Goal: Task Accomplishment & Management: Manage account settings

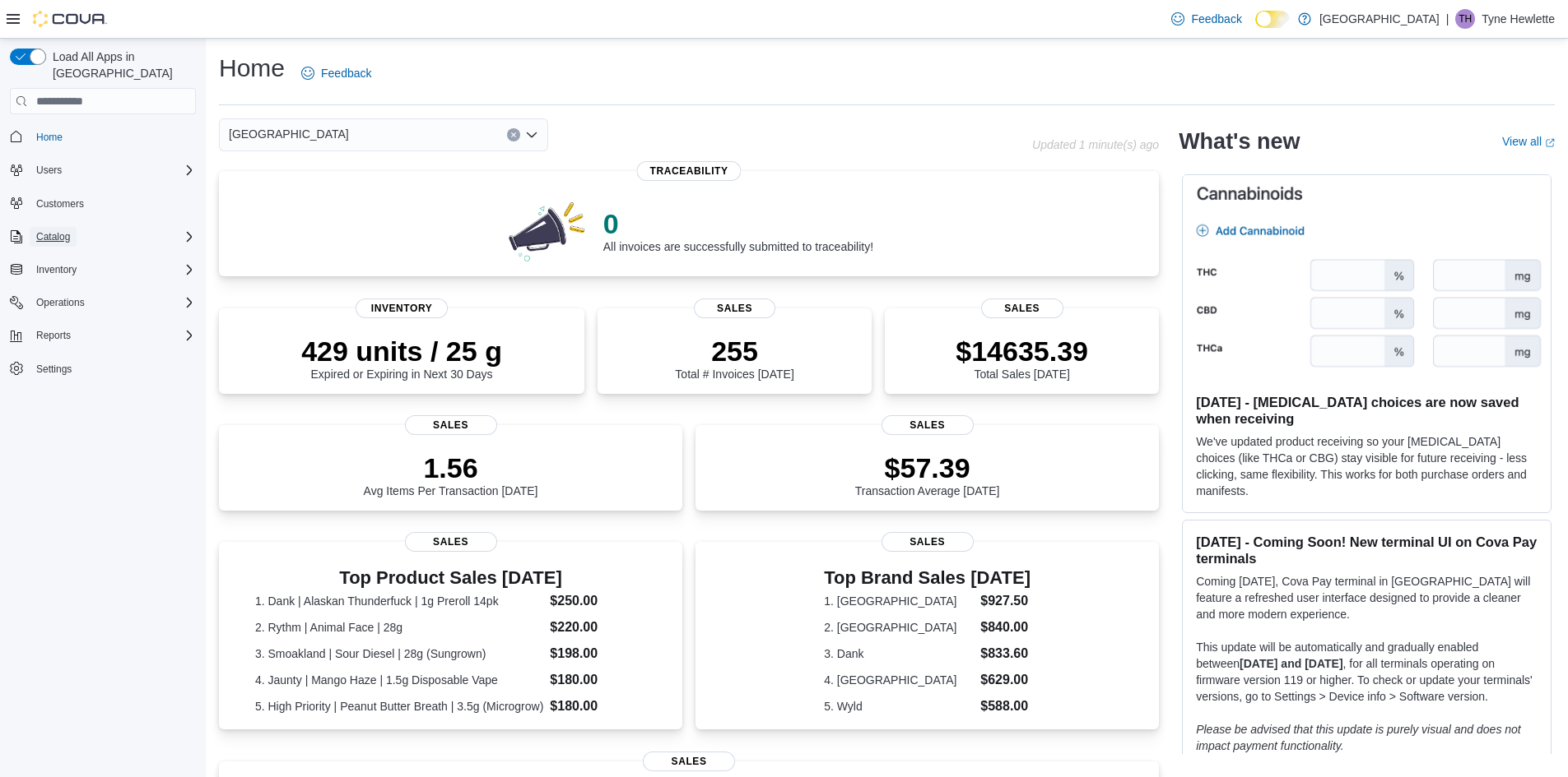
click at [72, 227] on button "Catalog" at bounding box center [53, 237] width 47 height 20
click at [95, 277] on span "My Catalog (Classic)" at bounding box center [75, 283] width 91 height 13
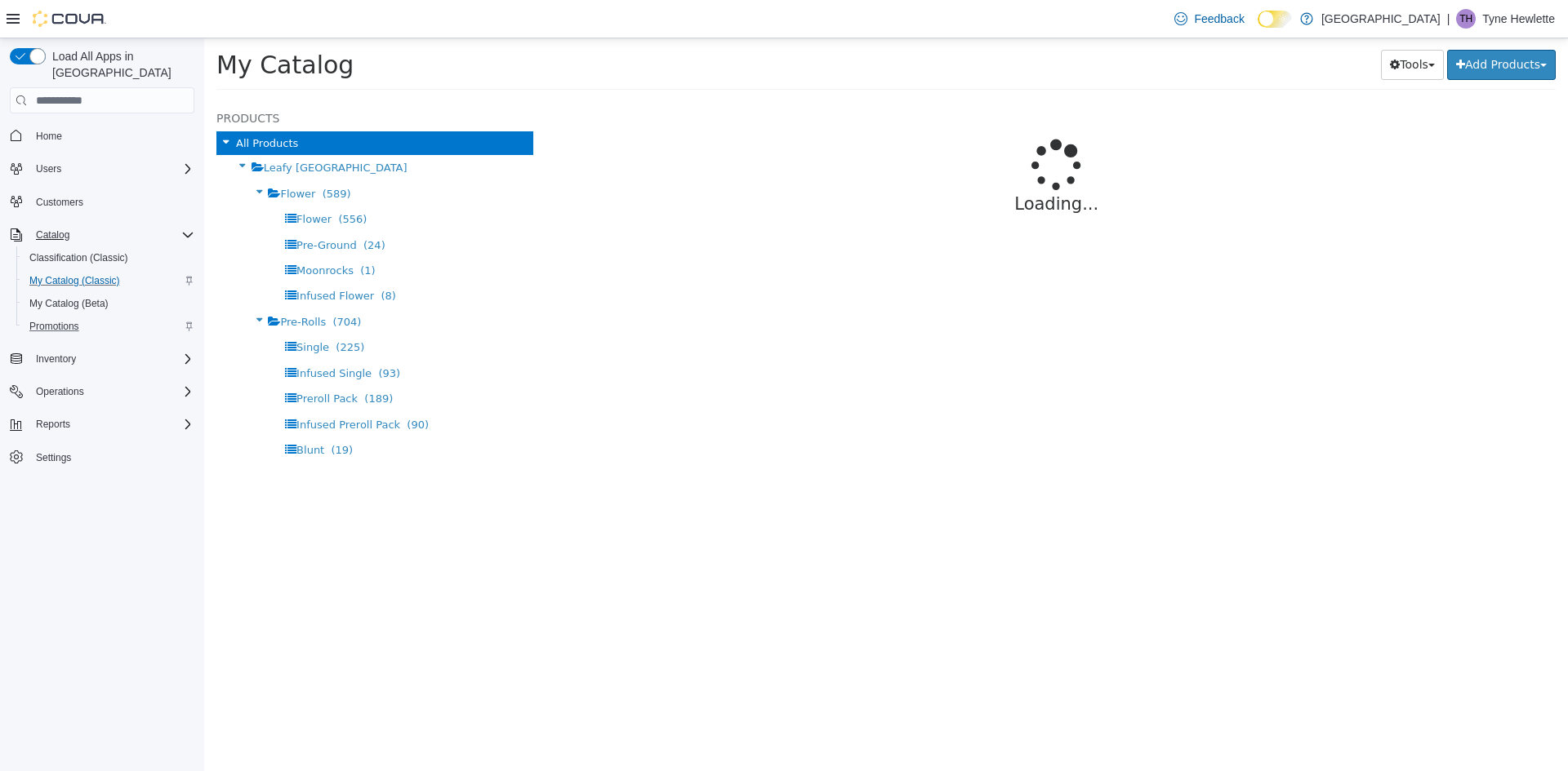
select select "**********"
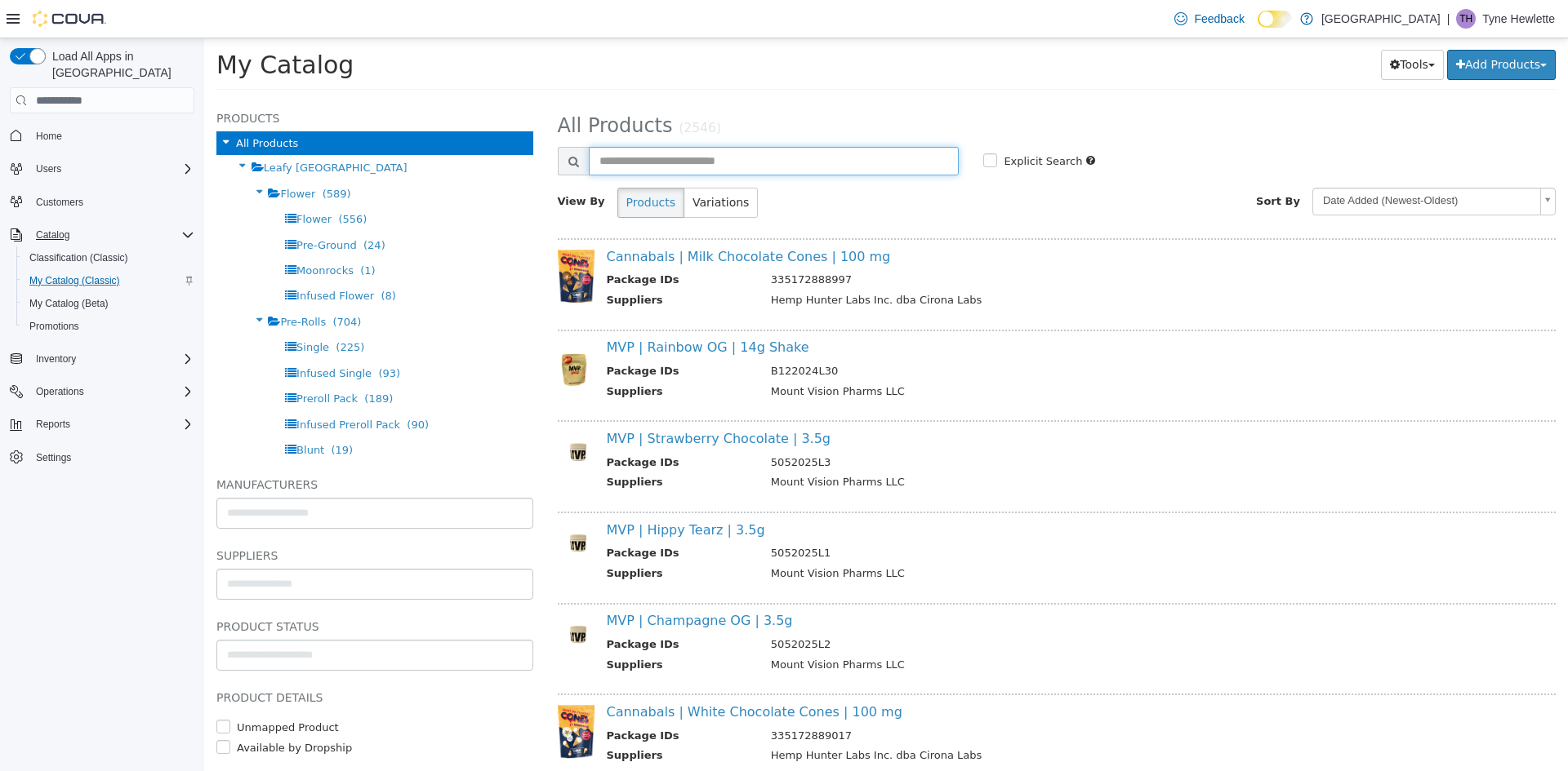
click at [691, 149] on input "text" at bounding box center [774, 161] width 371 height 28
type input "*****"
select select "**********"
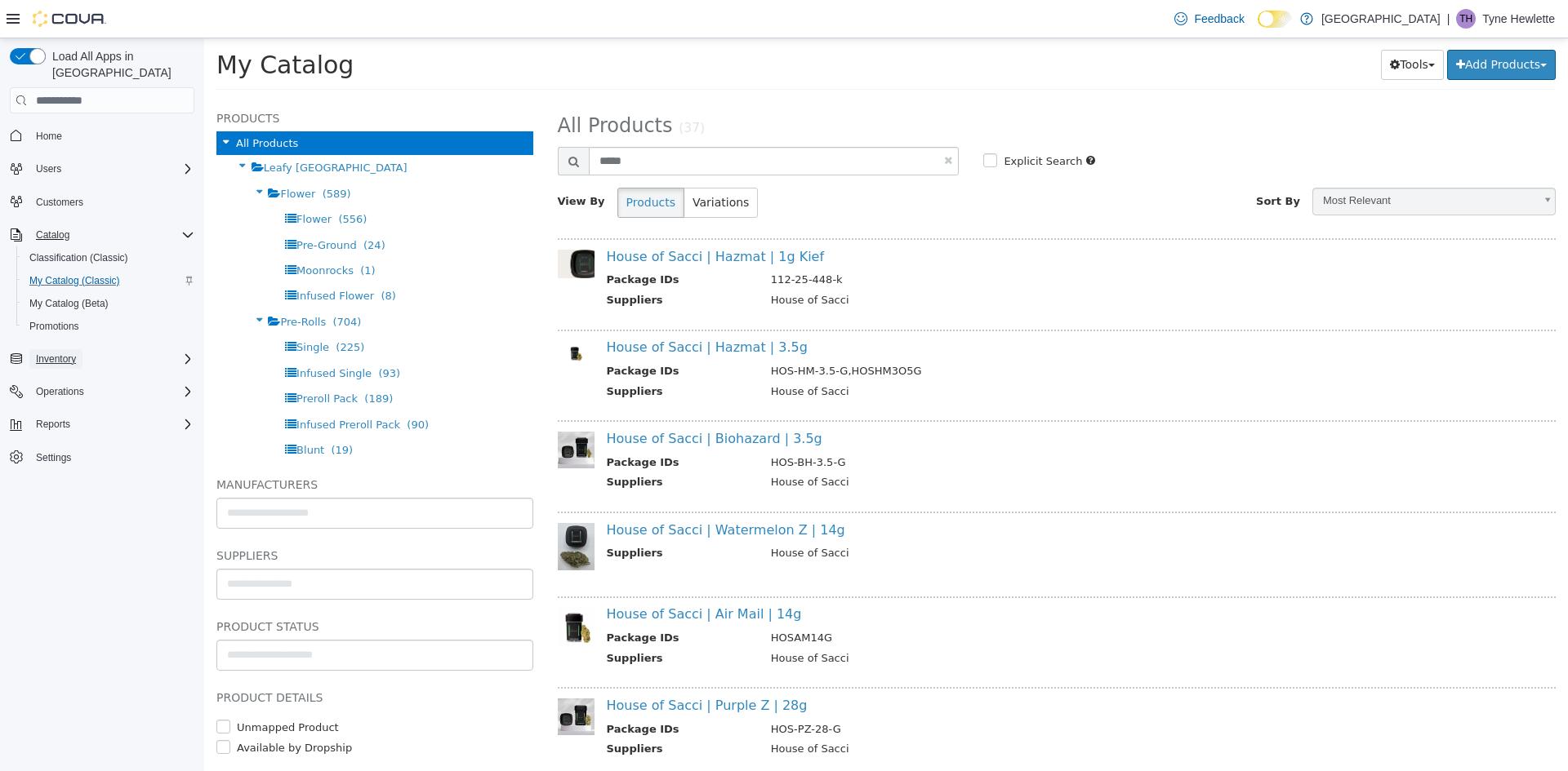
click at [71, 352] on span "Inventory" at bounding box center [56, 359] width 40 height 13
click at [79, 466] on span "Purchase Orders" at bounding box center [66, 473] width 74 height 13
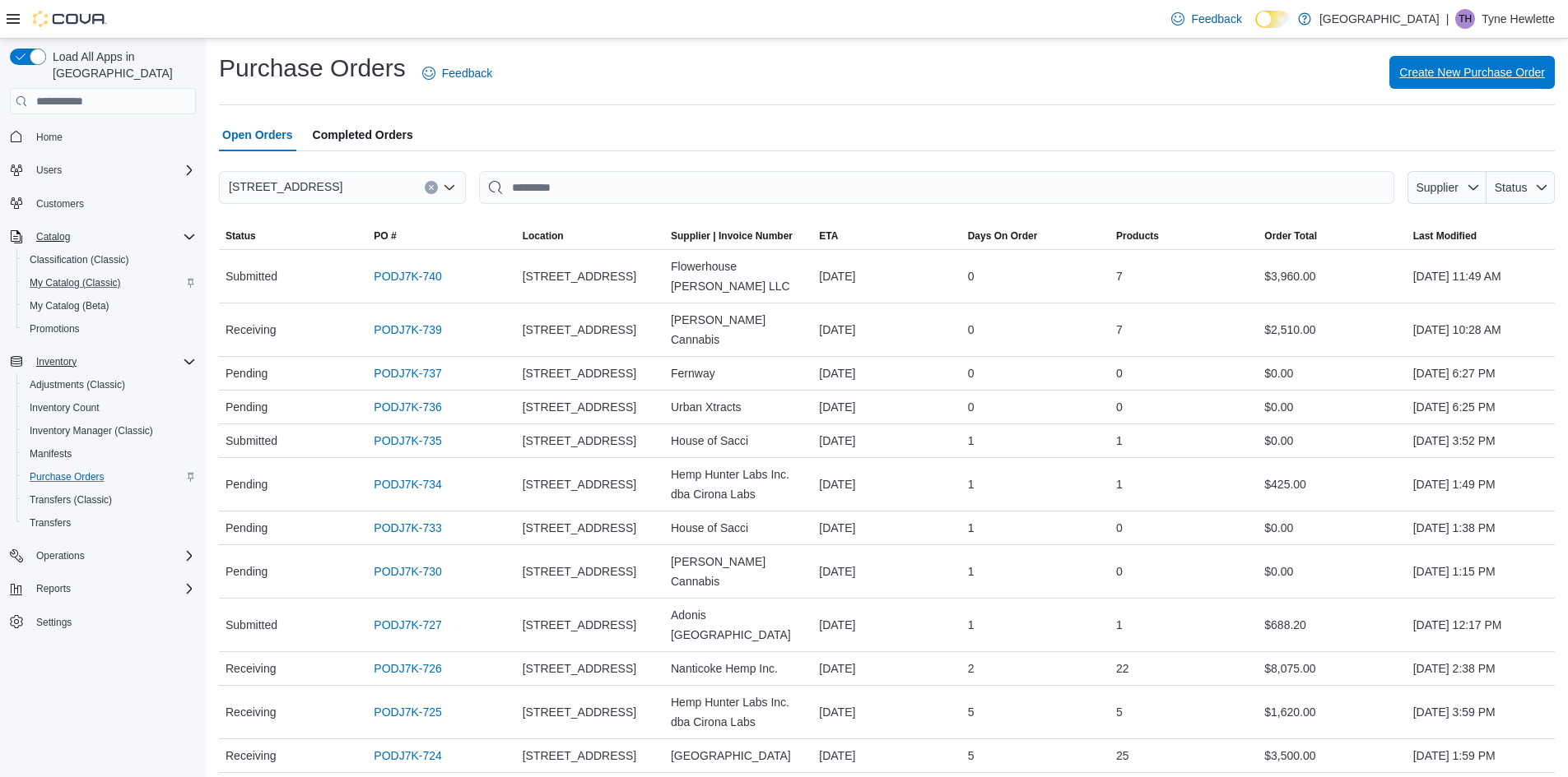
click at [1440, 68] on span "Create New Purchase Order" at bounding box center [1472, 72] width 145 height 16
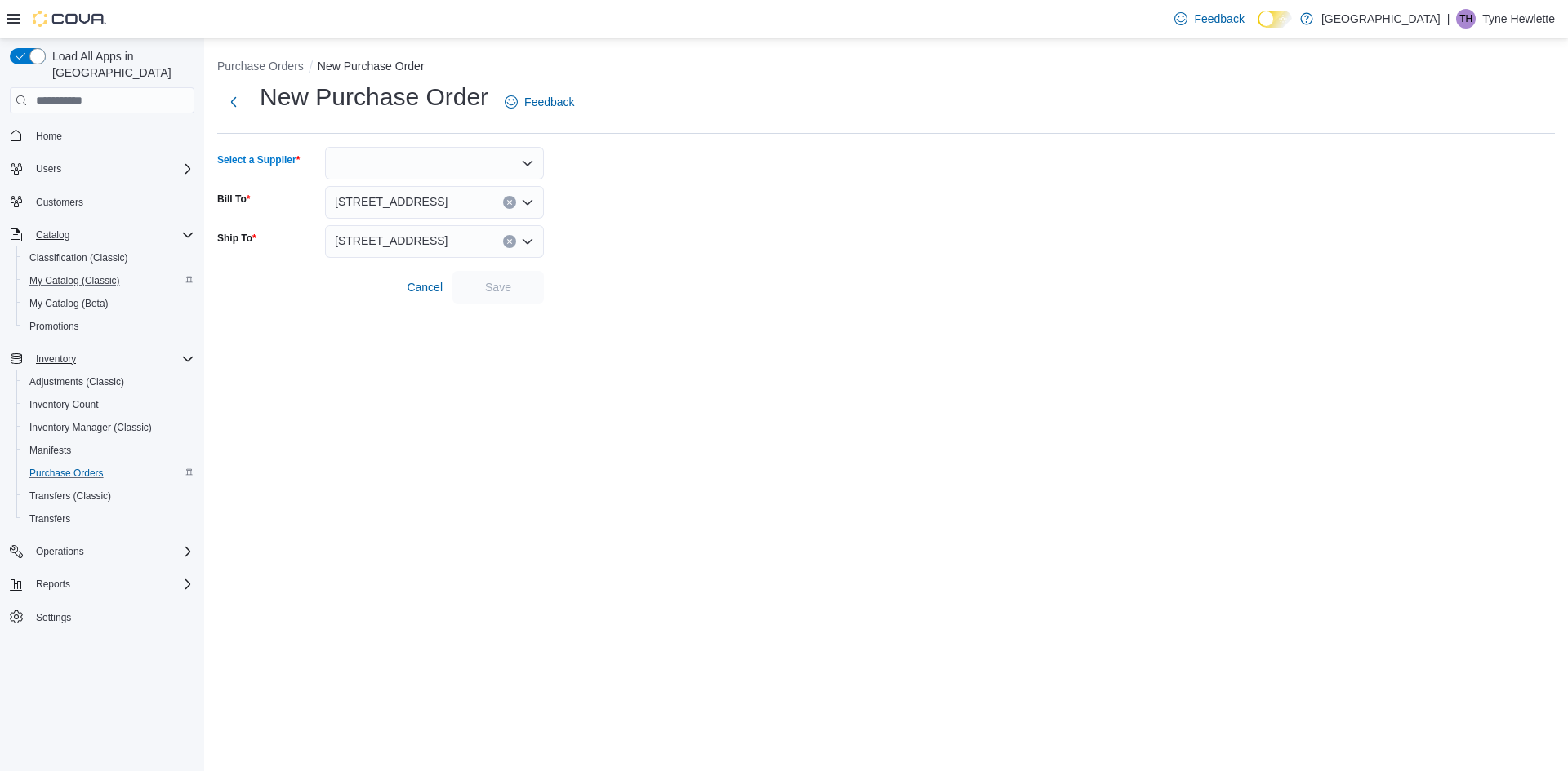
click at [516, 173] on div at bounding box center [434, 163] width 219 height 33
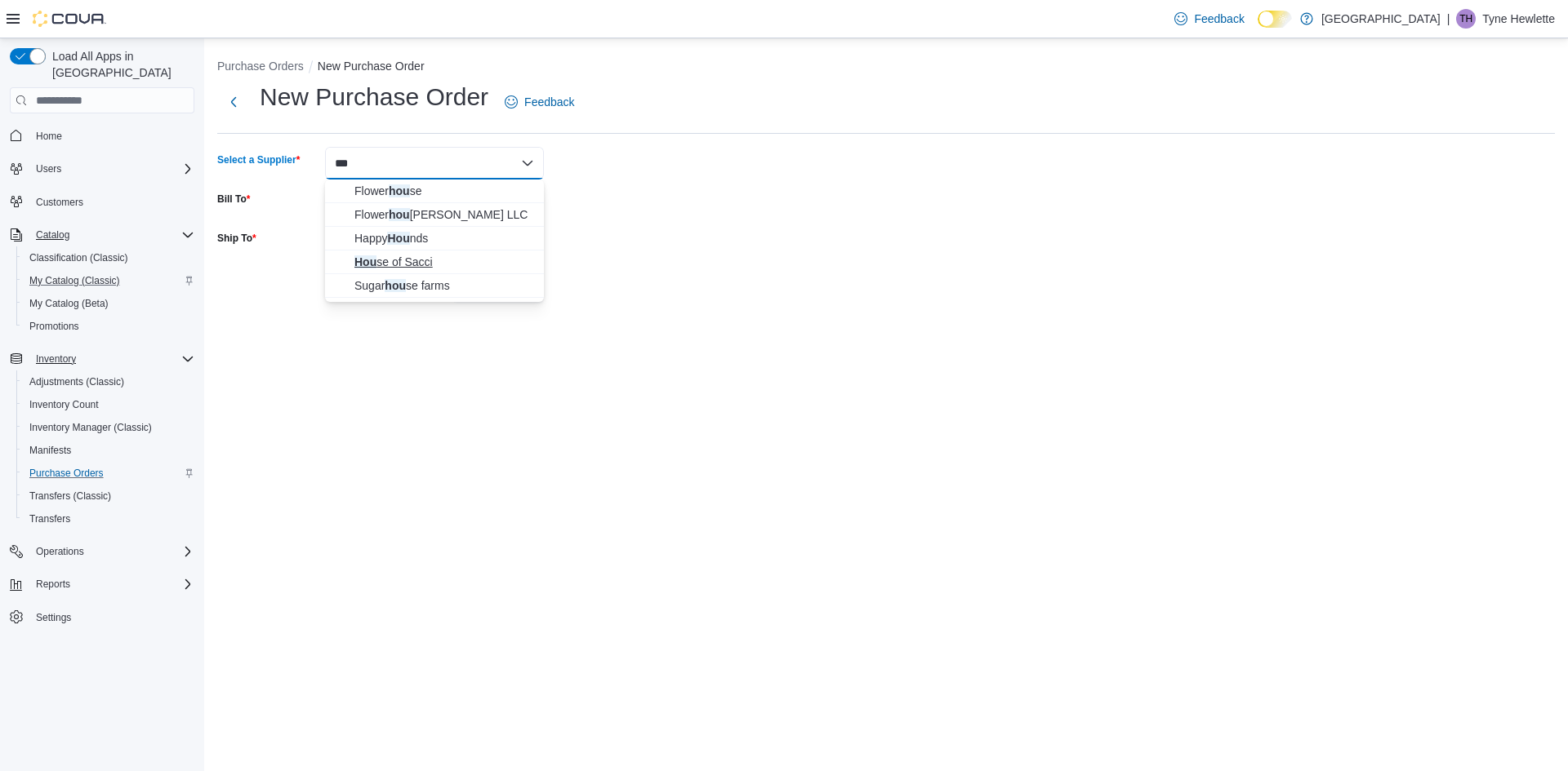
type input "***"
click at [409, 262] on span "Hou se of Sacci" at bounding box center [444, 262] width 180 height 16
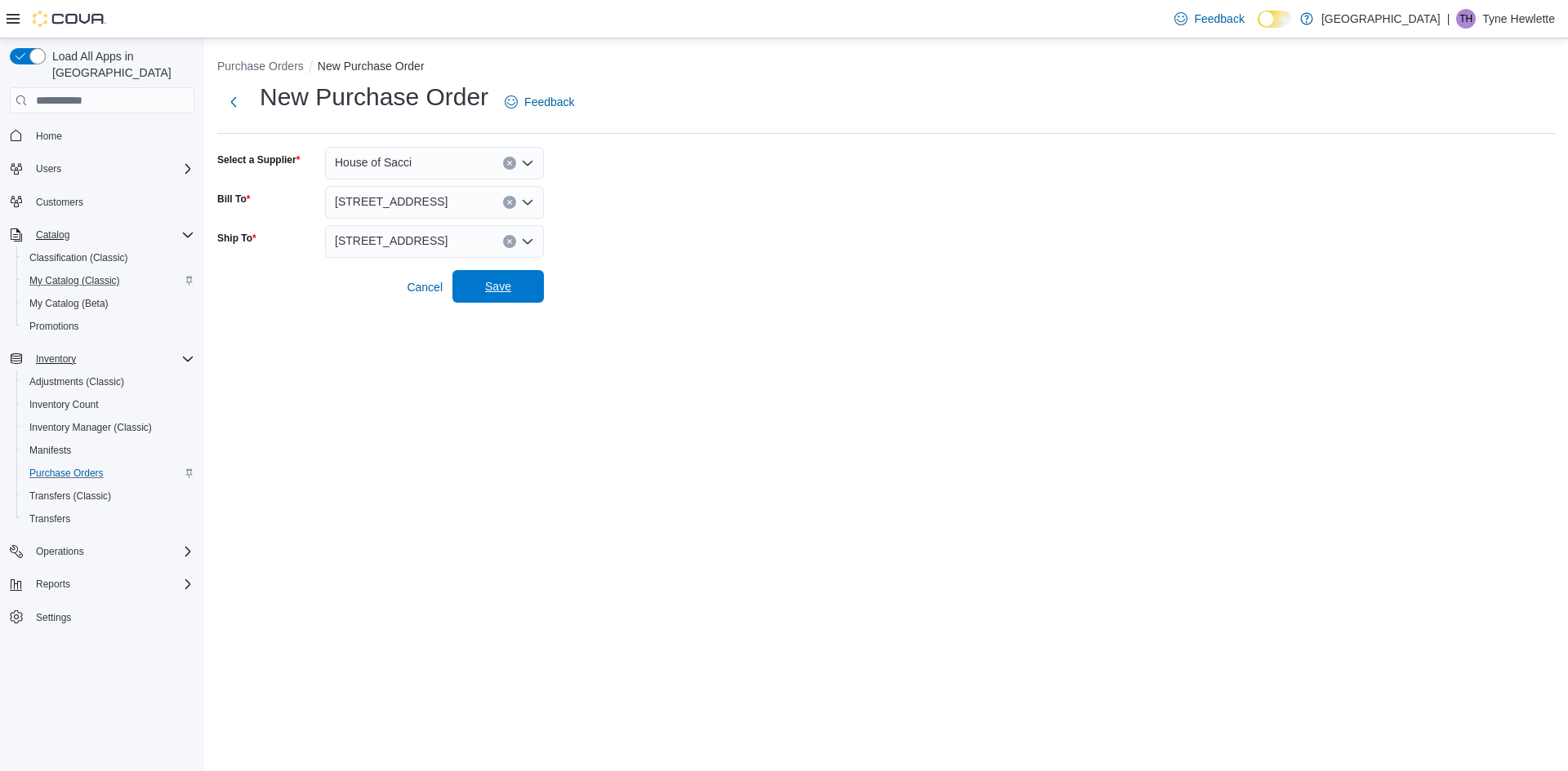
click at [488, 283] on span "Save" at bounding box center [498, 286] width 27 height 16
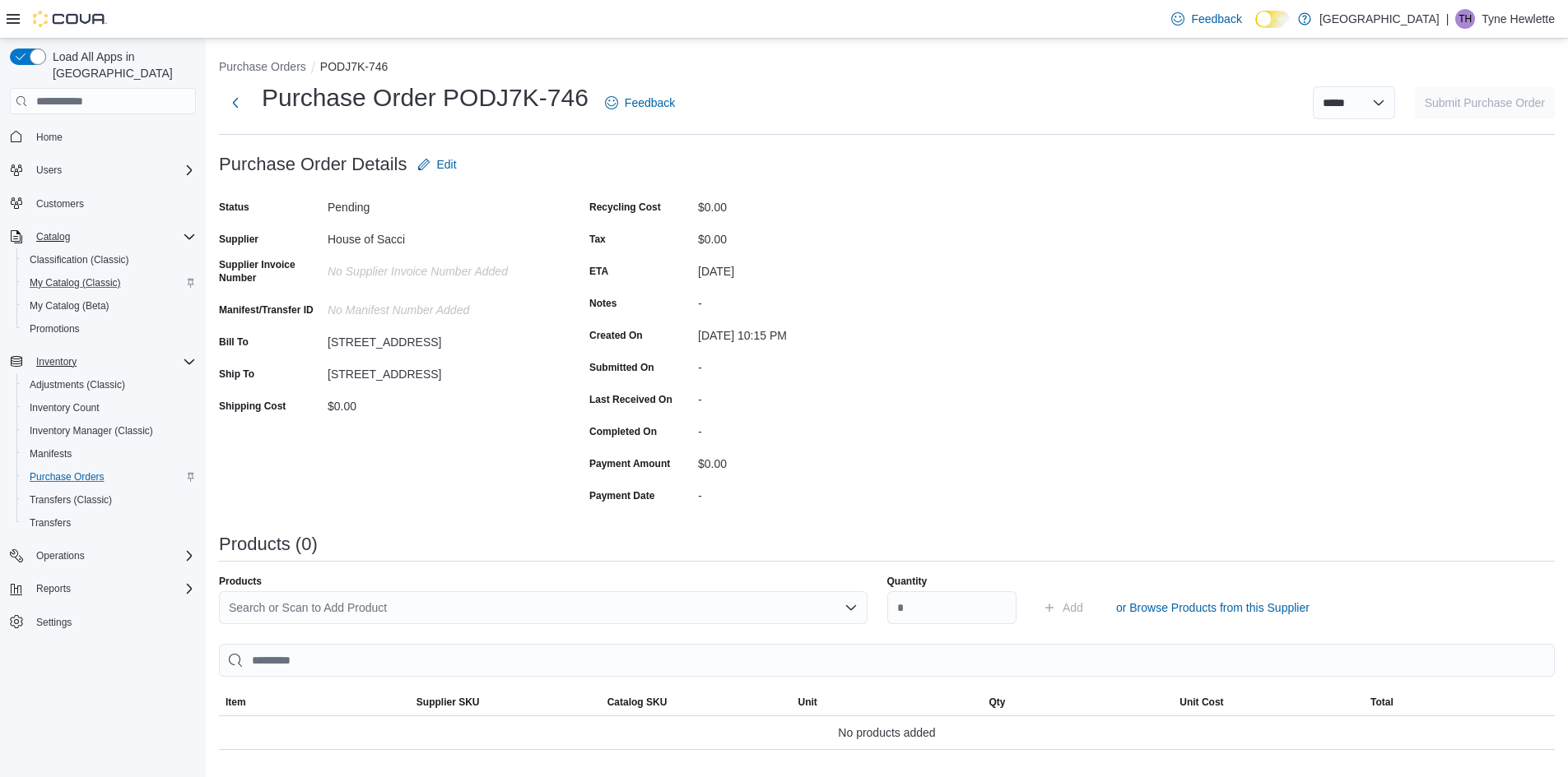
click at [341, 609] on div "Search or Scan to Add Product" at bounding box center [543, 608] width 649 height 33
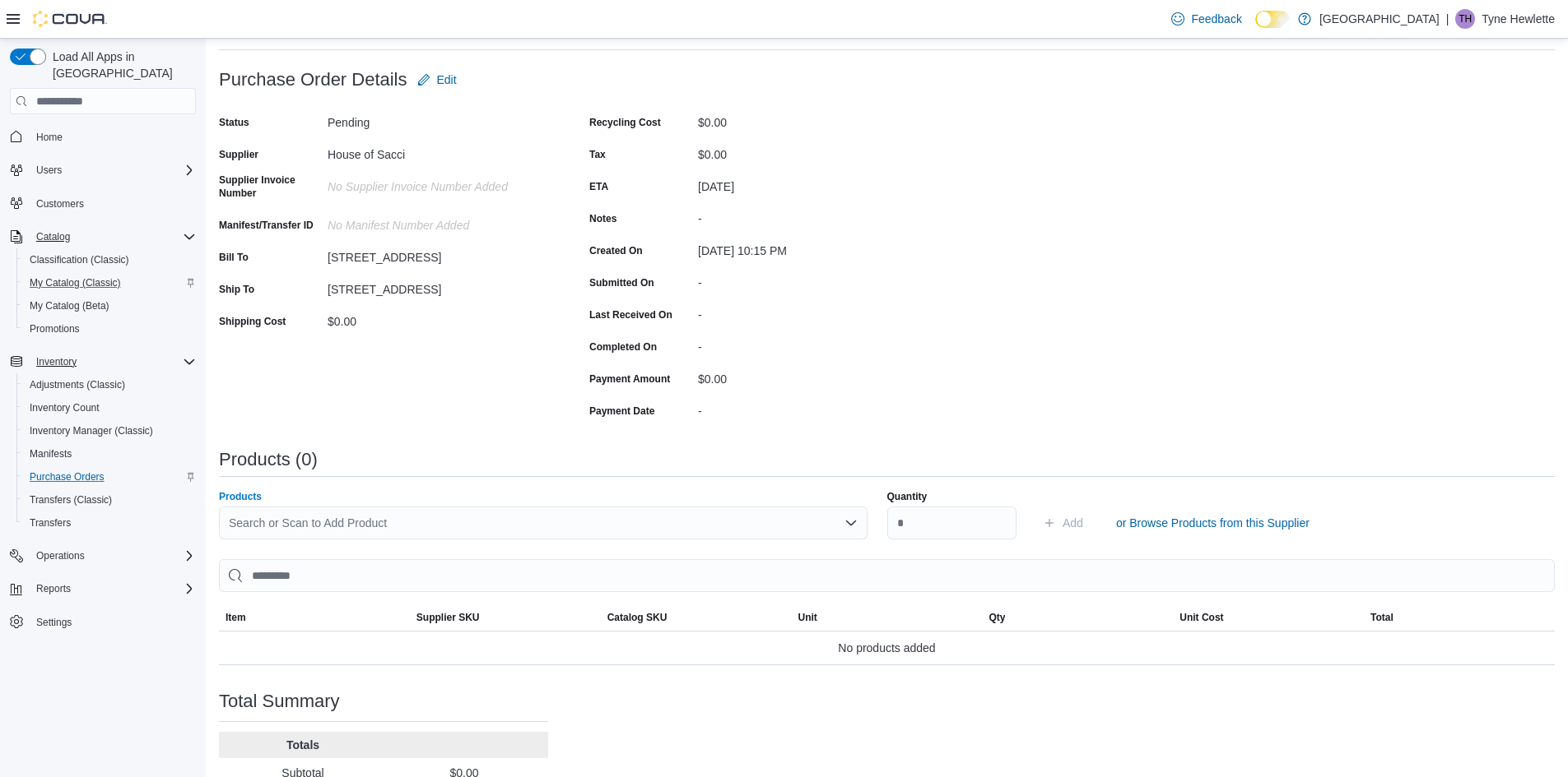
scroll to position [164, 0]
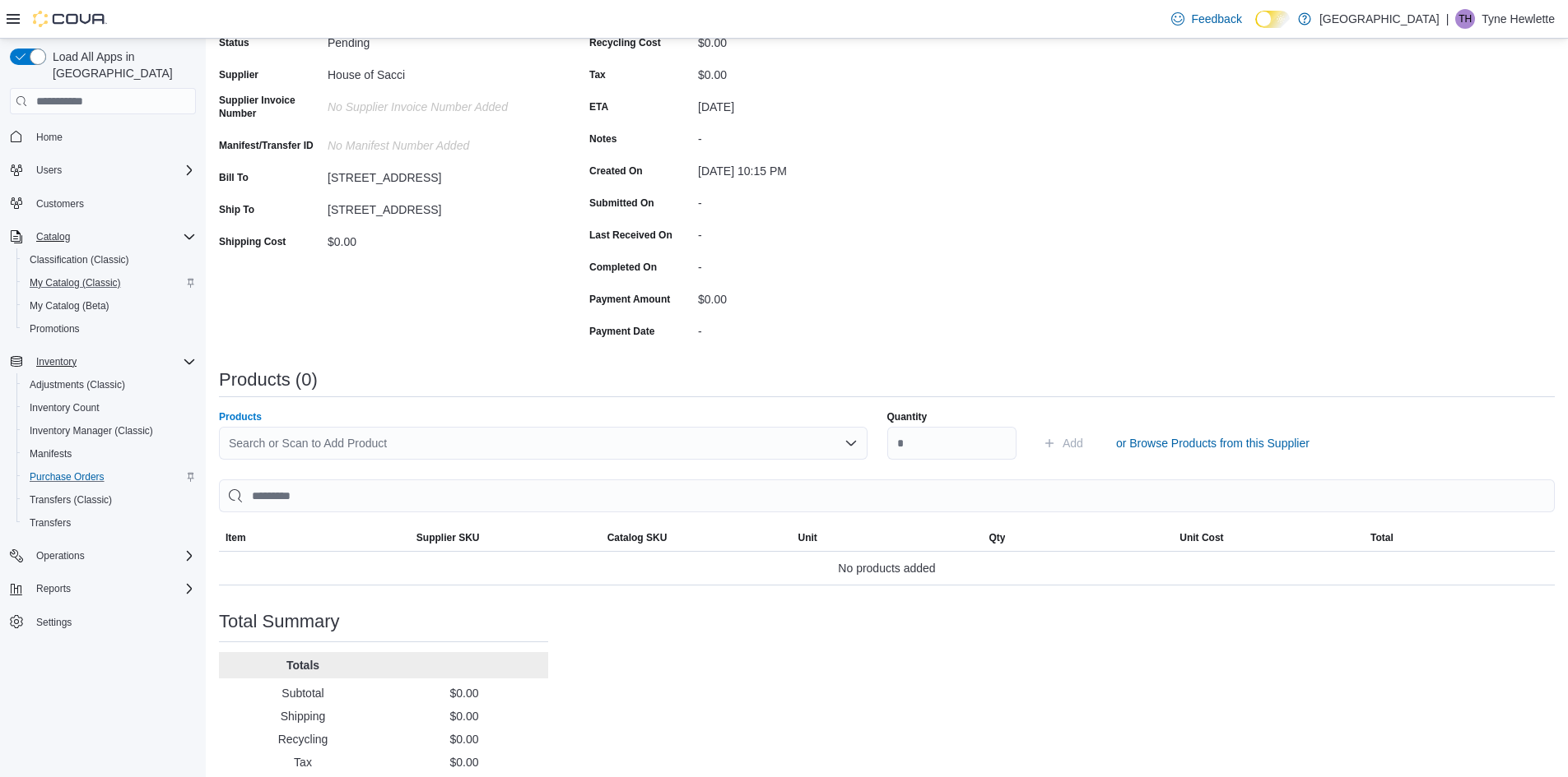
click at [291, 441] on div "Search or Scan to Add Product Combo box. Selected. Combo box input. Search or S…" at bounding box center [543, 443] width 649 height 33
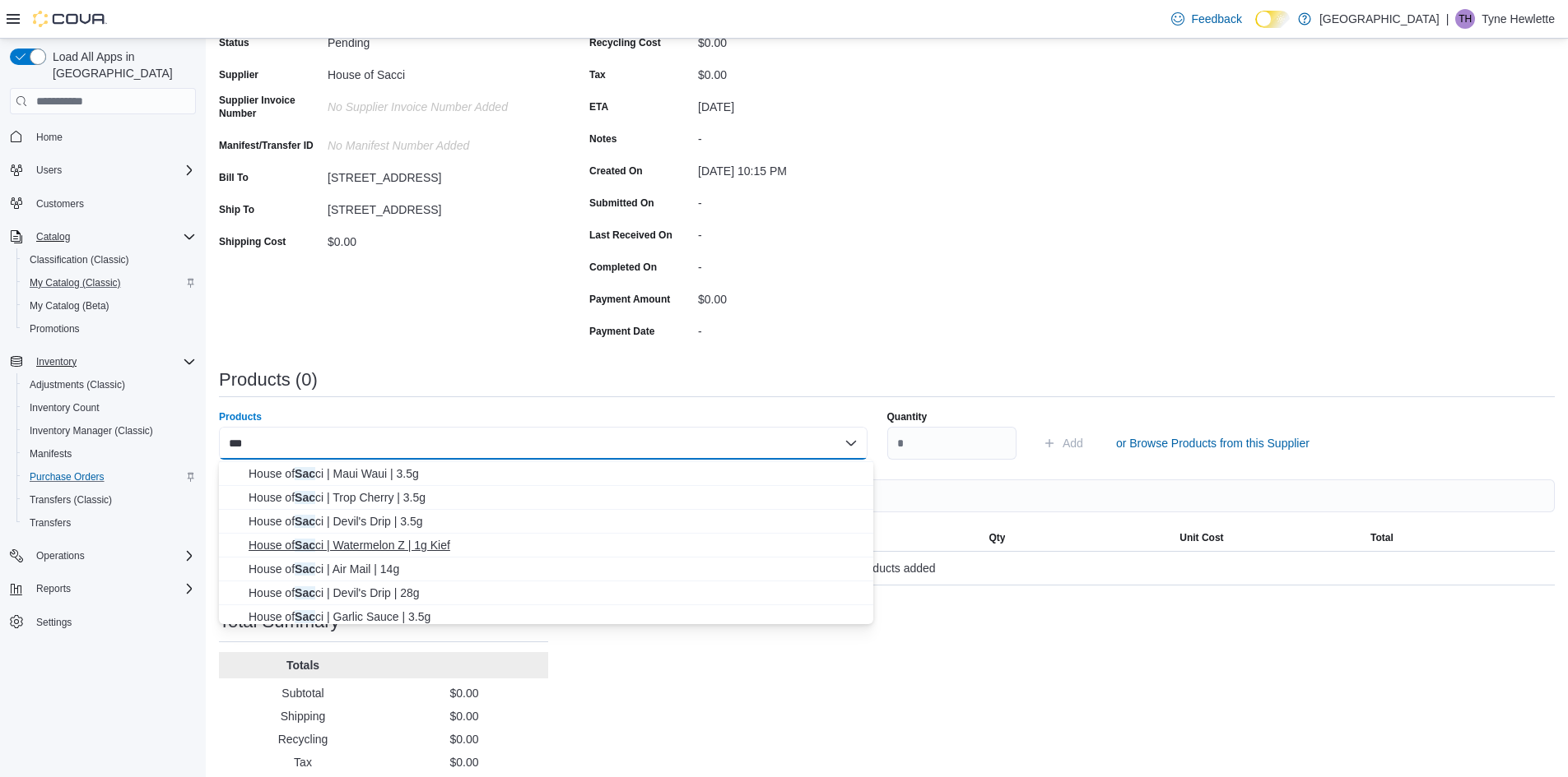
type input "***"
click at [404, 538] on span "House of Sac ci | Watermelon Z | 1g Kief" at bounding box center [555, 545] width 615 height 16
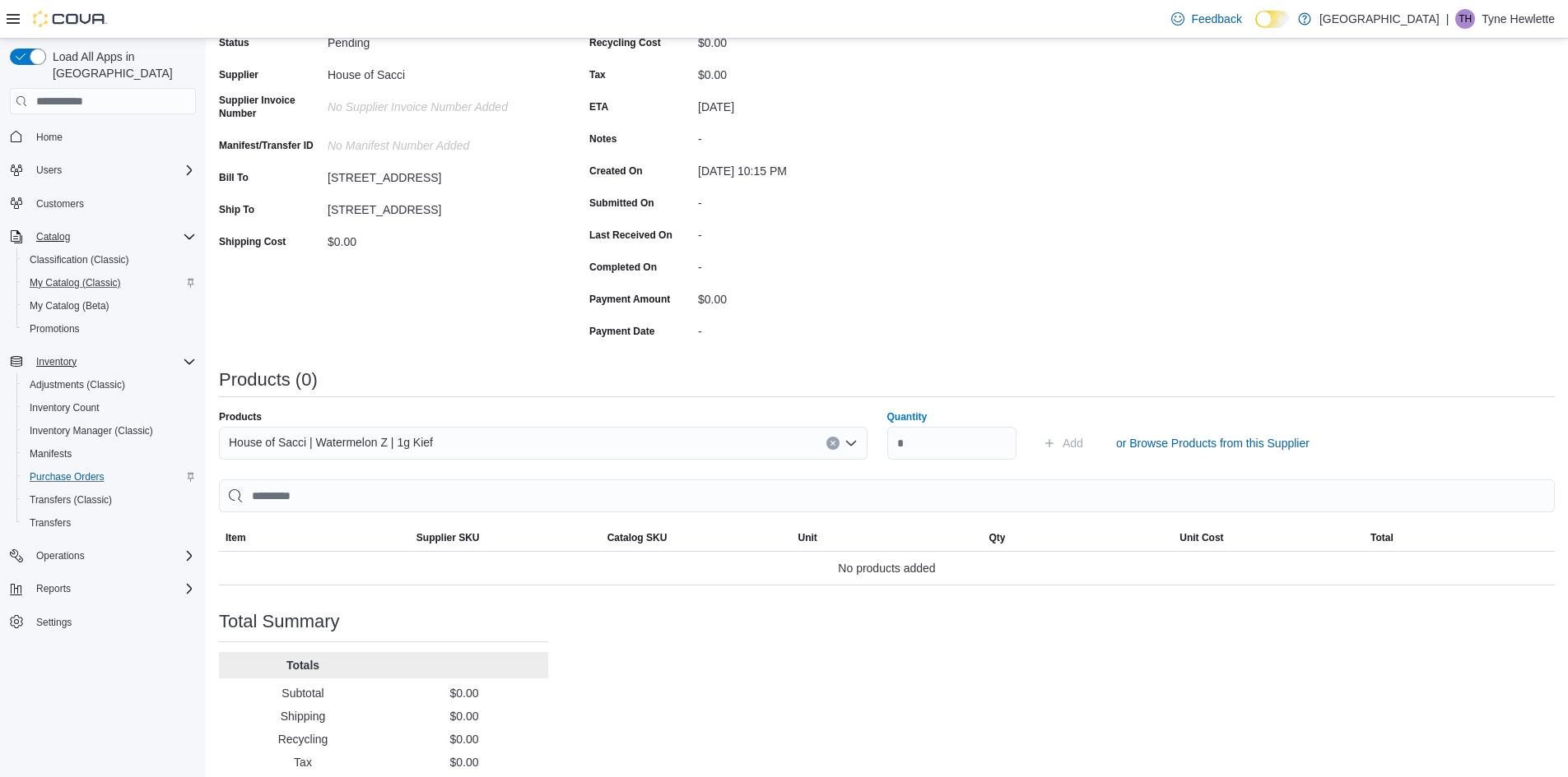
click at [480, 444] on div "House of Sacci | Watermelon Z | 1g Kief" at bounding box center [543, 443] width 649 height 33
click at [938, 435] on input "Quantity" at bounding box center [952, 443] width 130 height 33
type input "**"
click at [1083, 439] on span "Add" at bounding box center [1072, 443] width 21 height 16
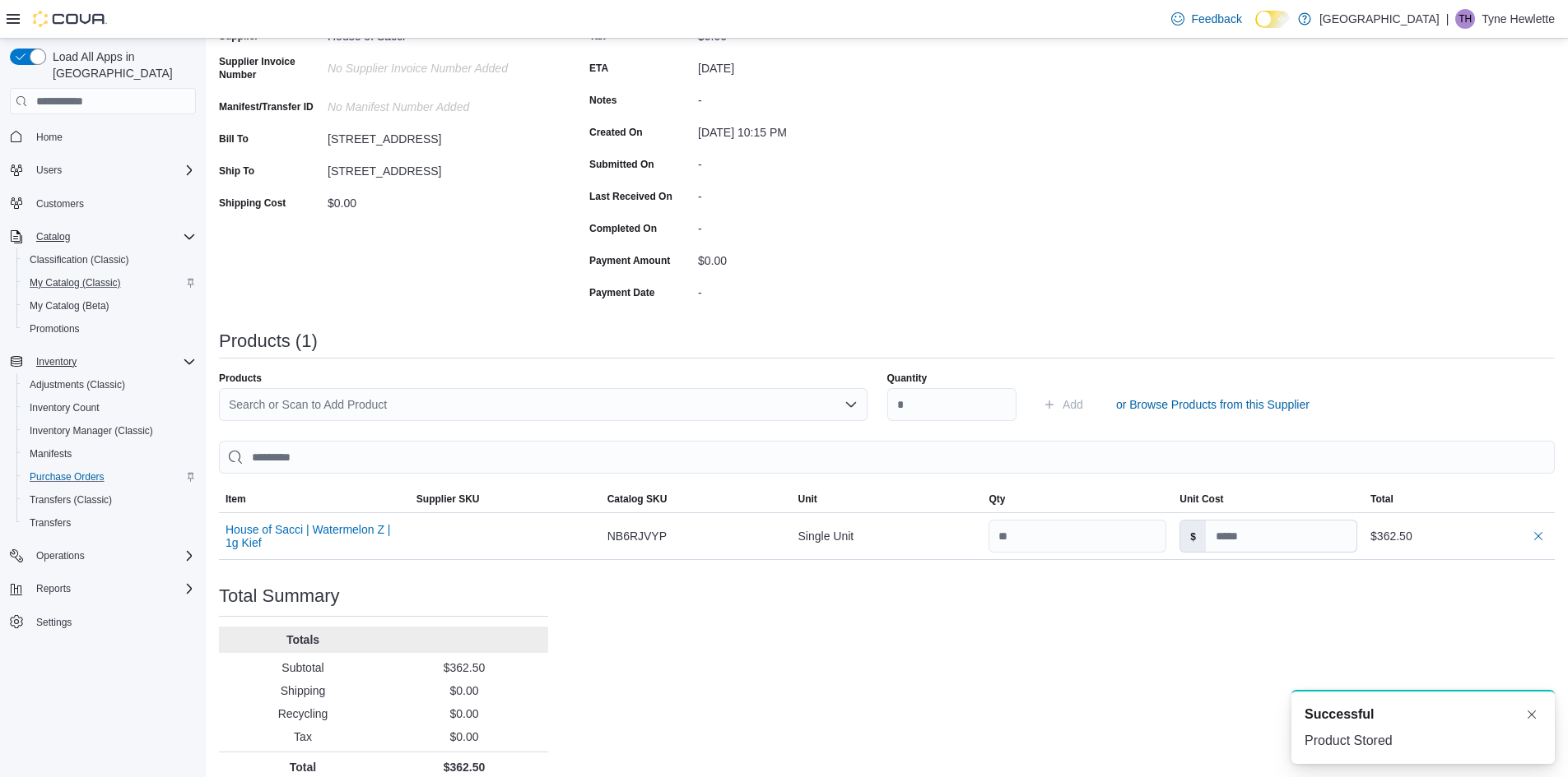
scroll to position [221, 0]
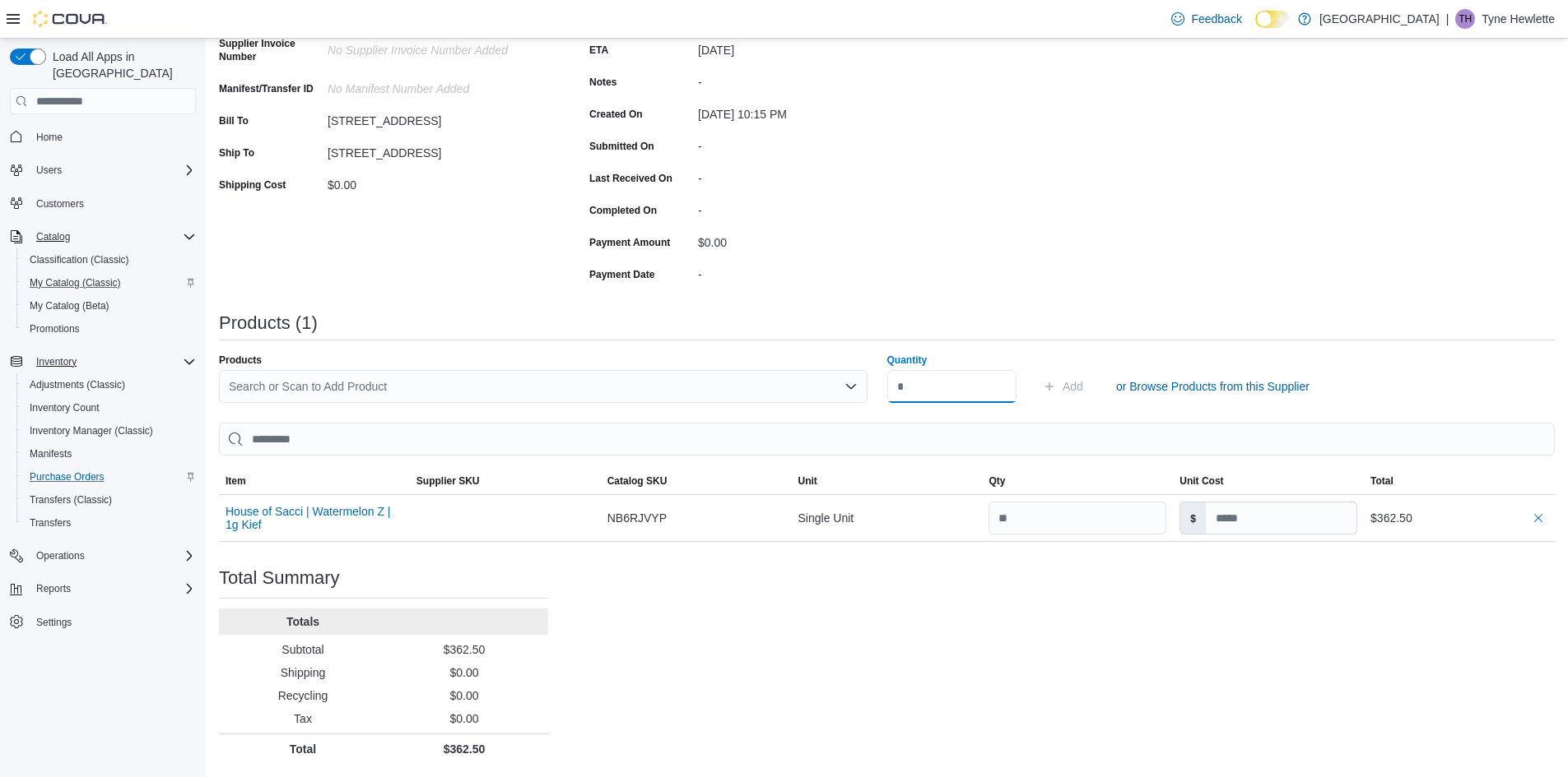
click at [946, 394] on input "Quantity" at bounding box center [952, 386] width 130 height 33
type input "**"
drag, startPoint x: 950, startPoint y: 388, endPoint x: 774, endPoint y: 388, distance: 176.0
click at [774, 396] on div "Products Search or Scan to Add Product Quantity ** Add or Browse Products from …" at bounding box center [886, 378] width 1336 height 49
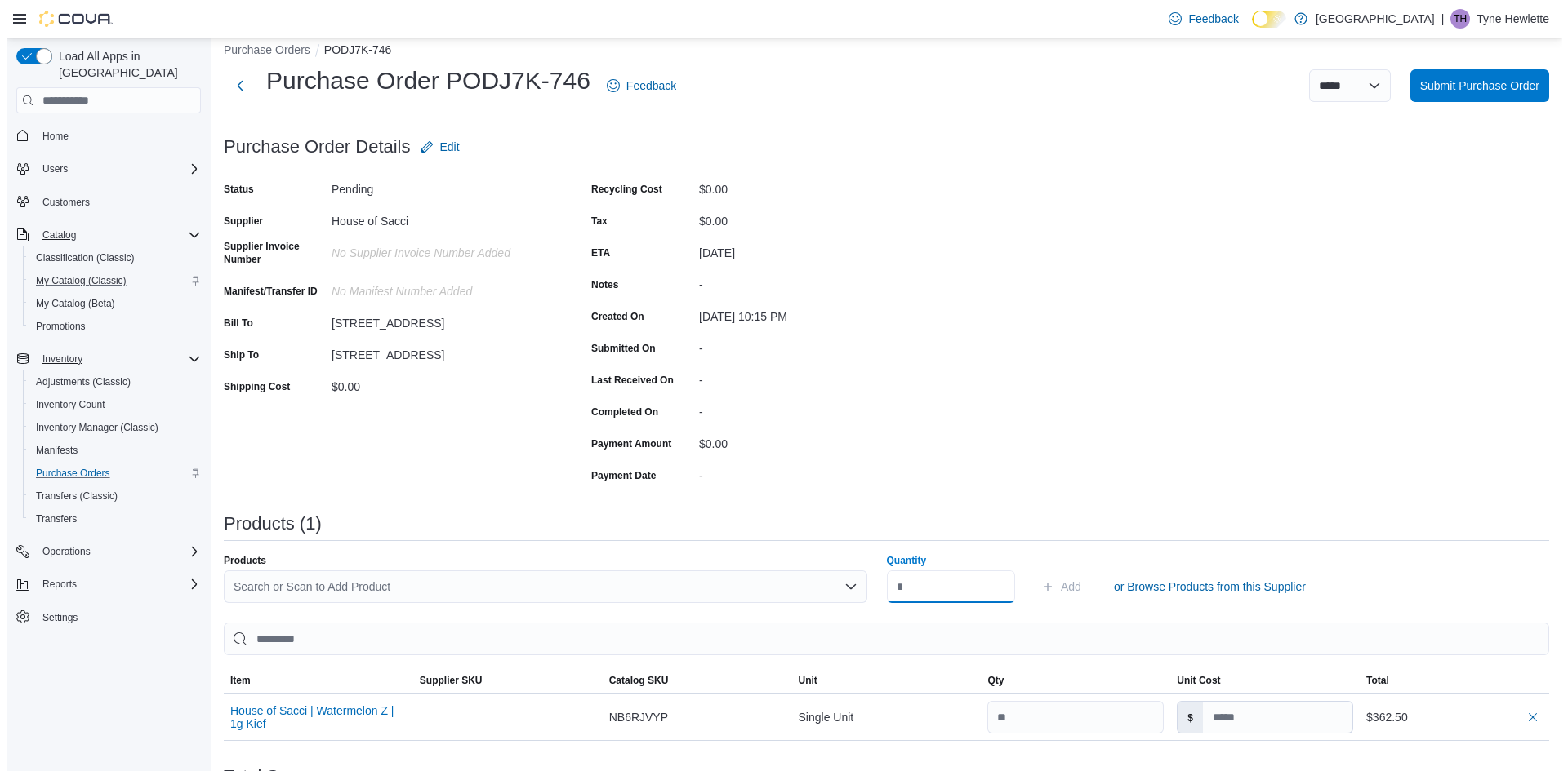
scroll to position [0, 0]
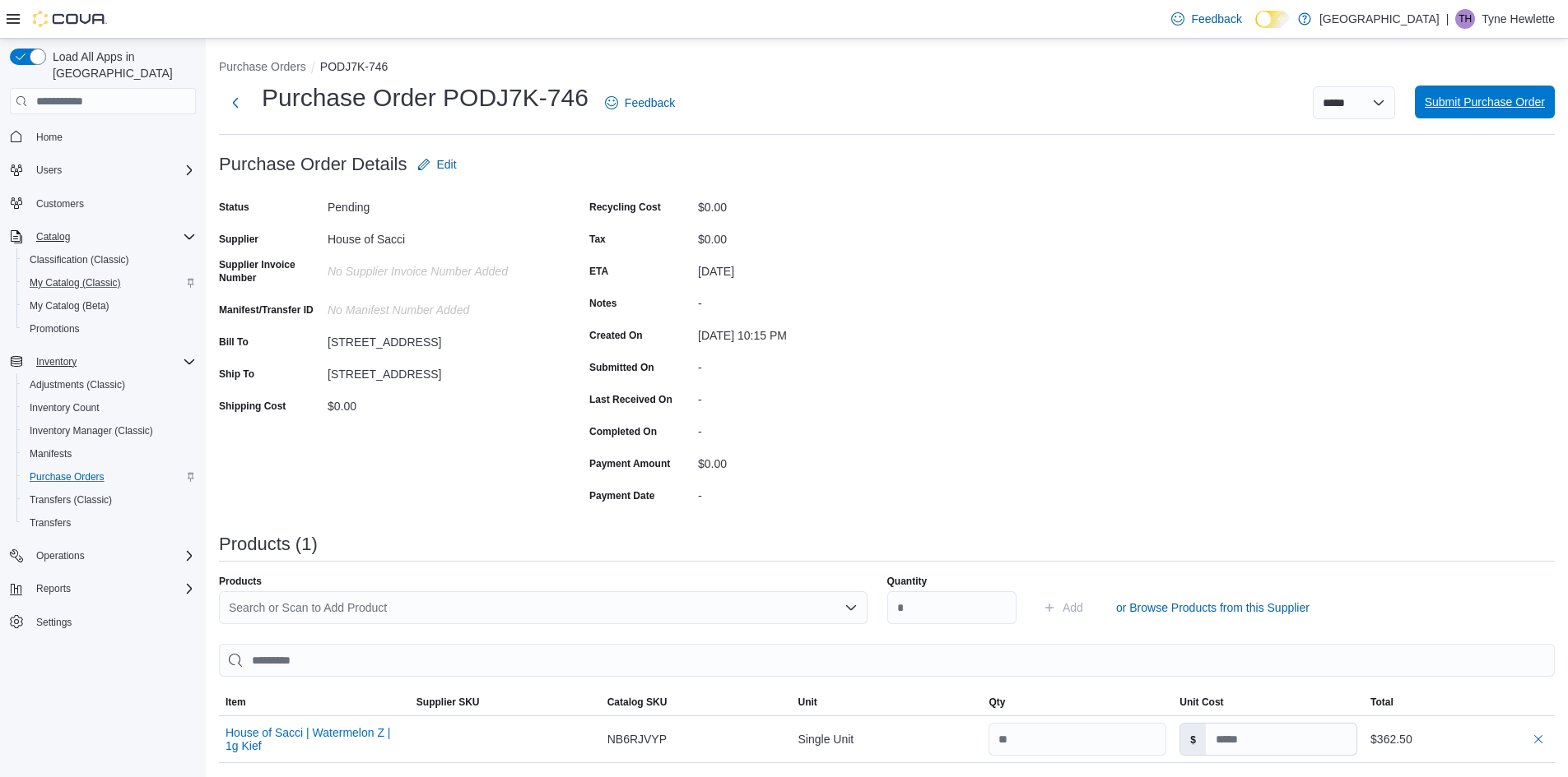
click at [1524, 105] on span "Submit Purchase Order" at bounding box center [1484, 102] width 120 height 16
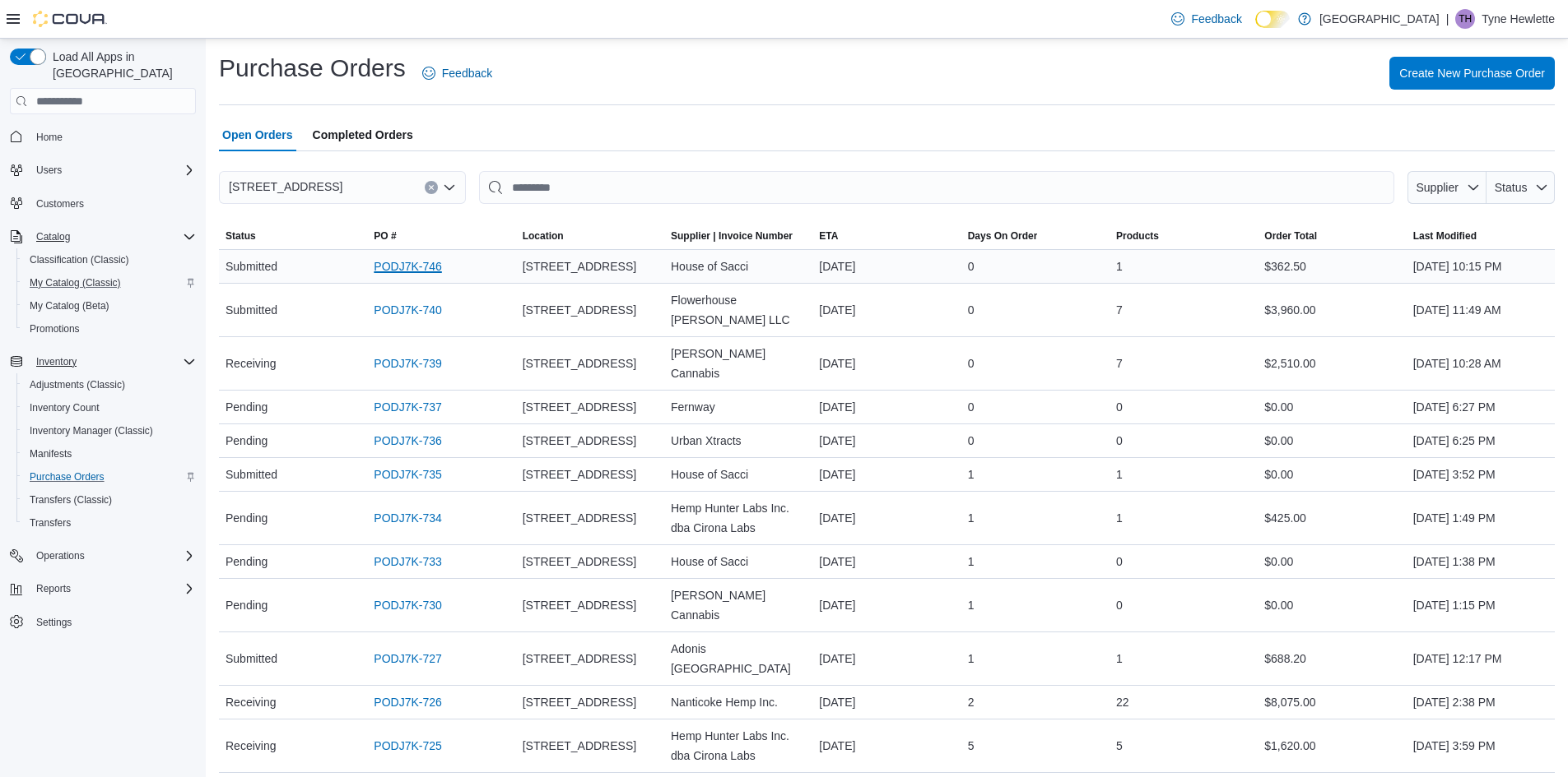
click at [419, 269] on link "PODJ7K-746" at bounding box center [408, 267] width 68 height 20
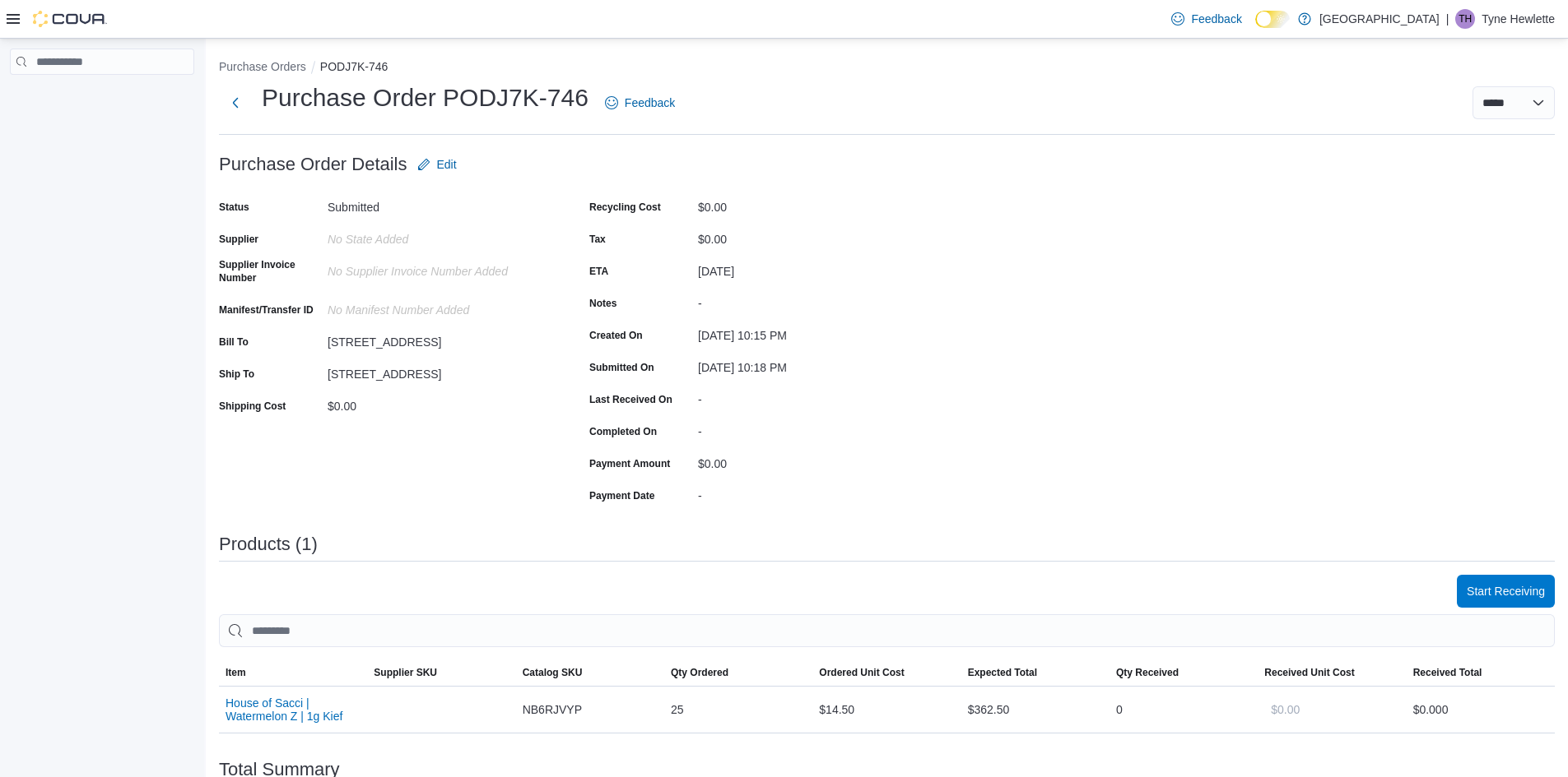
scroll to position [164, 0]
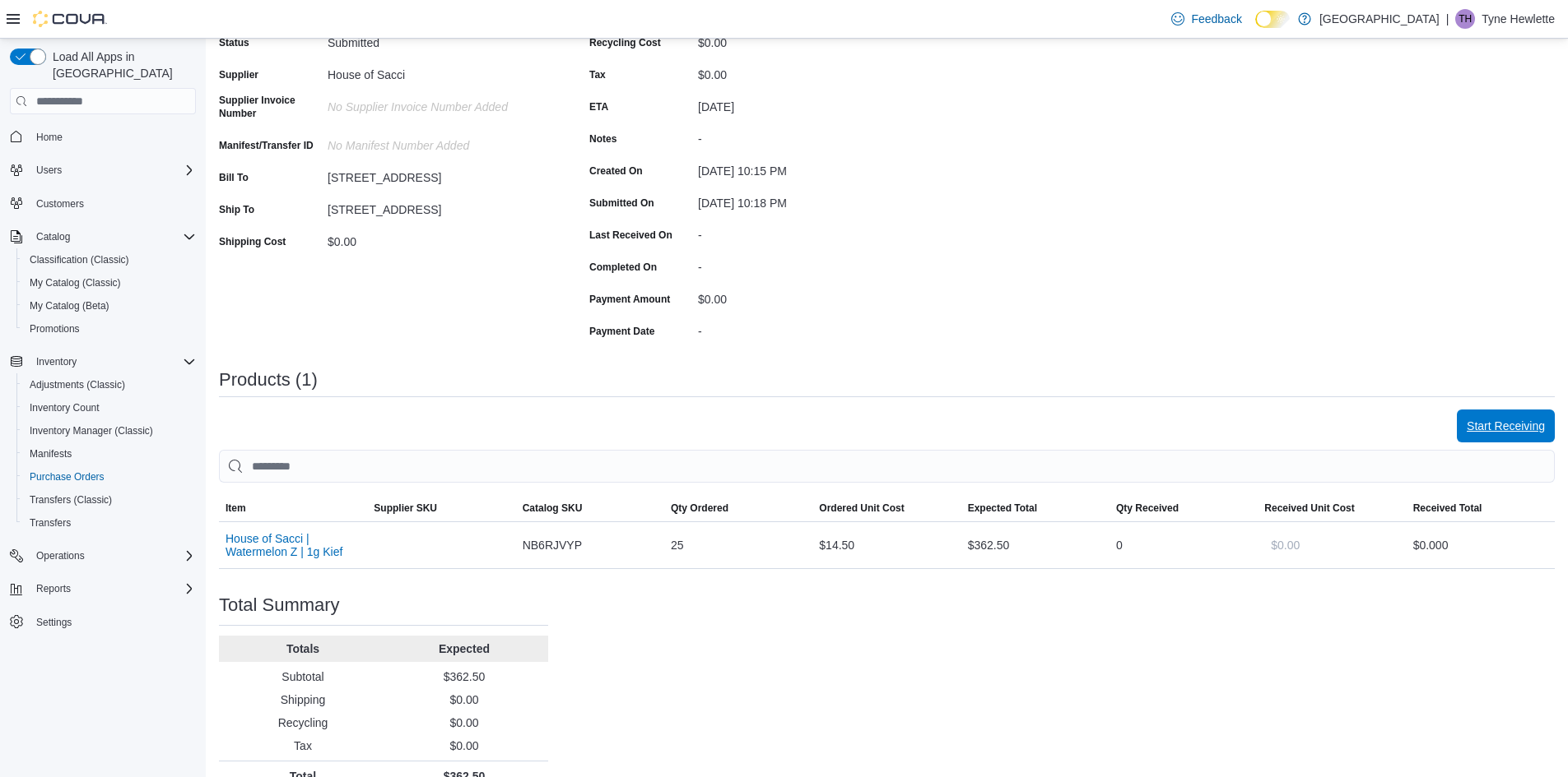
click at [1545, 420] on span "Start Receiving" at bounding box center [1506, 426] width 79 height 16
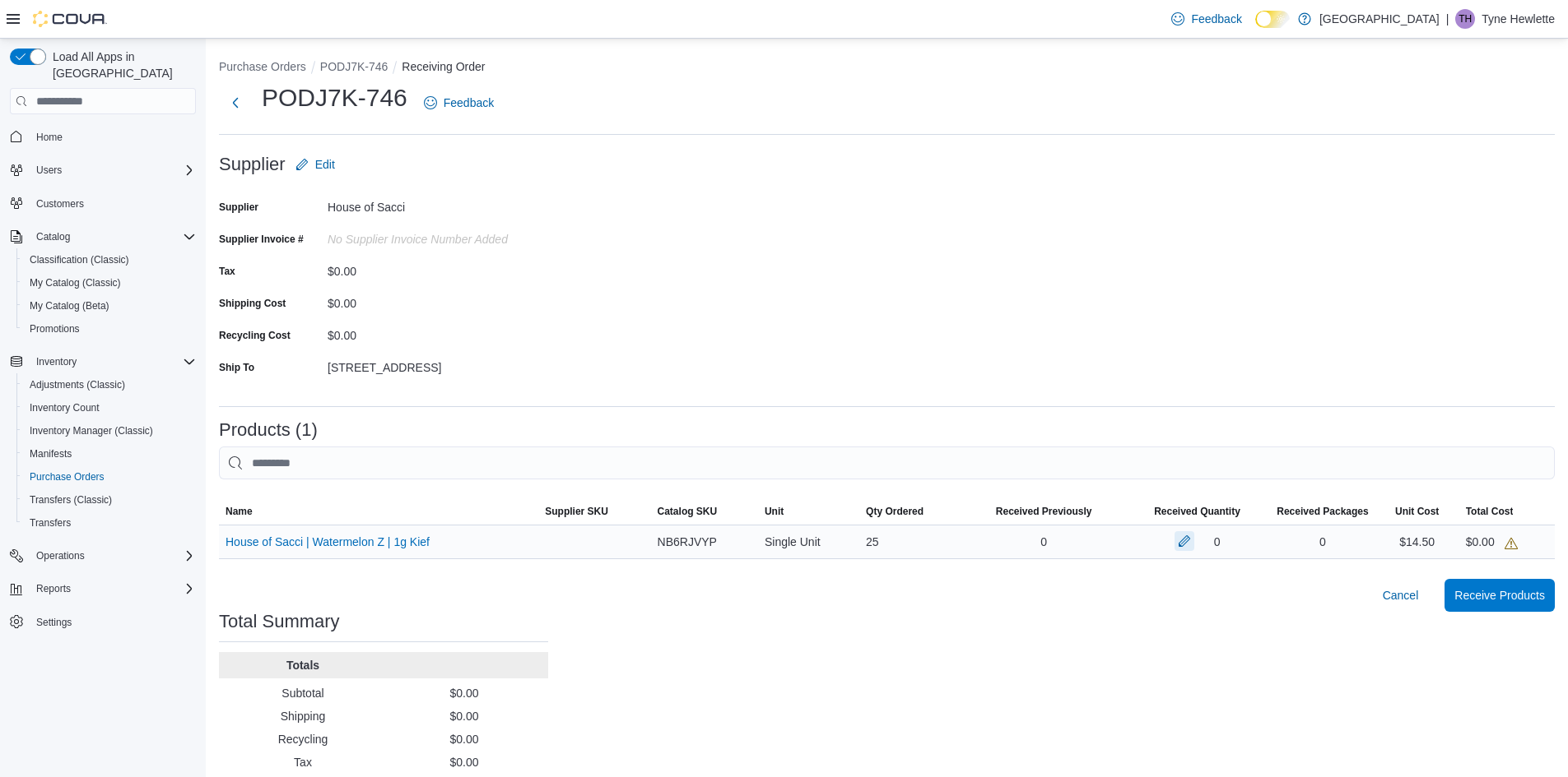
click at [1194, 541] on button "button" at bounding box center [1184, 541] width 20 height 20
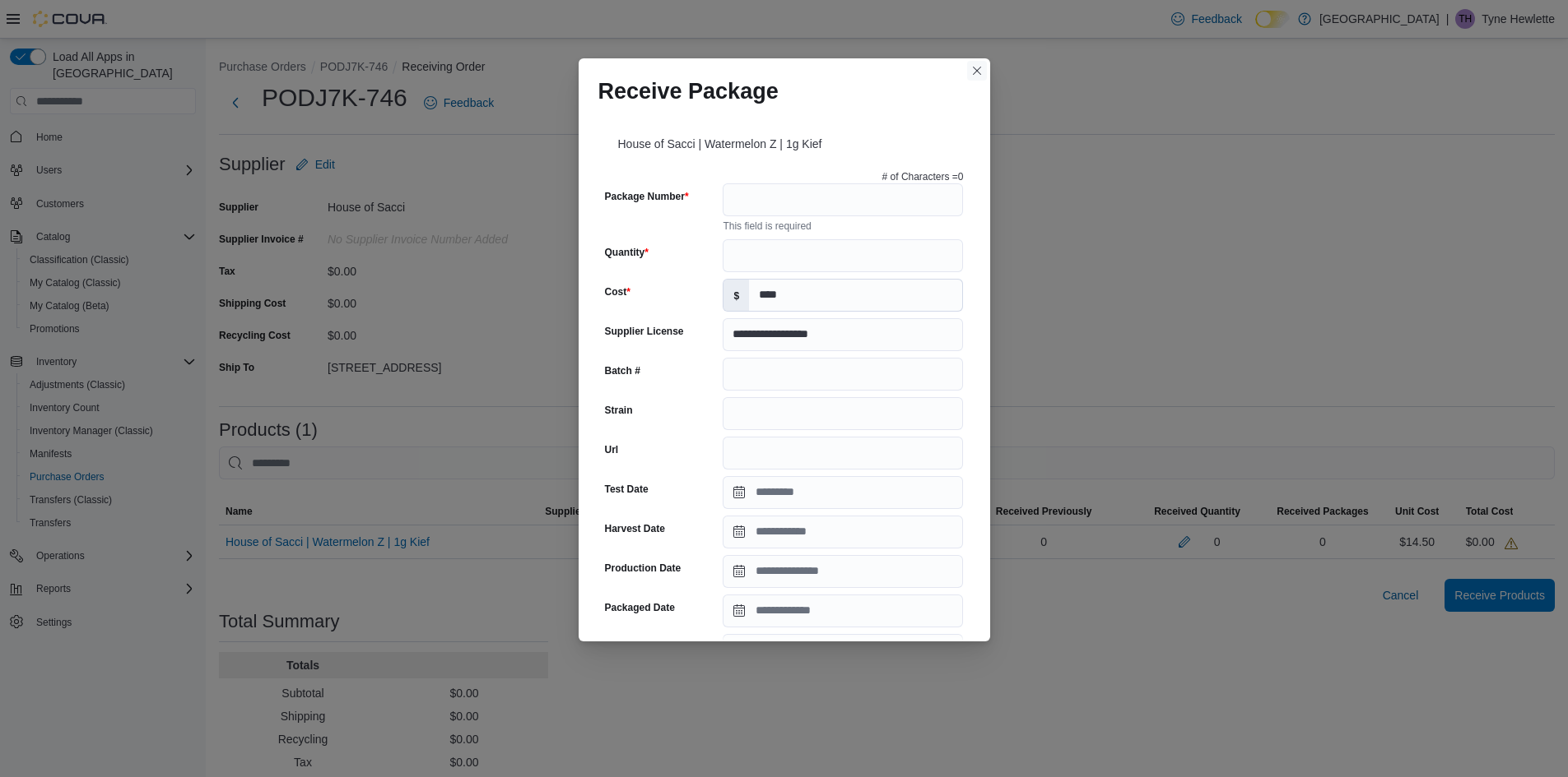
click at [971, 67] on button "Closes this modal window" at bounding box center [977, 70] width 20 height 20
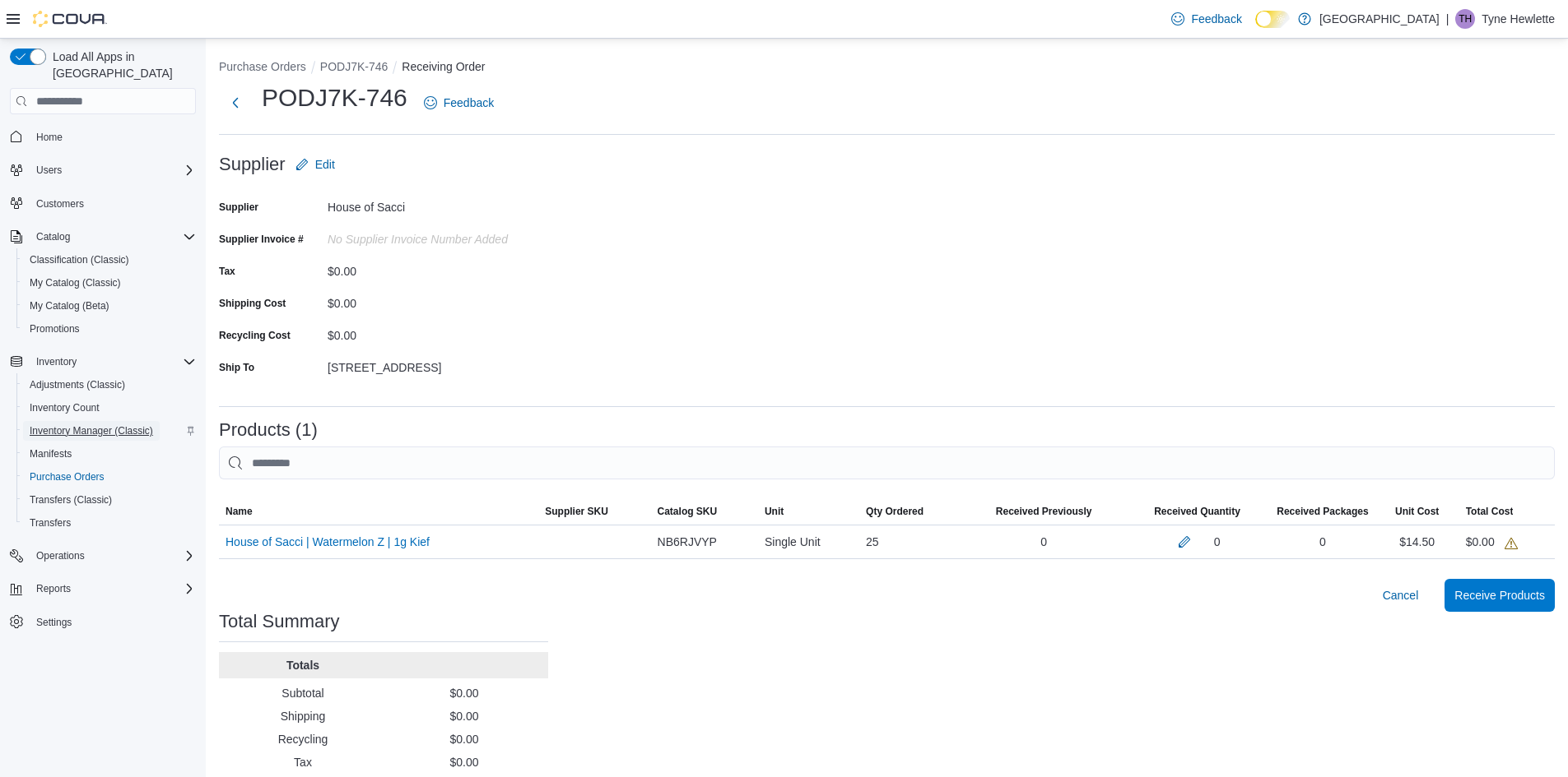
click at [83, 425] on span "Inventory Manager (Classic)" at bounding box center [91, 431] width 123 height 13
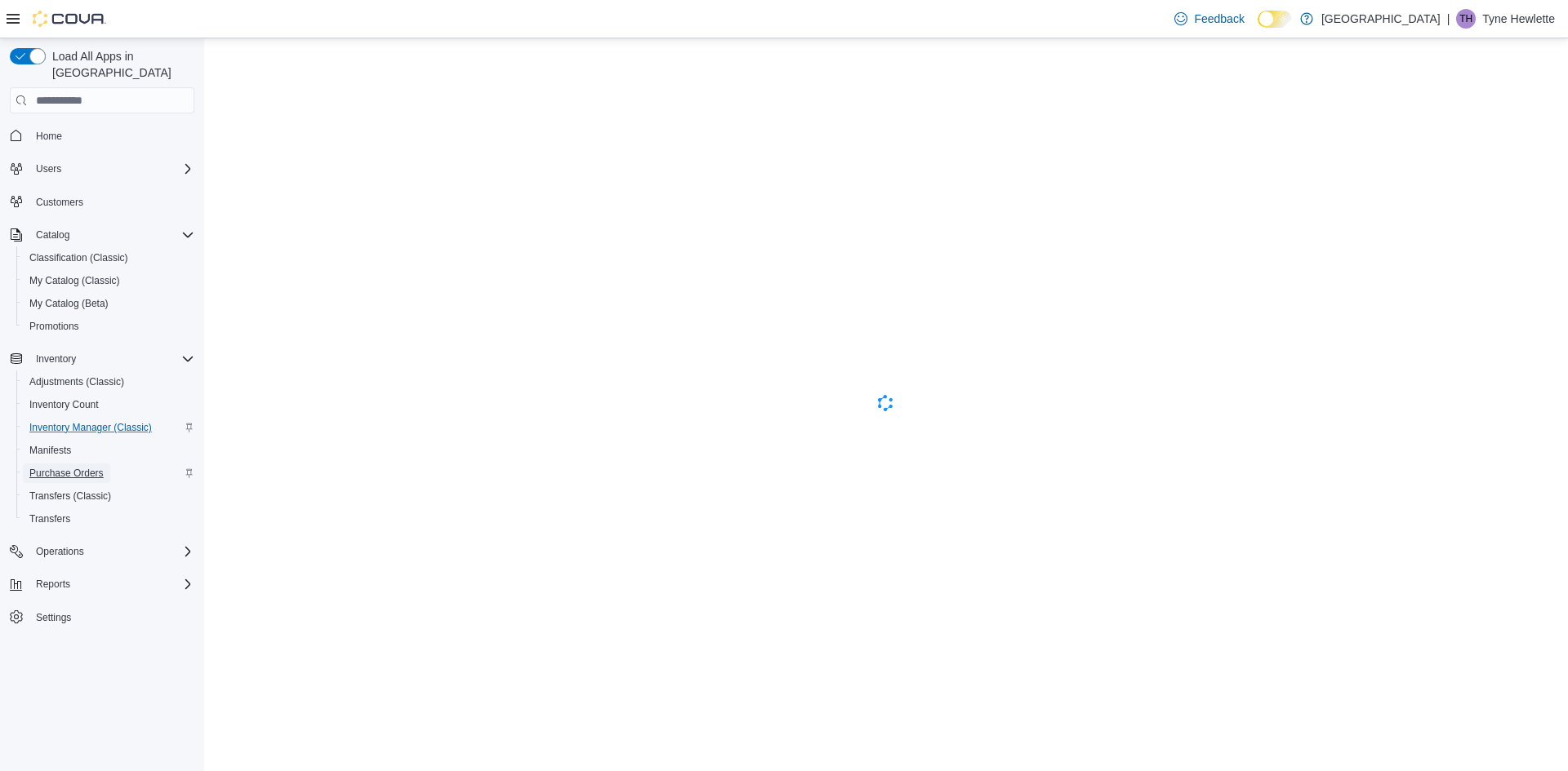
click at [78, 466] on span "Purchase Orders" at bounding box center [66, 473] width 74 height 13
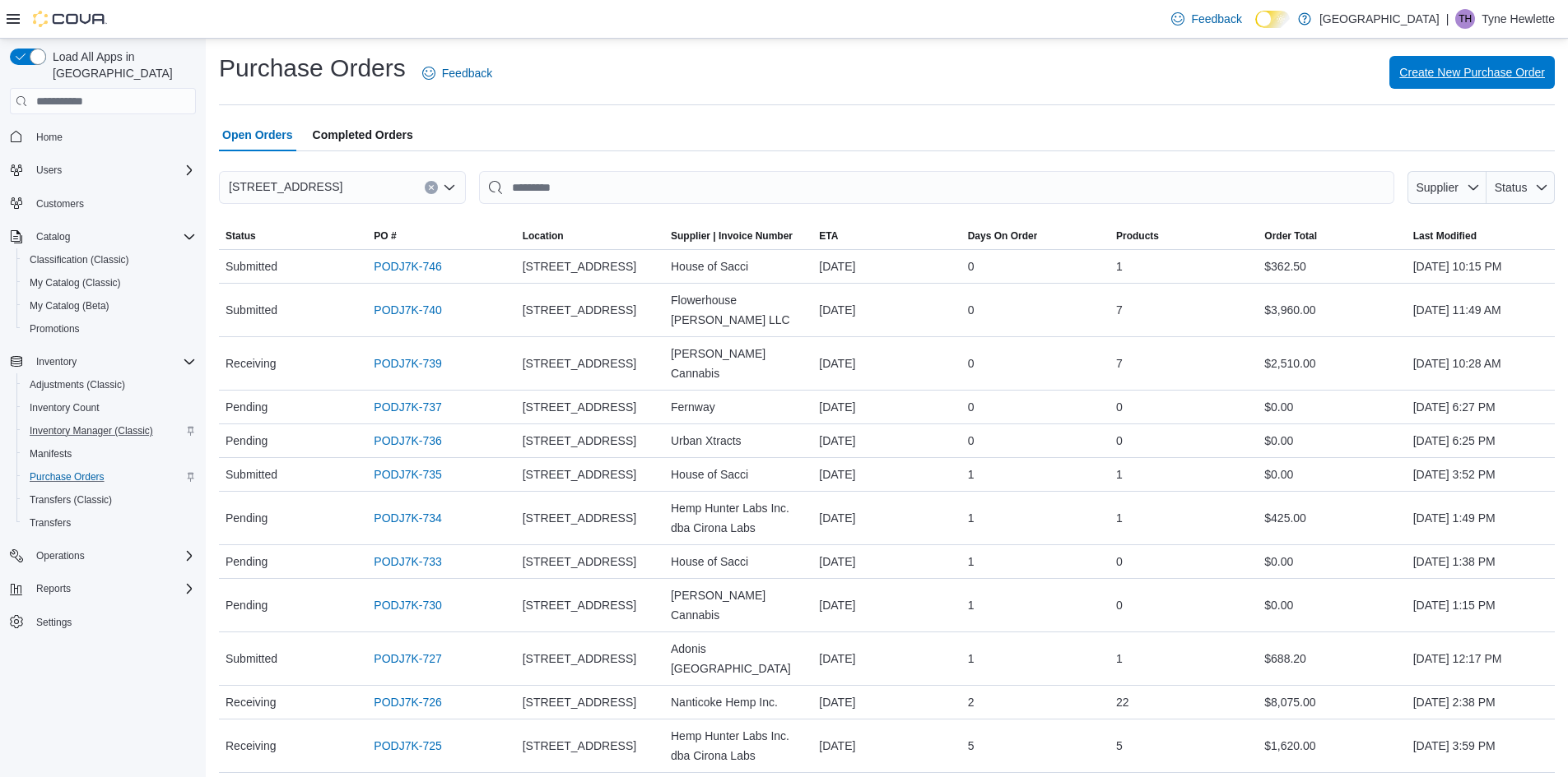
click at [1545, 60] on span "Create New Purchase Order" at bounding box center [1472, 72] width 145 height 33
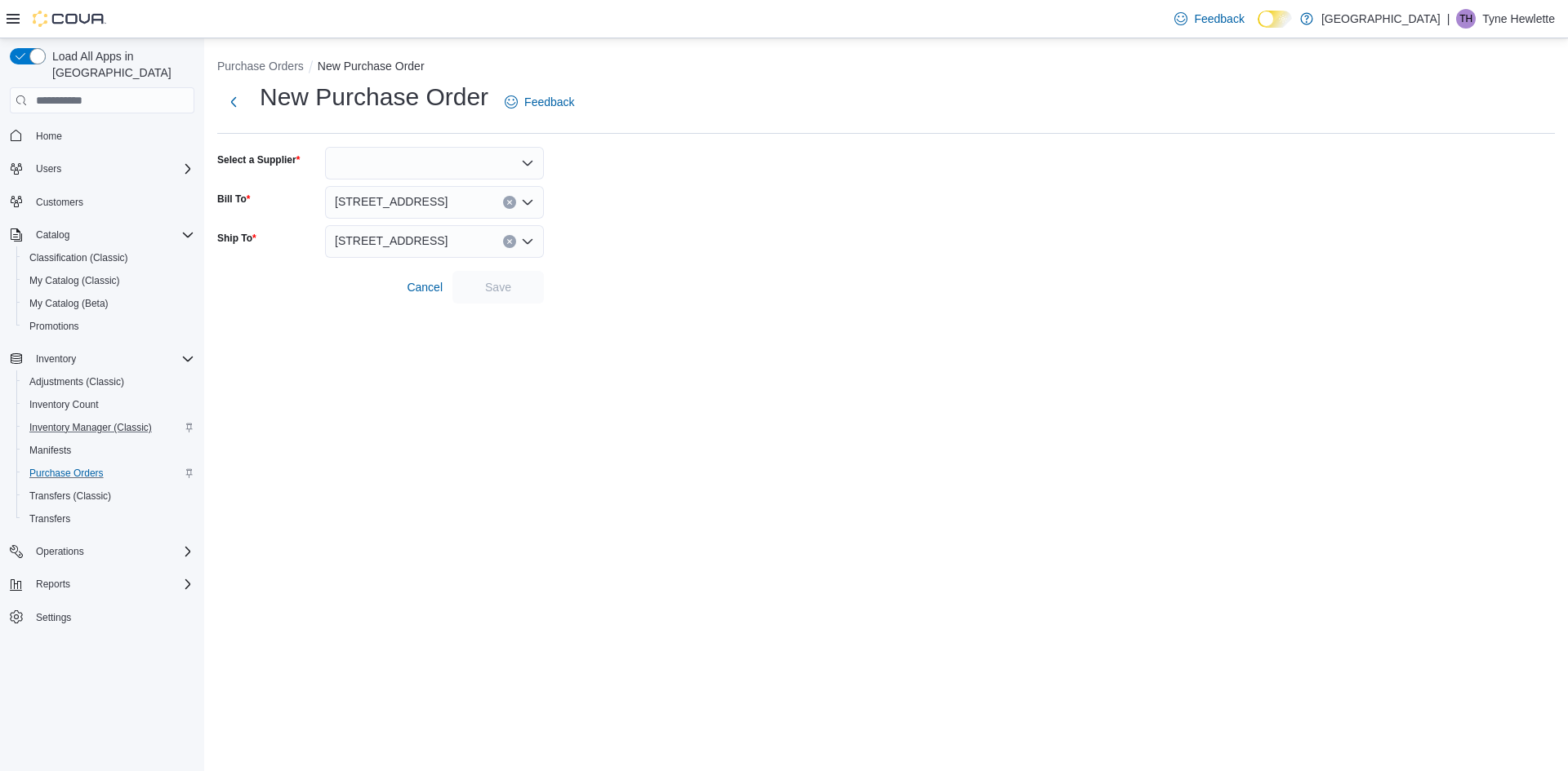
click at [452, 154] on div at bounding box center [434, 163] width 219 height 33
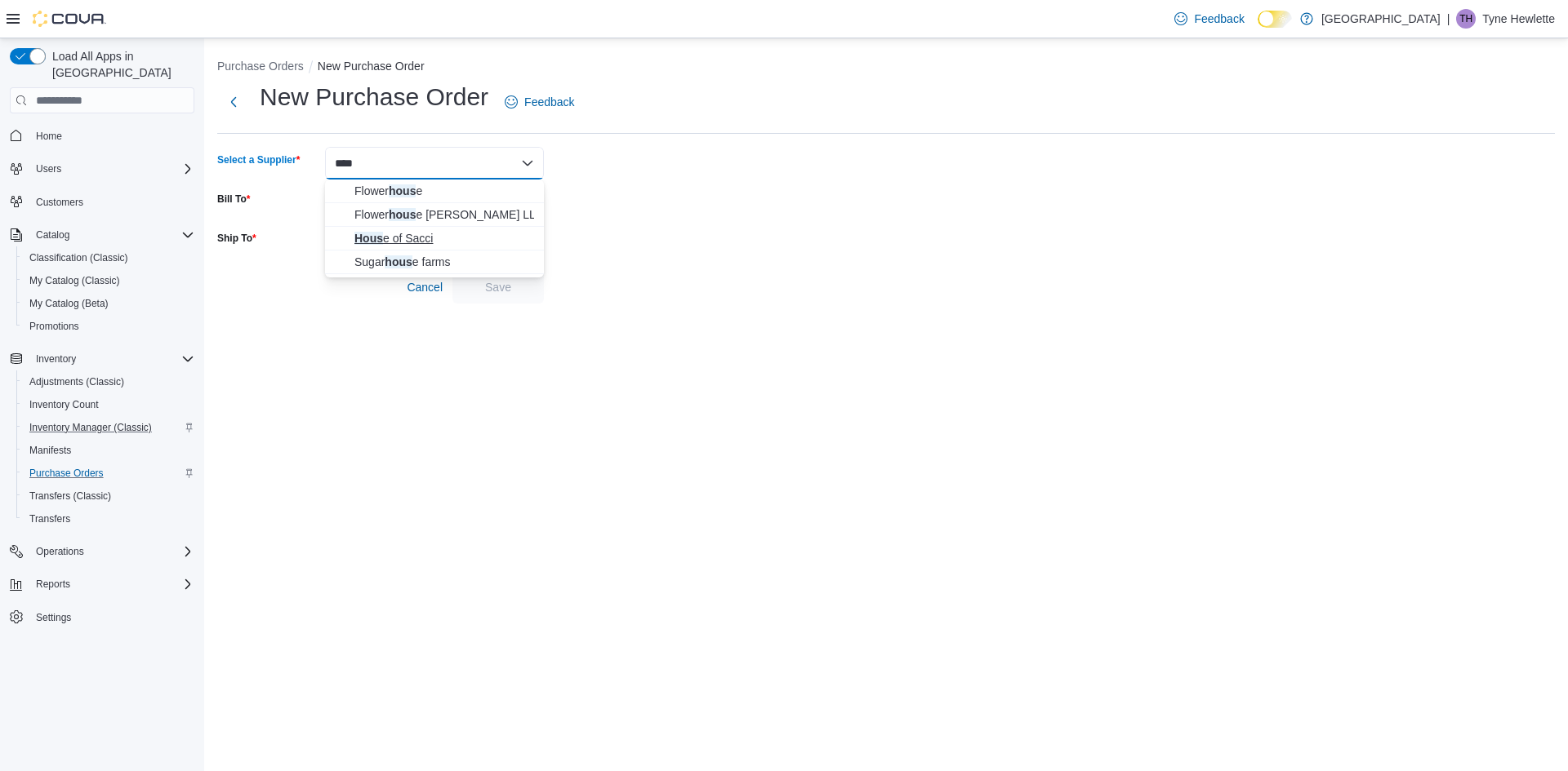
type input "****"
click at [428, 235] on span "Hous e of Sacci" at bounding box center [444, 238] width 180 height 16
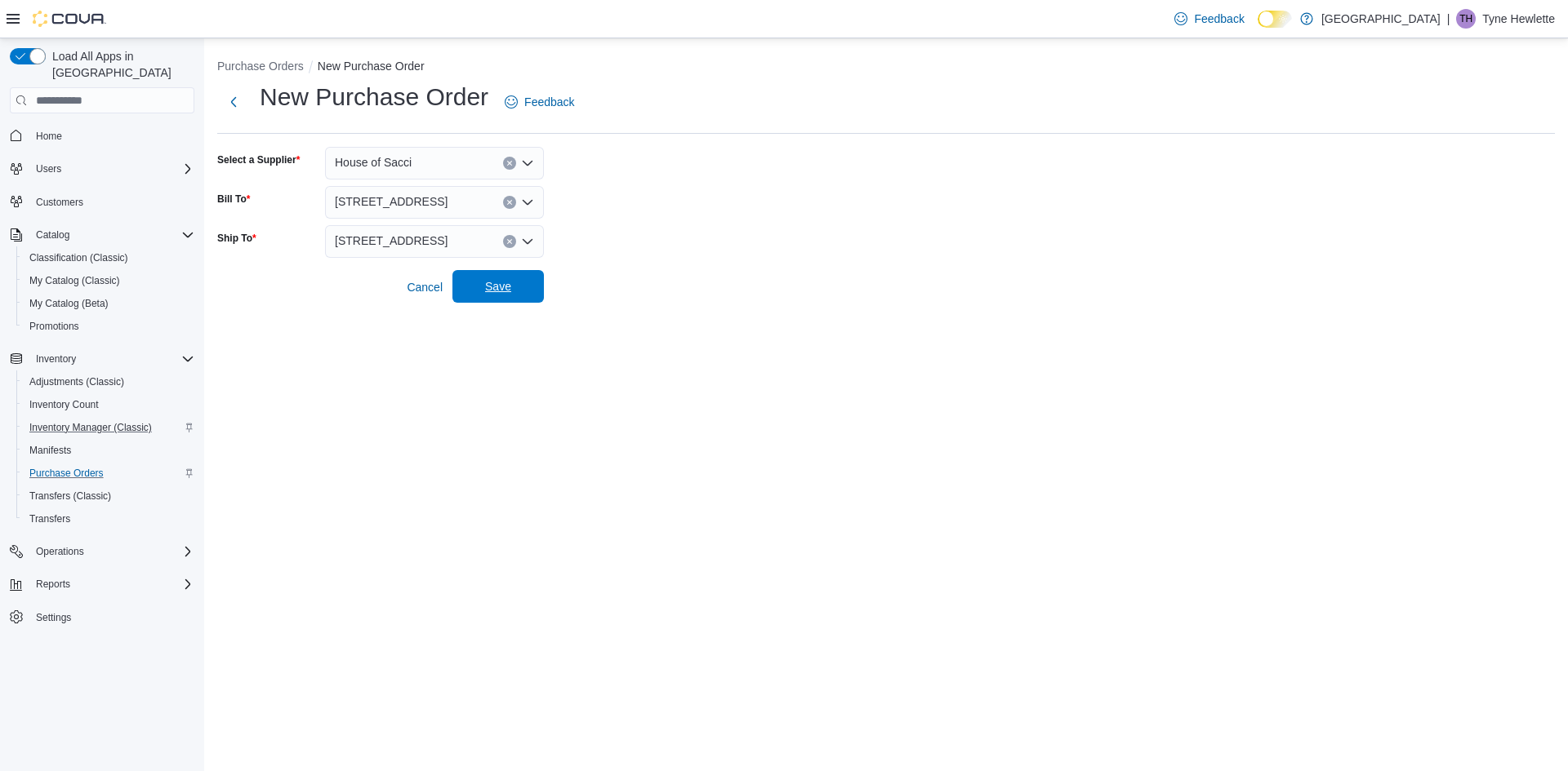
click at [488, 277] on span "Save" at bounding box center [498, 286] width 72 height 33
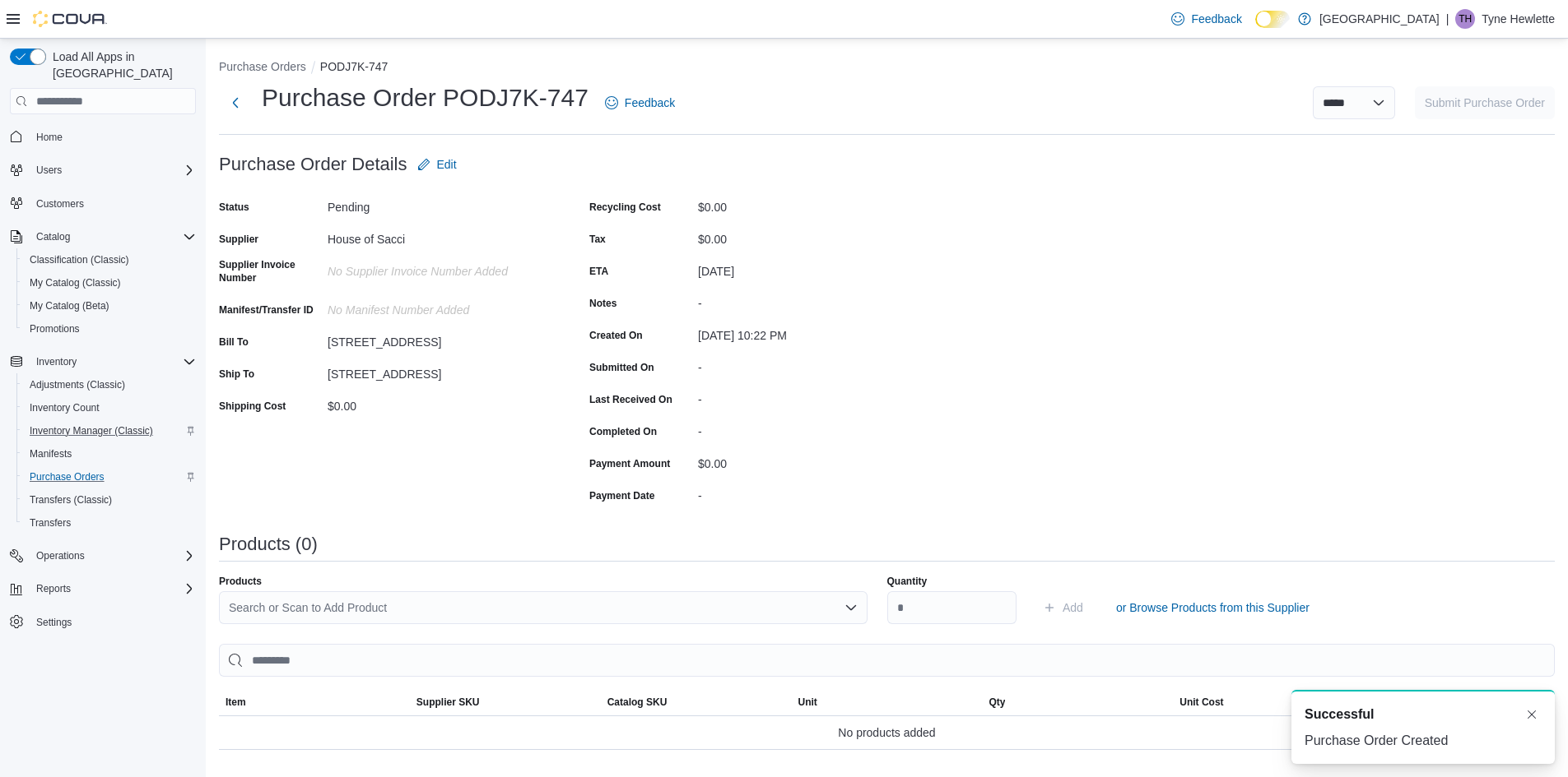
click at [403, 600] on div "Search or Scan to Add Product" at bounding box center [543, 608] width 649 height 33
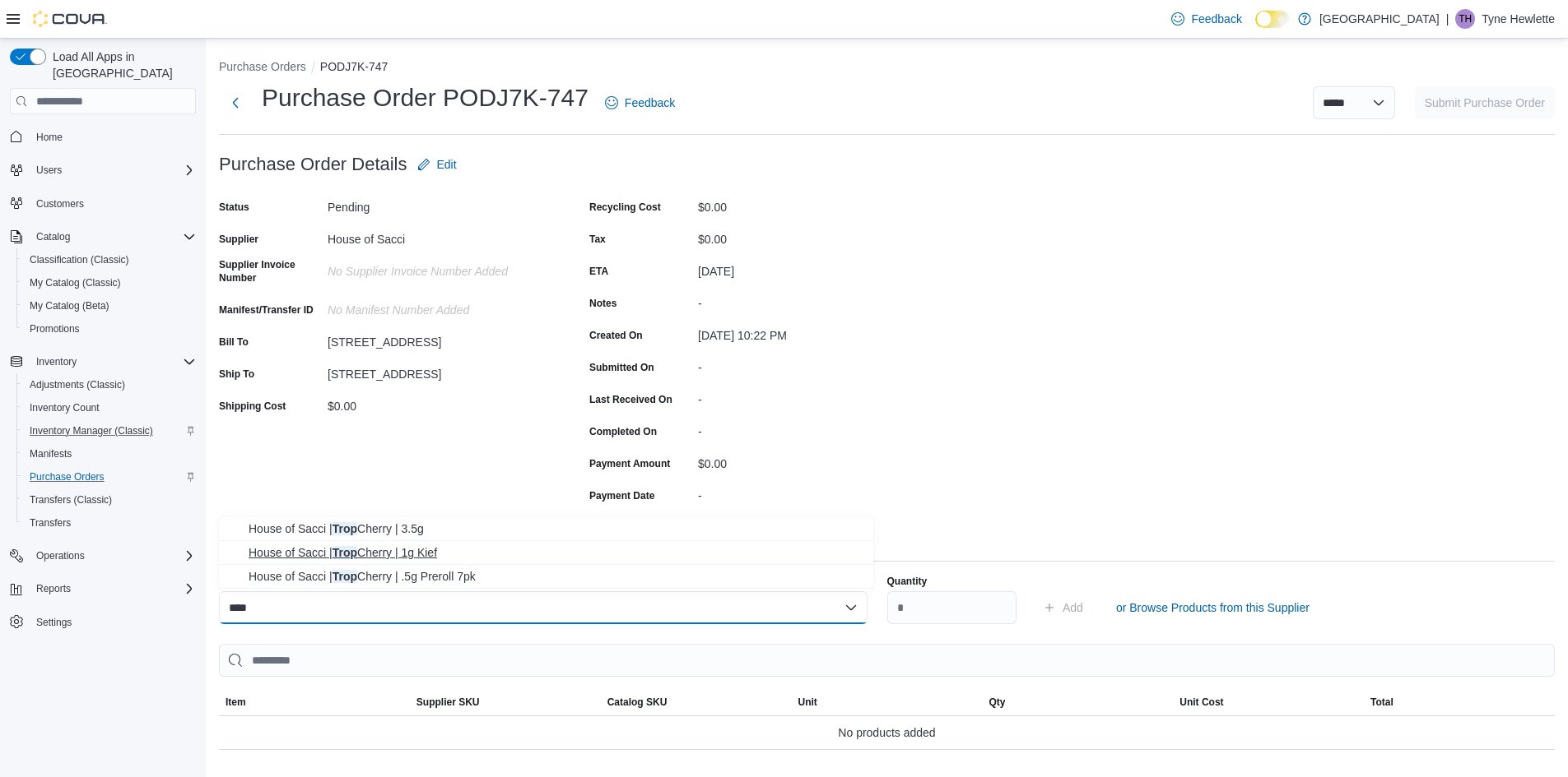
type input "****"
click at [468, 550] on span "House of Sacci | Trop Cherry | 1g Kief" at bounding box center [555, 552] width 615 height 16
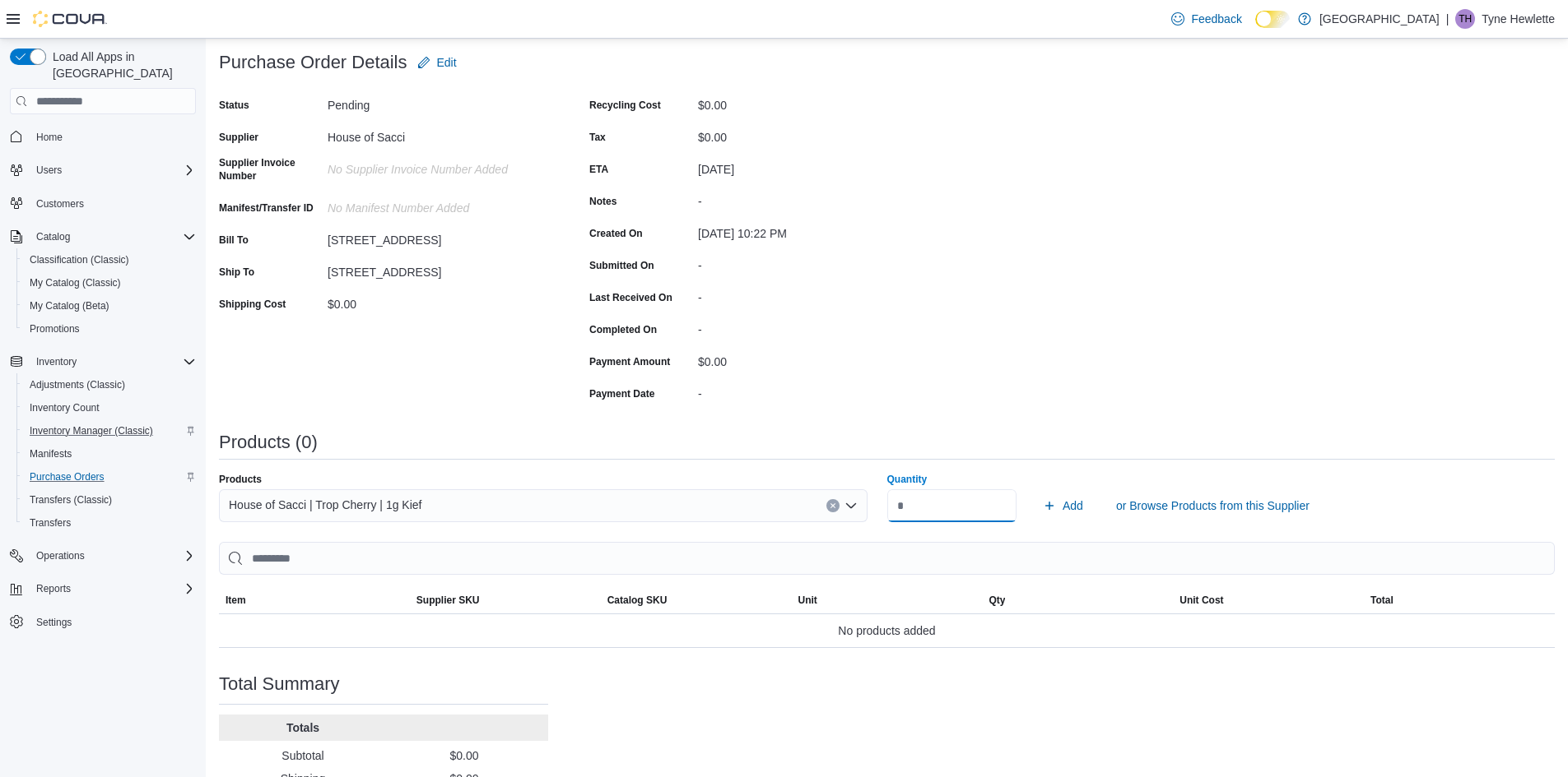
scroll to position [208, 0]
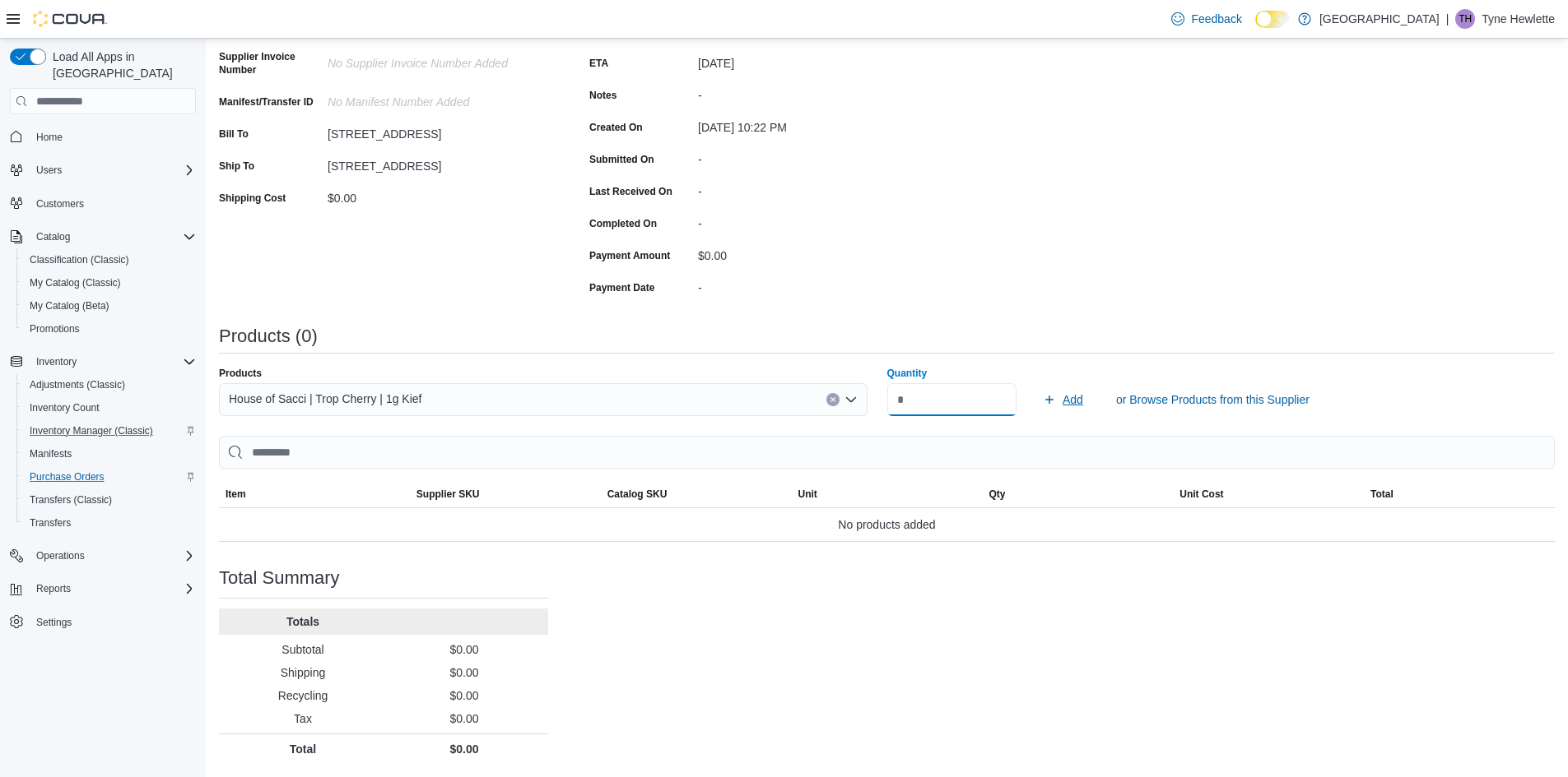
type input "**"
click at [1075, 397] on span "Add" at bounding box center [1072, 400] width 21 height 16
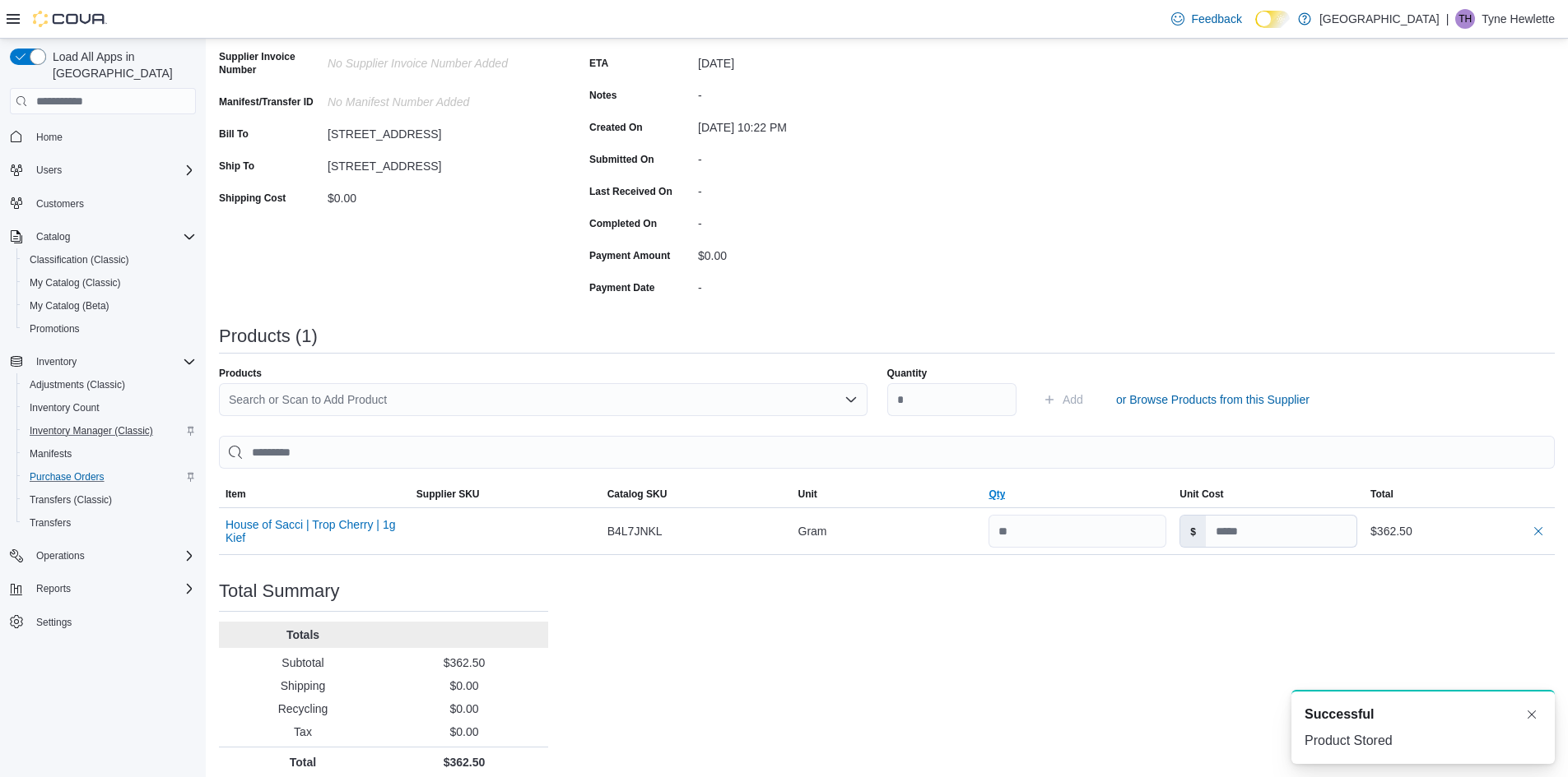
scroll to position [0, 0]
click at [355, 526] on button "House of Sacci | Trop Cherry | 1g Kief" at bounding box center [314, 532] width 178 height 27
click at [569, 405] on div "Search or Scan to Add Product" at bounding box center [543, 400] width 649 height 33
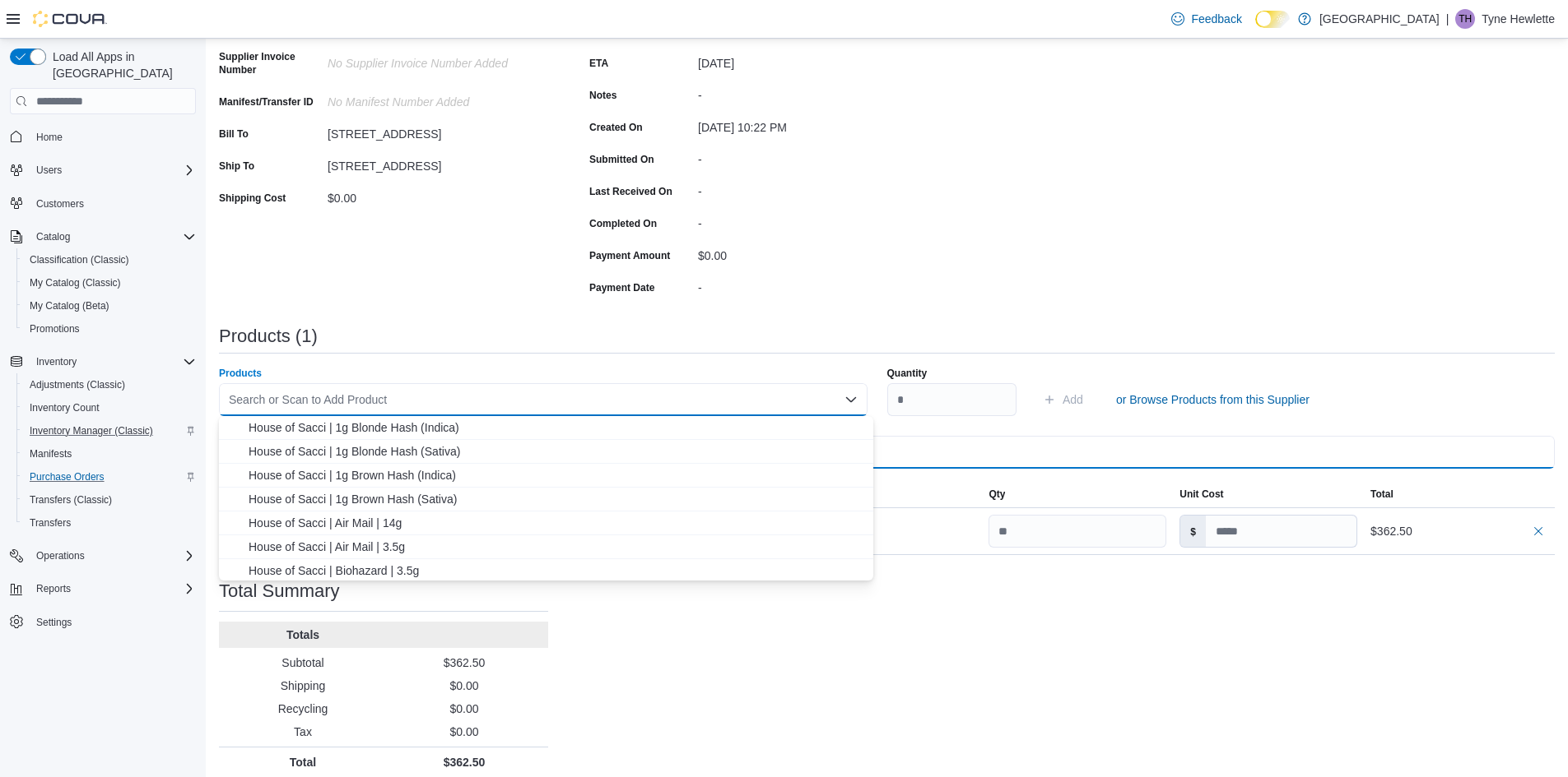
click at [1041, 464] on input "search" at bounding box center [886, 452] width 1336 height 33
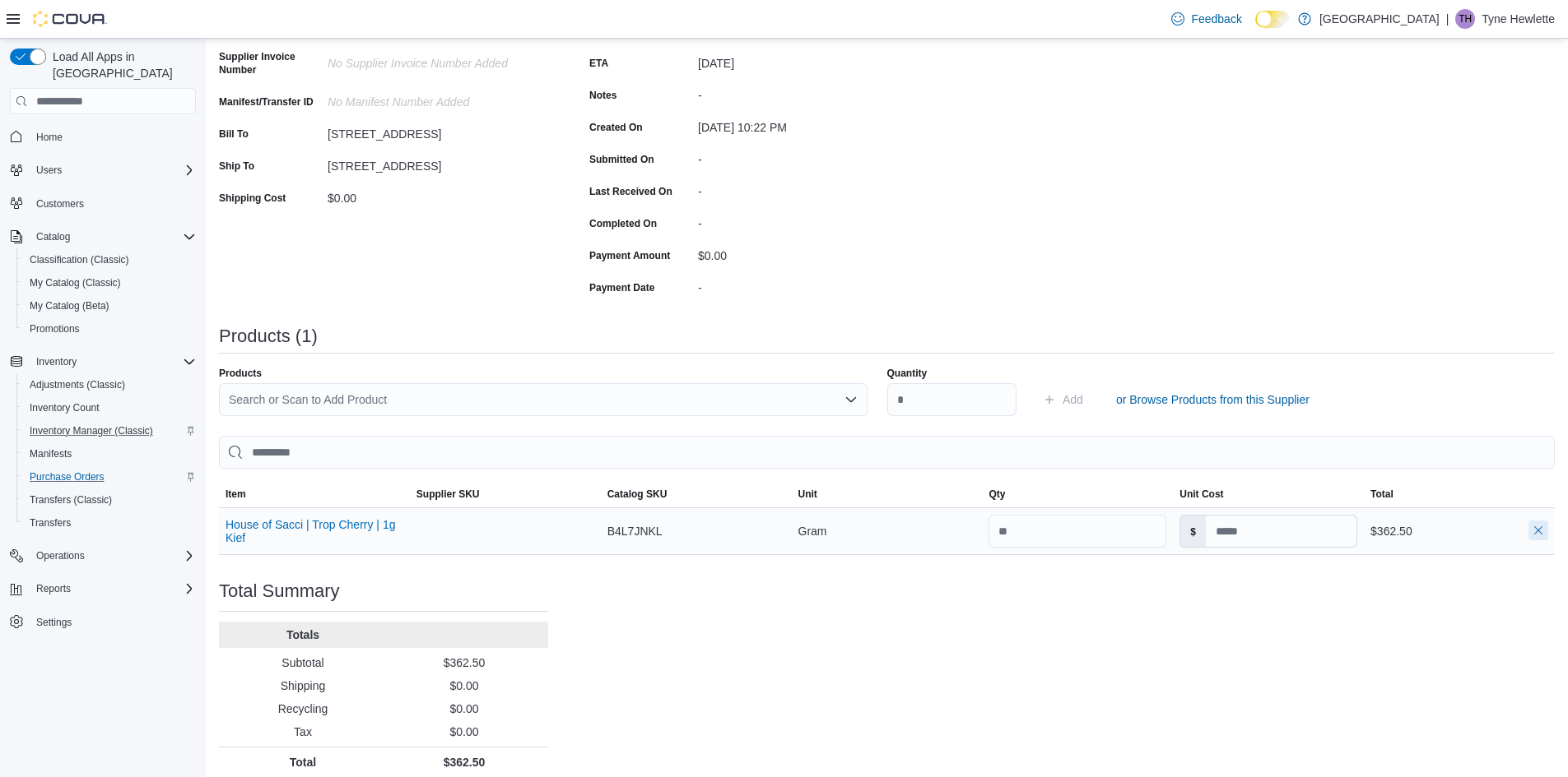
click at [1548, 533] on button "button" at bounding box center [1538, 531] width 20 height 20
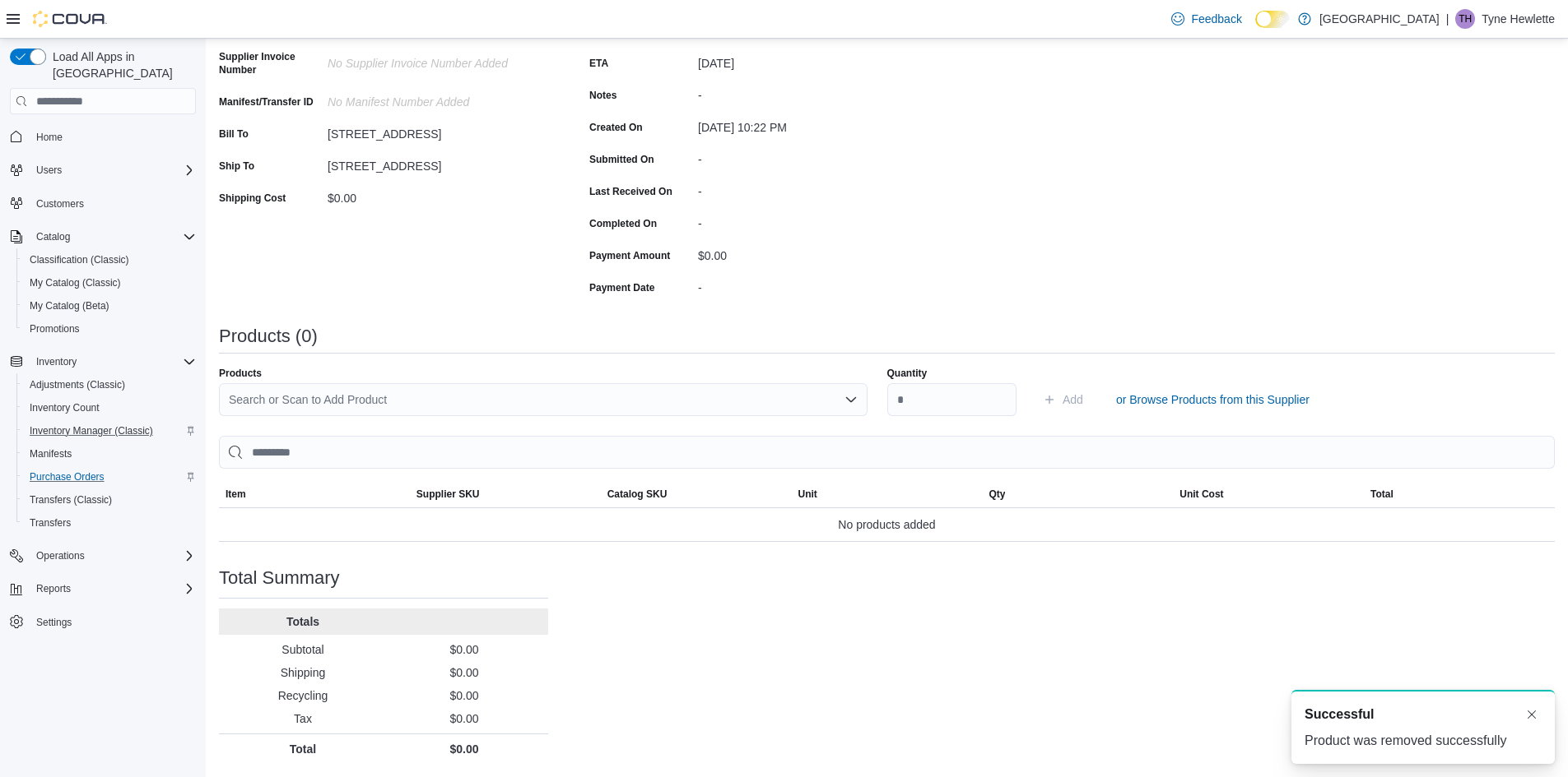
click at [504, 400] on div "Search or Scan to Add Product" at bounding box center [543, 400] width 649 height 33
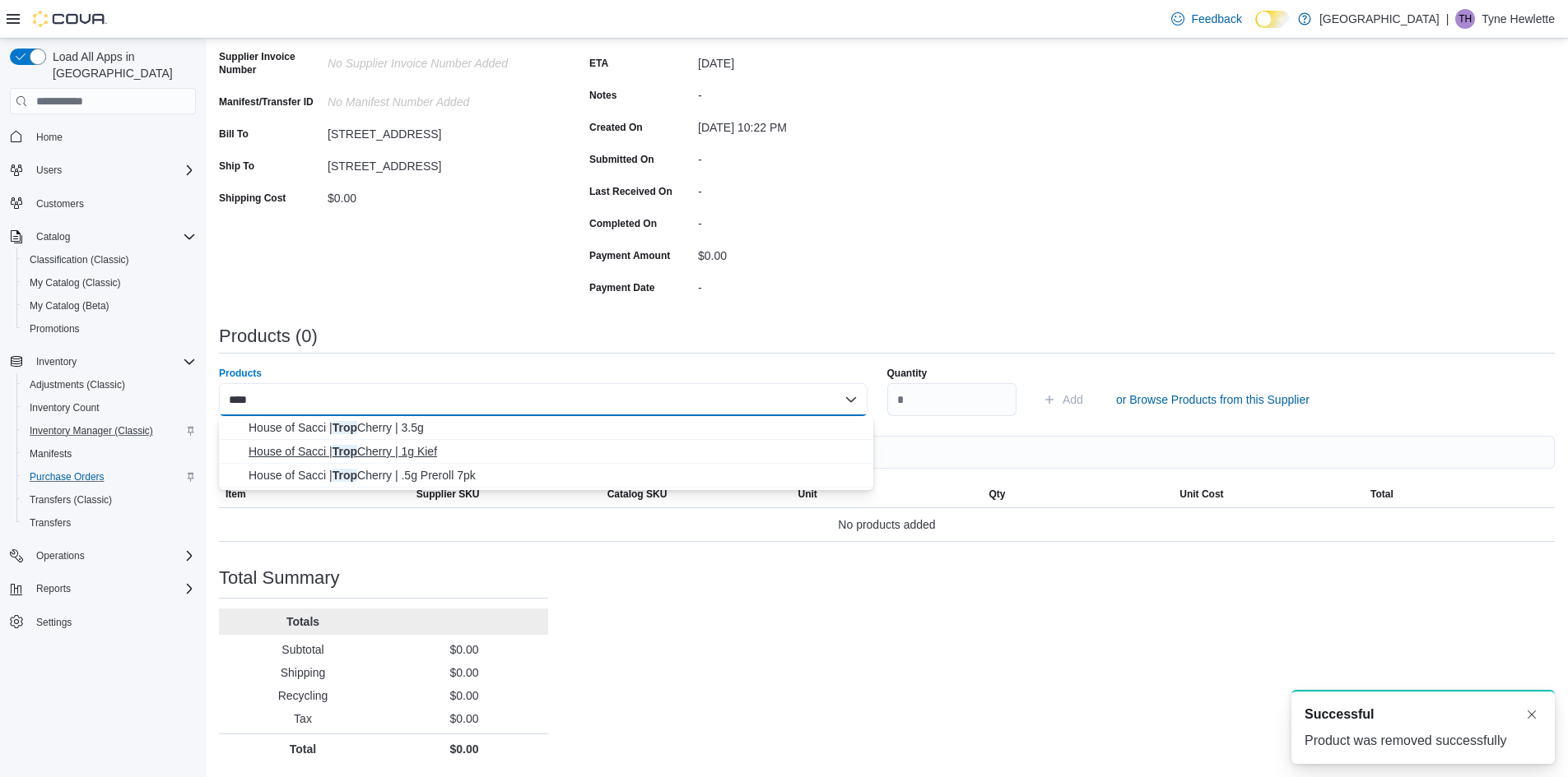
type input "****"
click at [446, 445] on span "House of Sacci | Trop Cherry | 1g Kief" at bounding box center [555, 451] width 615 height 16
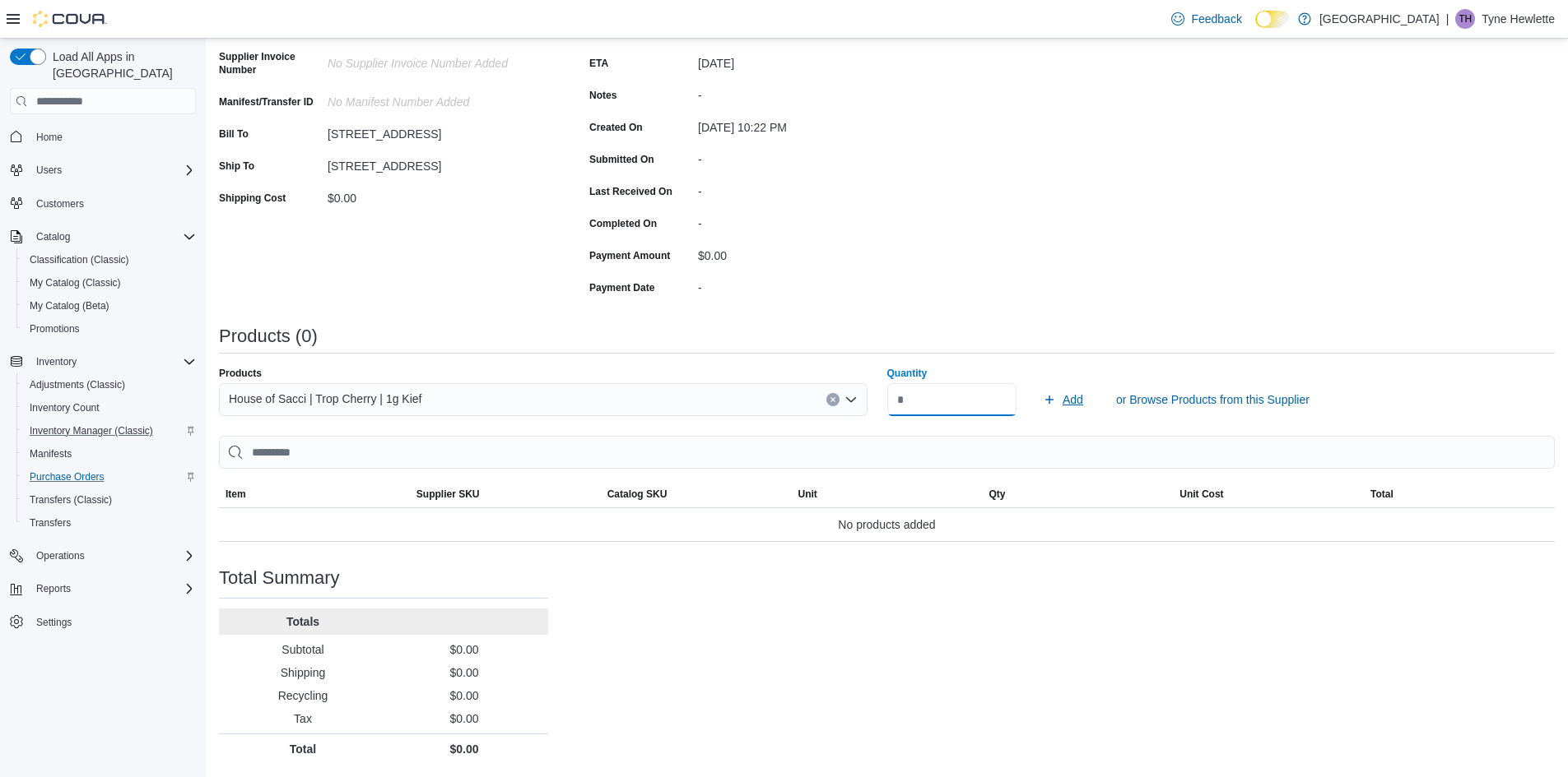
type input "**"
click at [1083, 401] on span "Add" at bounding box center [1072, 400] width 21 height 16
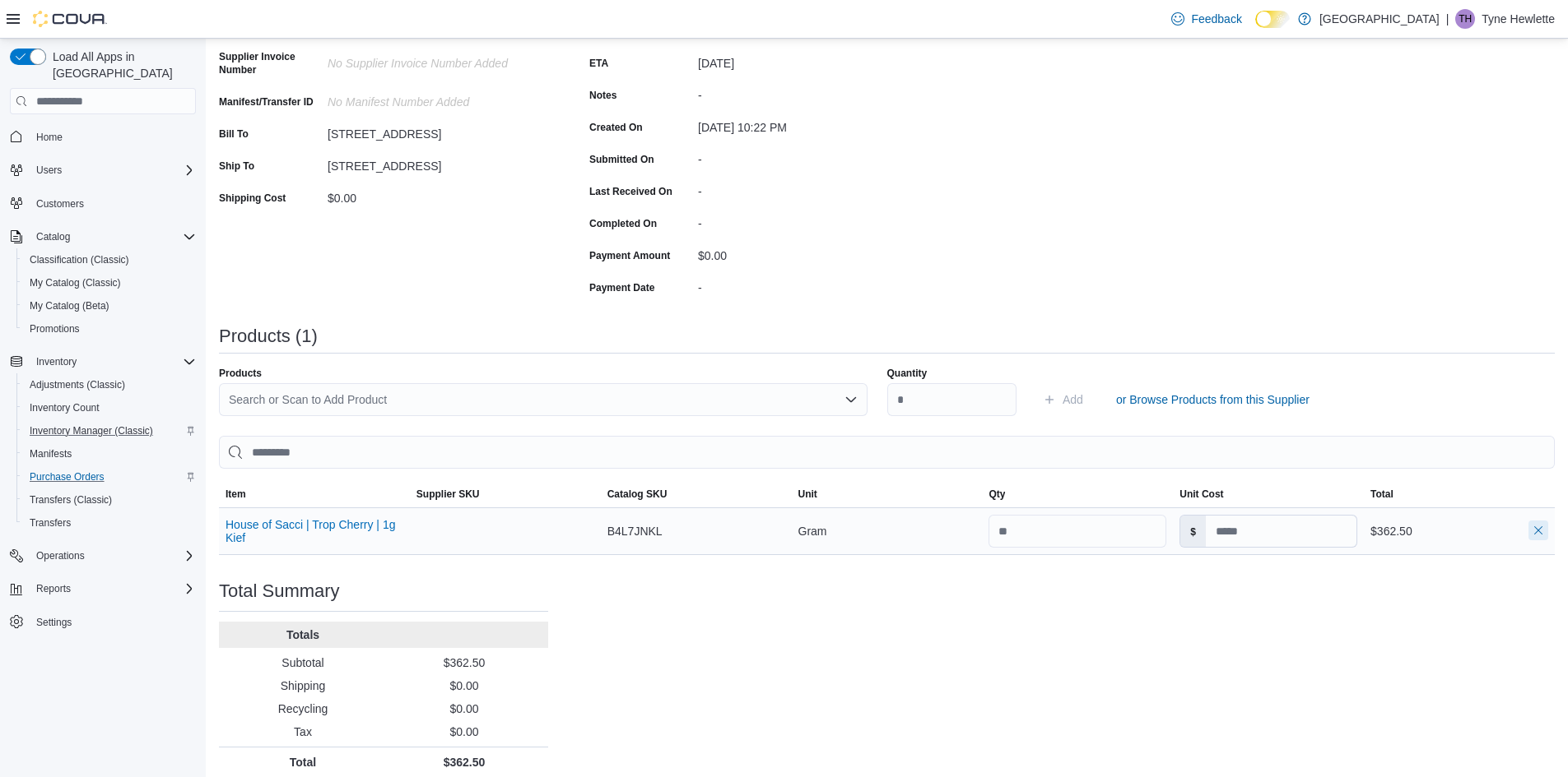
click at [1548, 533] on button "button" at bounding box center [1538, 531] width 20 height 20
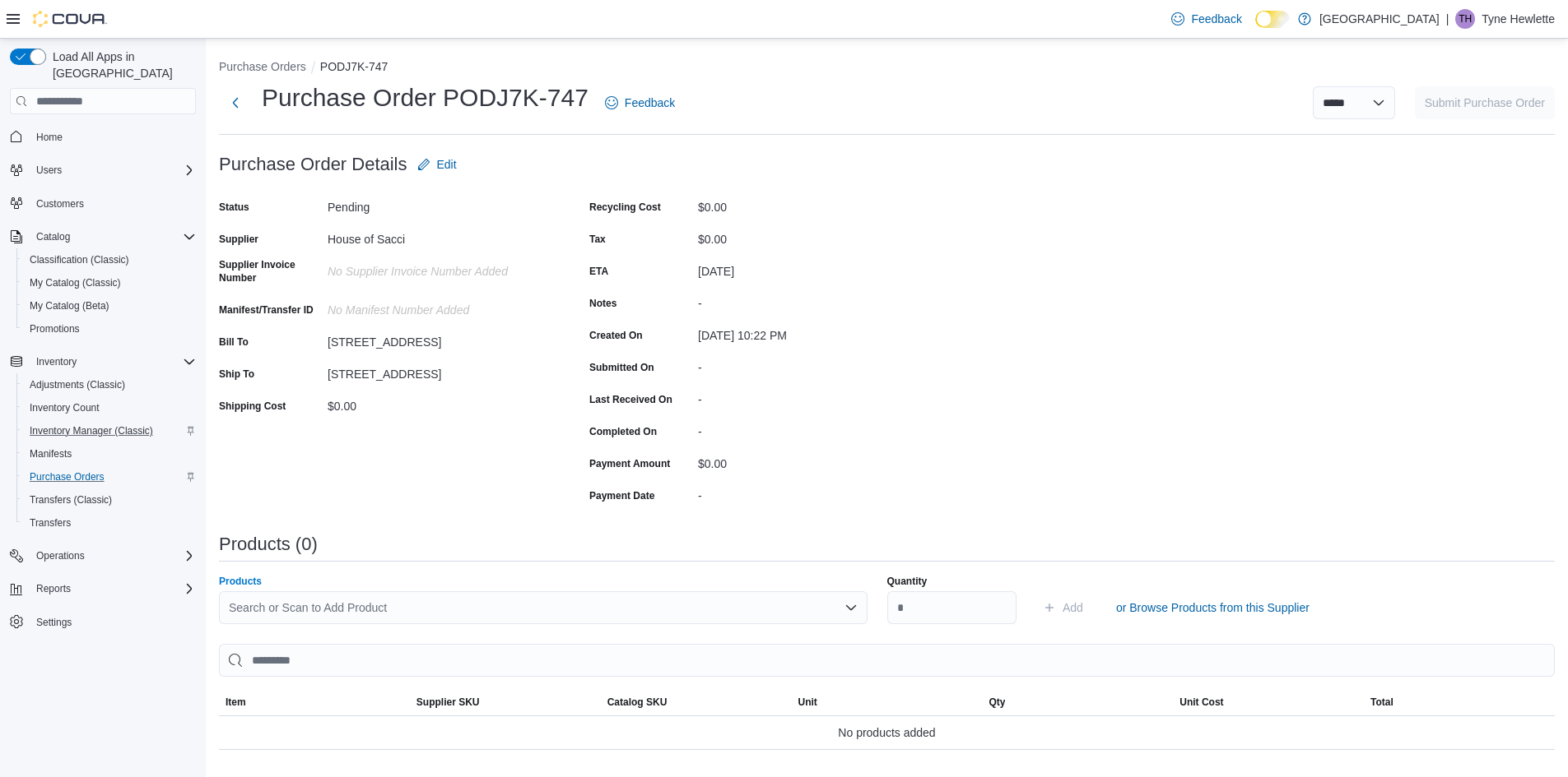
click at [515, 599] on div "Search or Scan to Add Product" at bounding box center [543, 608] width 649 height 33
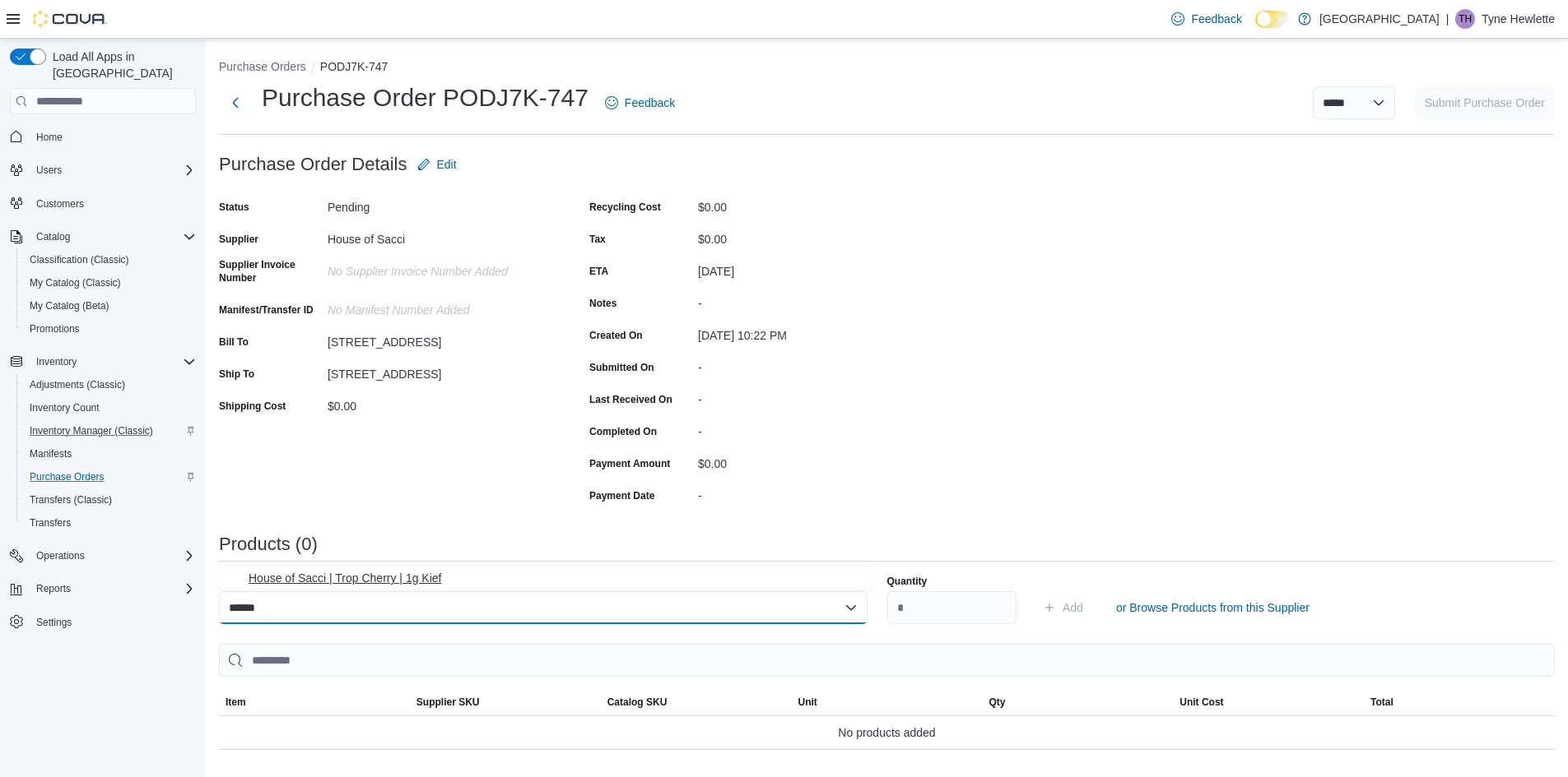
type input "******"
click at [397, 575] on span "House of Sacci | Trop Cherry | 1g Kief" at bounding box center [555, 578] width 615 height 16
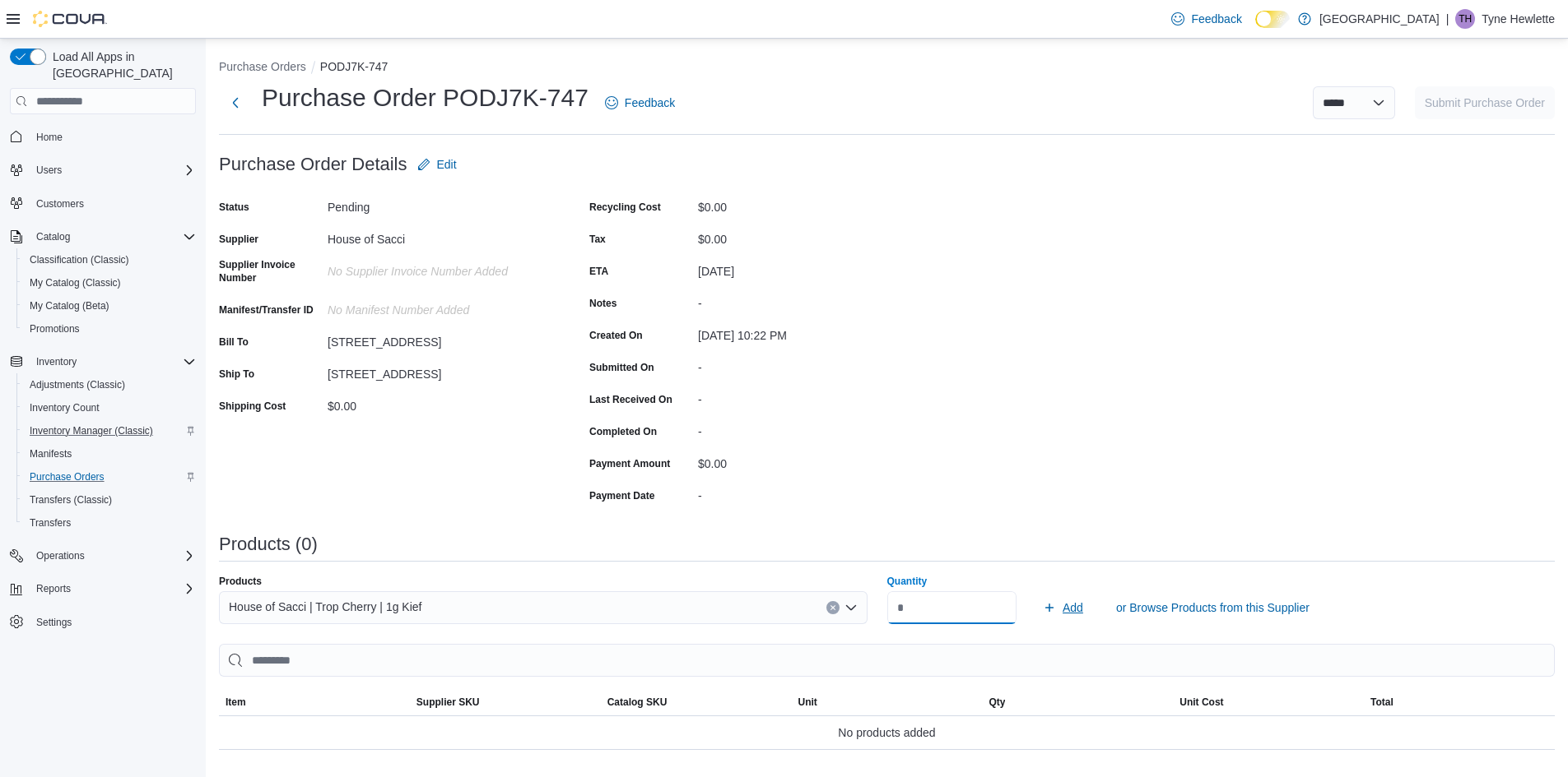
type input "**"
click at [1056, 605] on icon "submit" at bounding box center [1049, 608] width 13 height 13
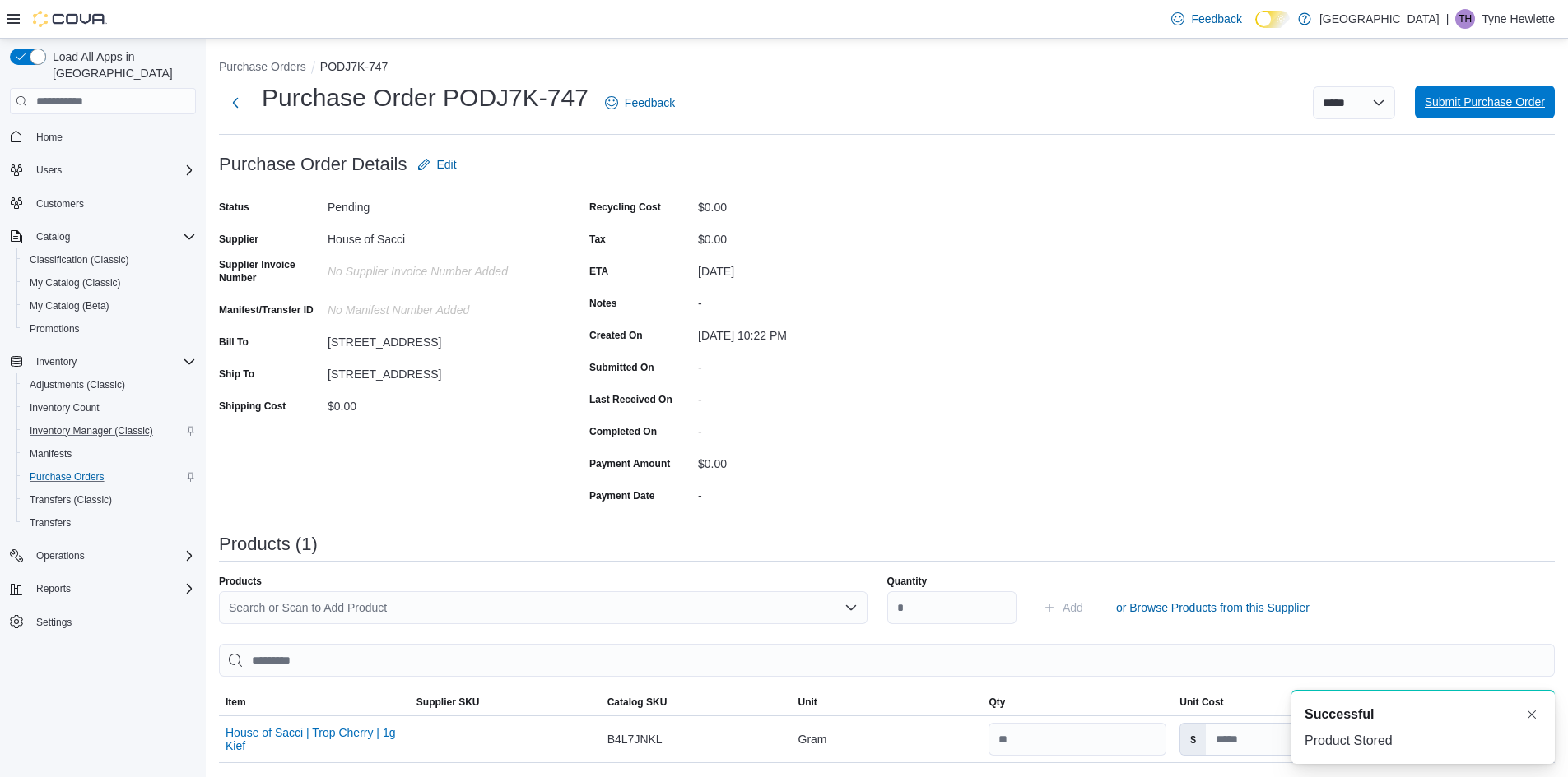
click at [1496, 106] on span "Submit Purchase Order" at bounding box center [1484, 102] width 120 height 16
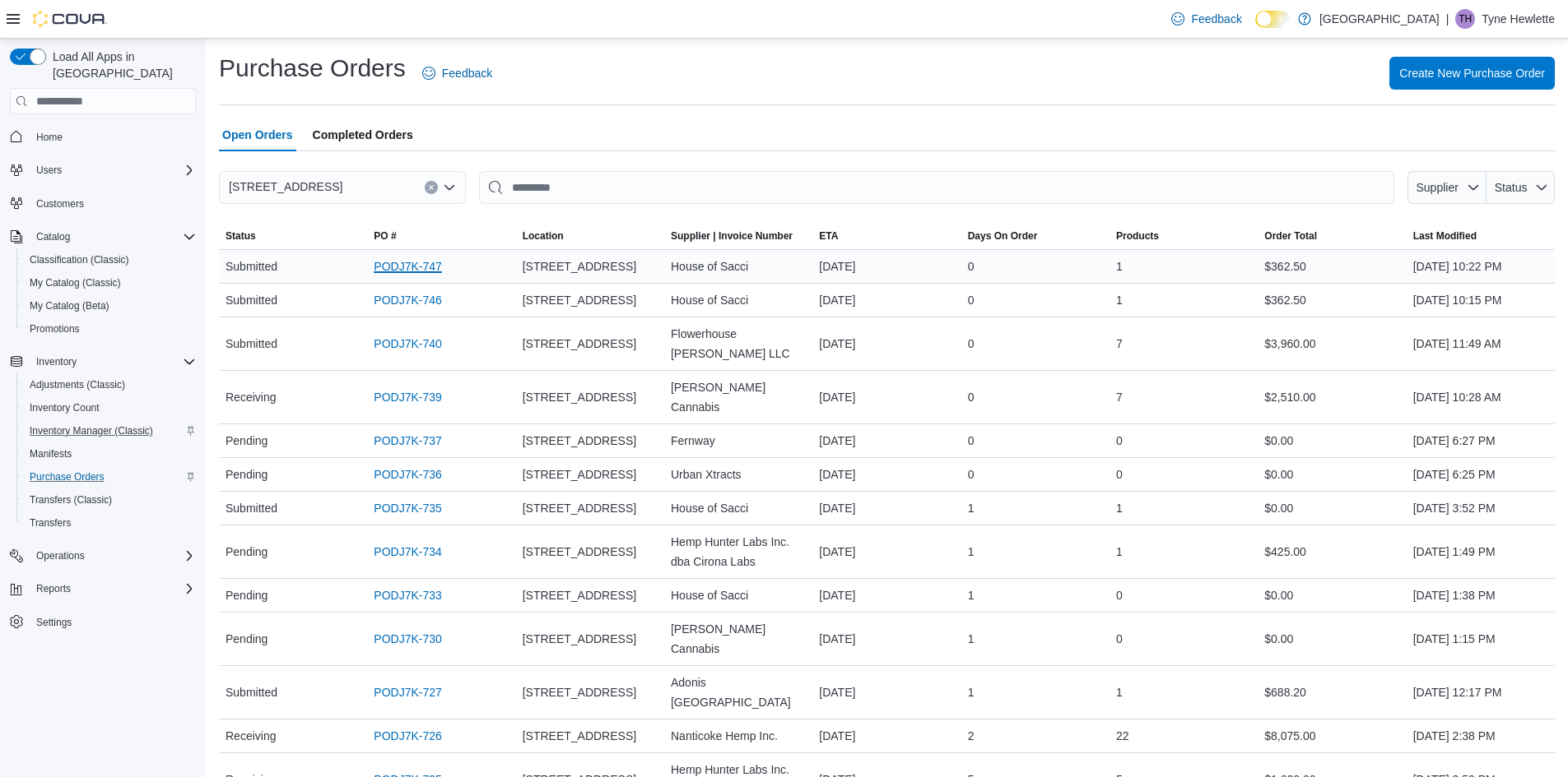
click at [387, 268] on link "PODJ7K-747" at bounding box center [408, 267] width 68 height 20
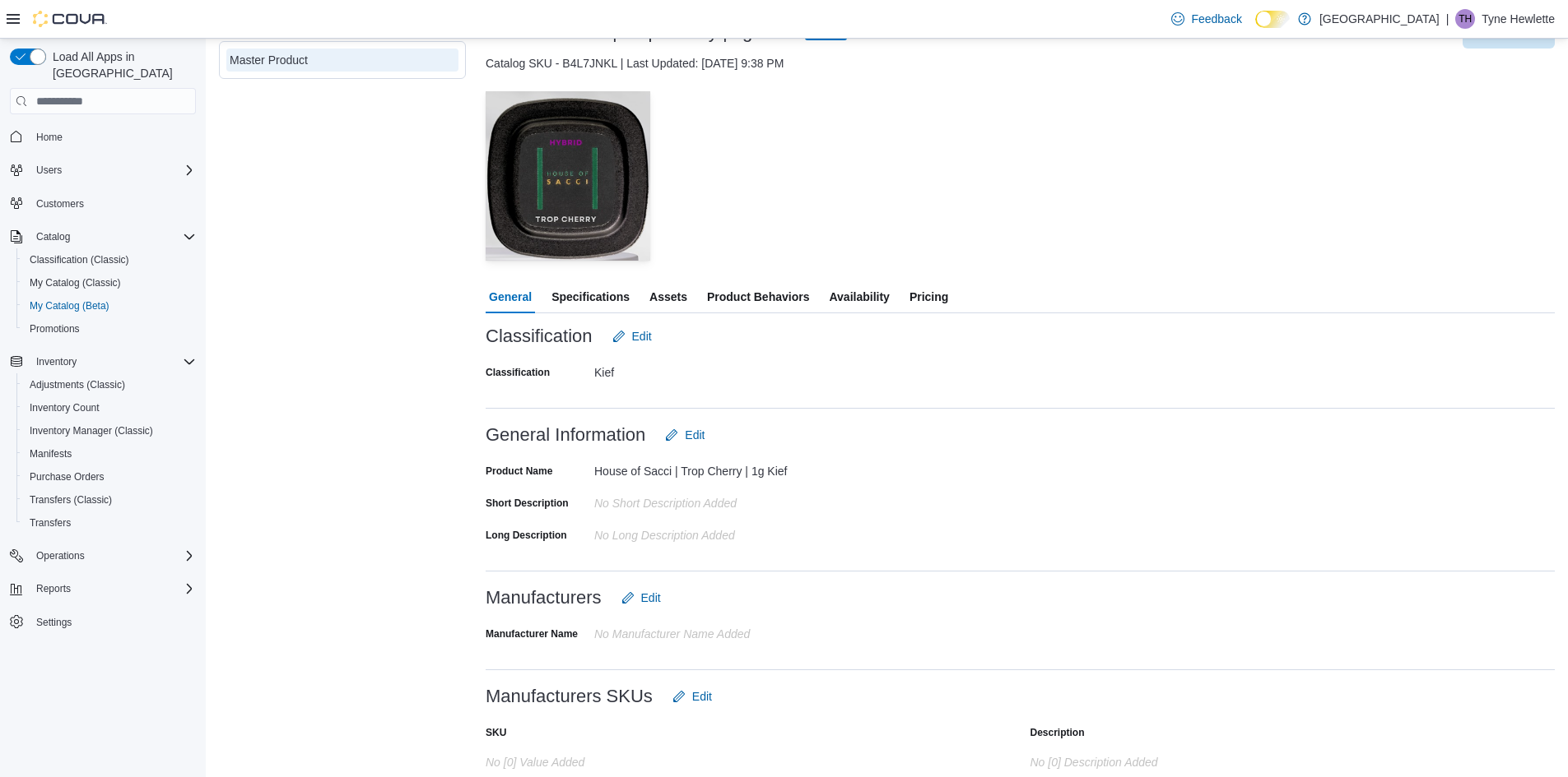
scroll to position [57, 0]
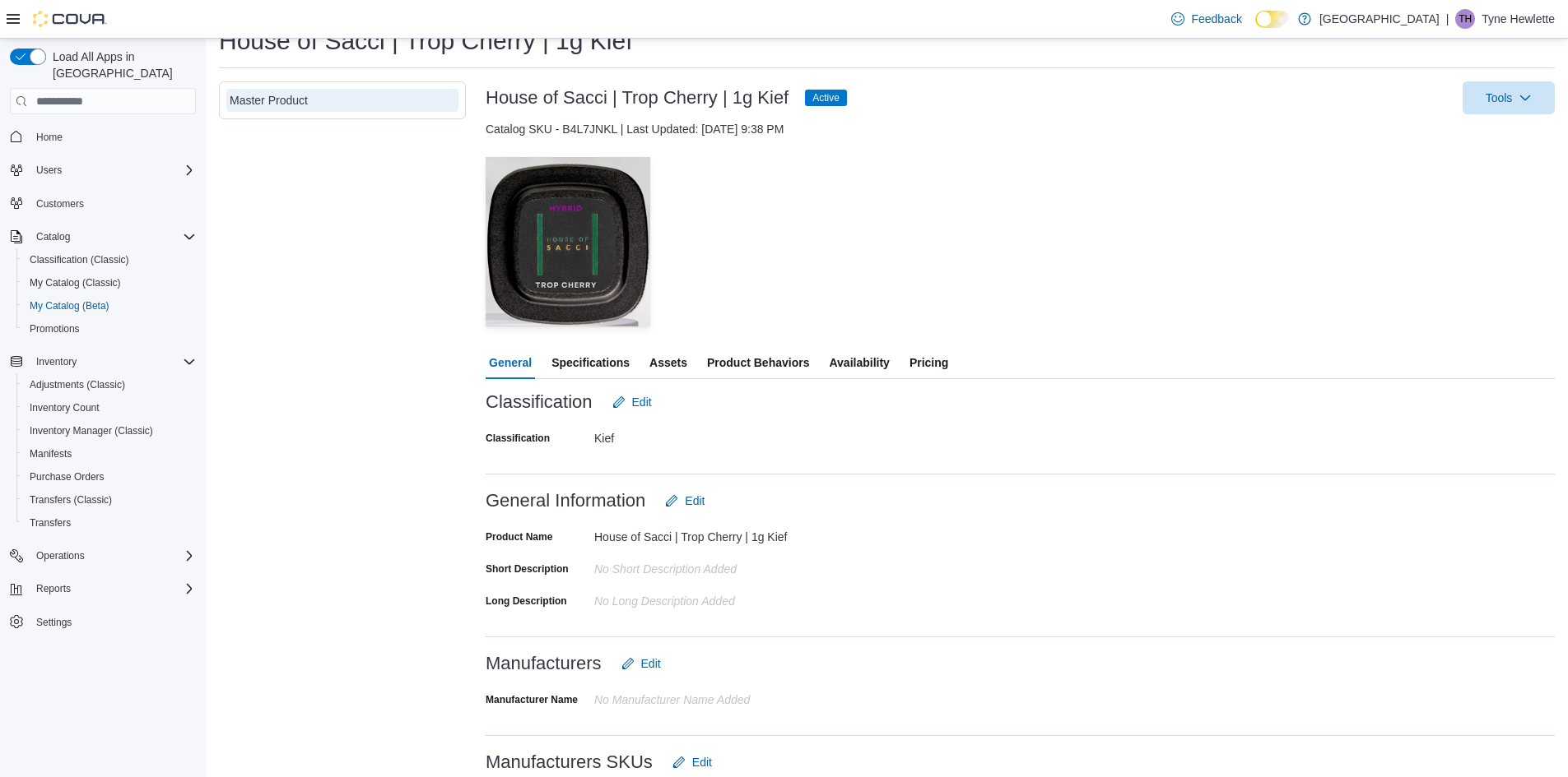
click at [584, 360] on span "Specifications" at bounding box center [591, 362] width 79 height 33
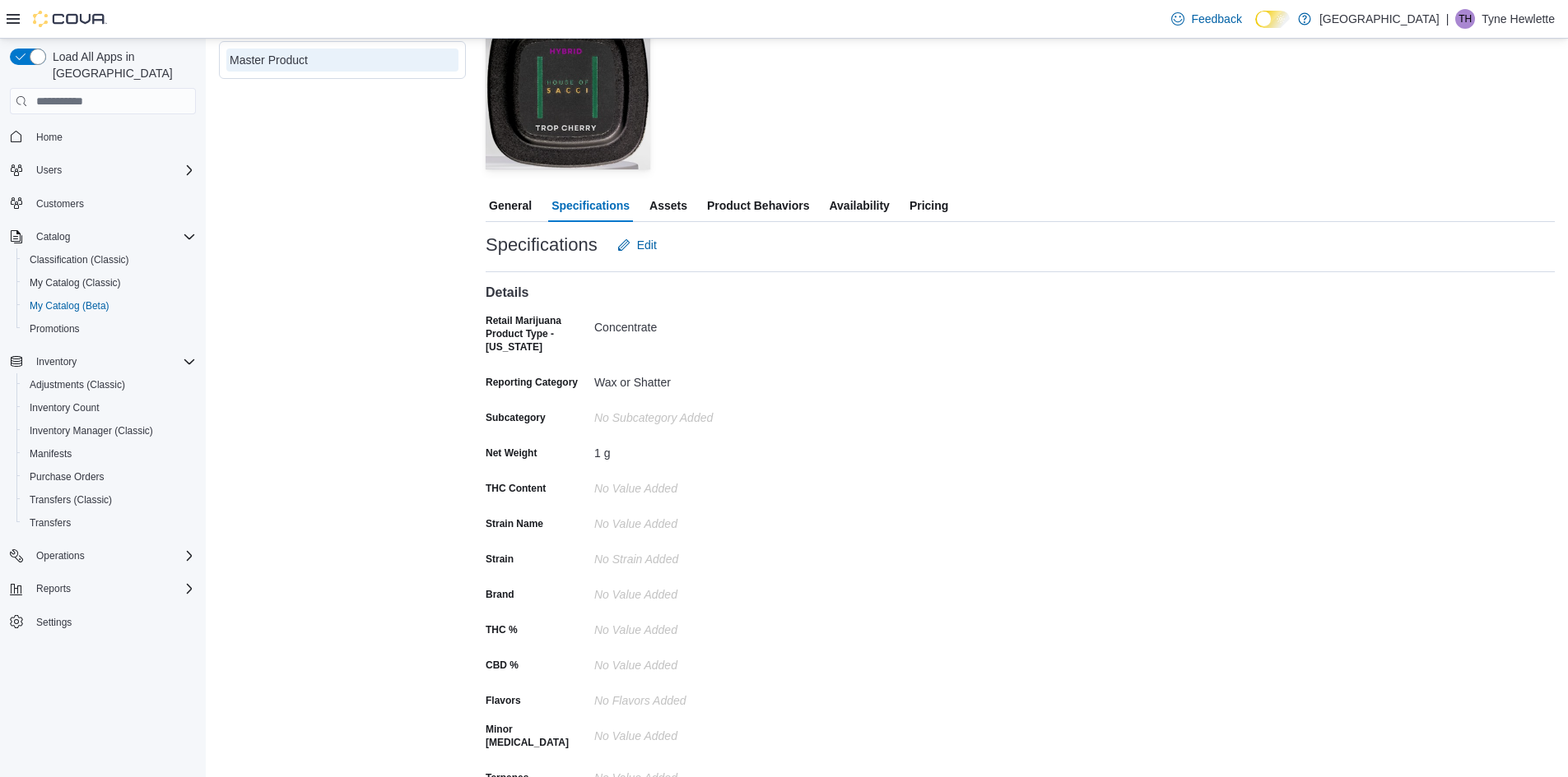
scroll to position [221, 0]
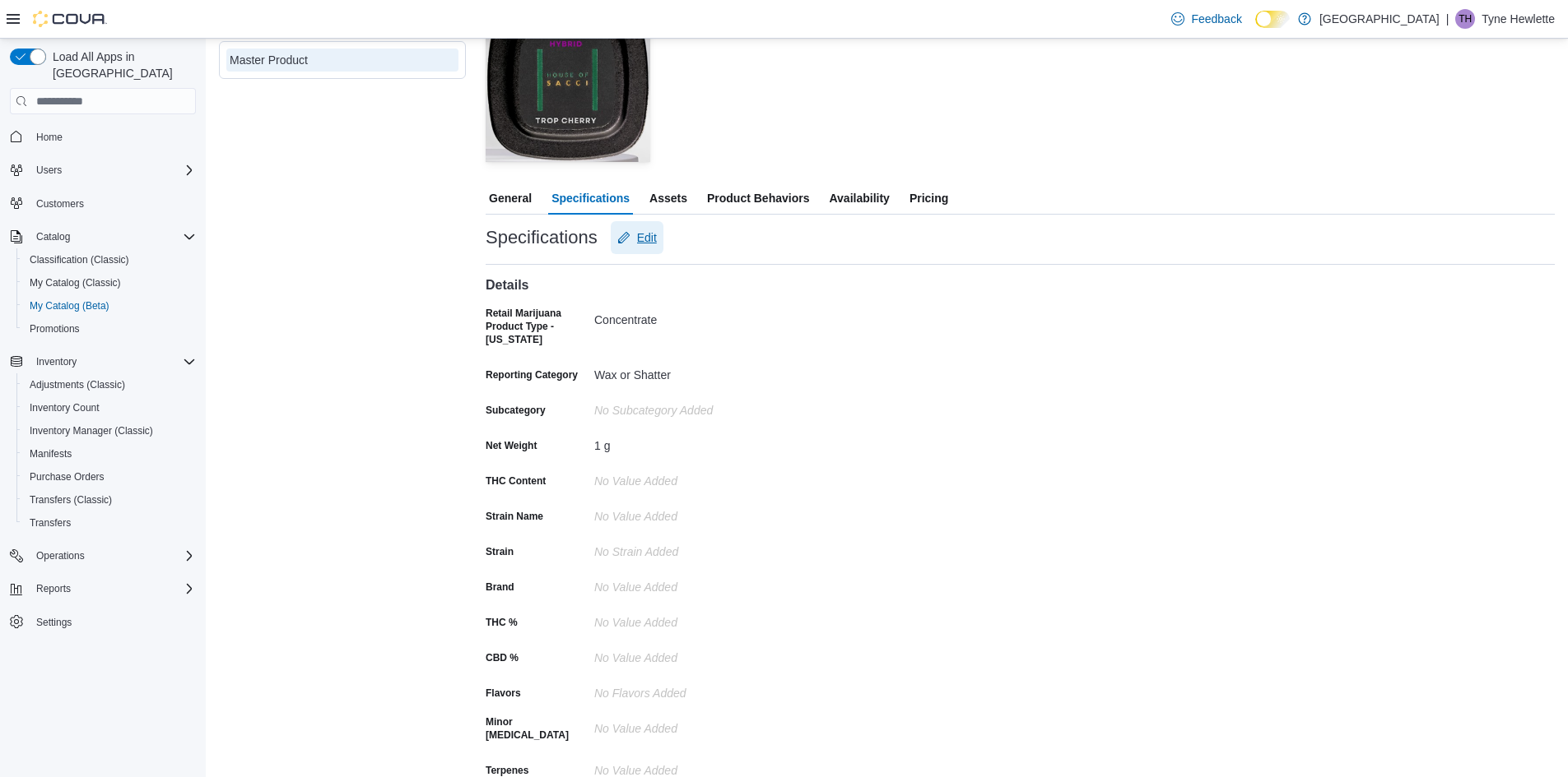
click at [652, 236] on span "Edit" at bounding box center [647, 237] width 20 height 16
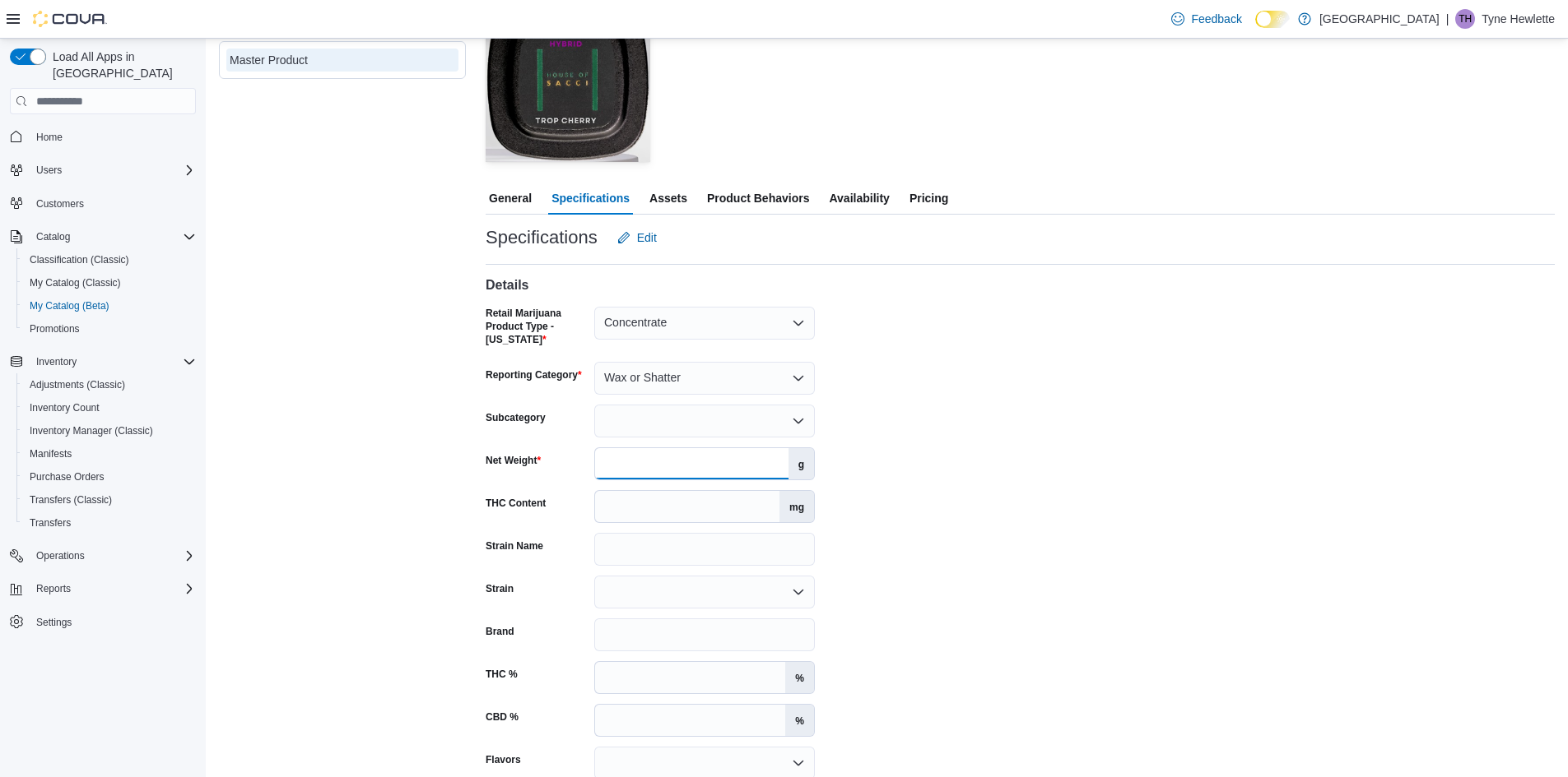
click at [749, 461] on input "*" at bounding box center [692, 464] width 194 height 31
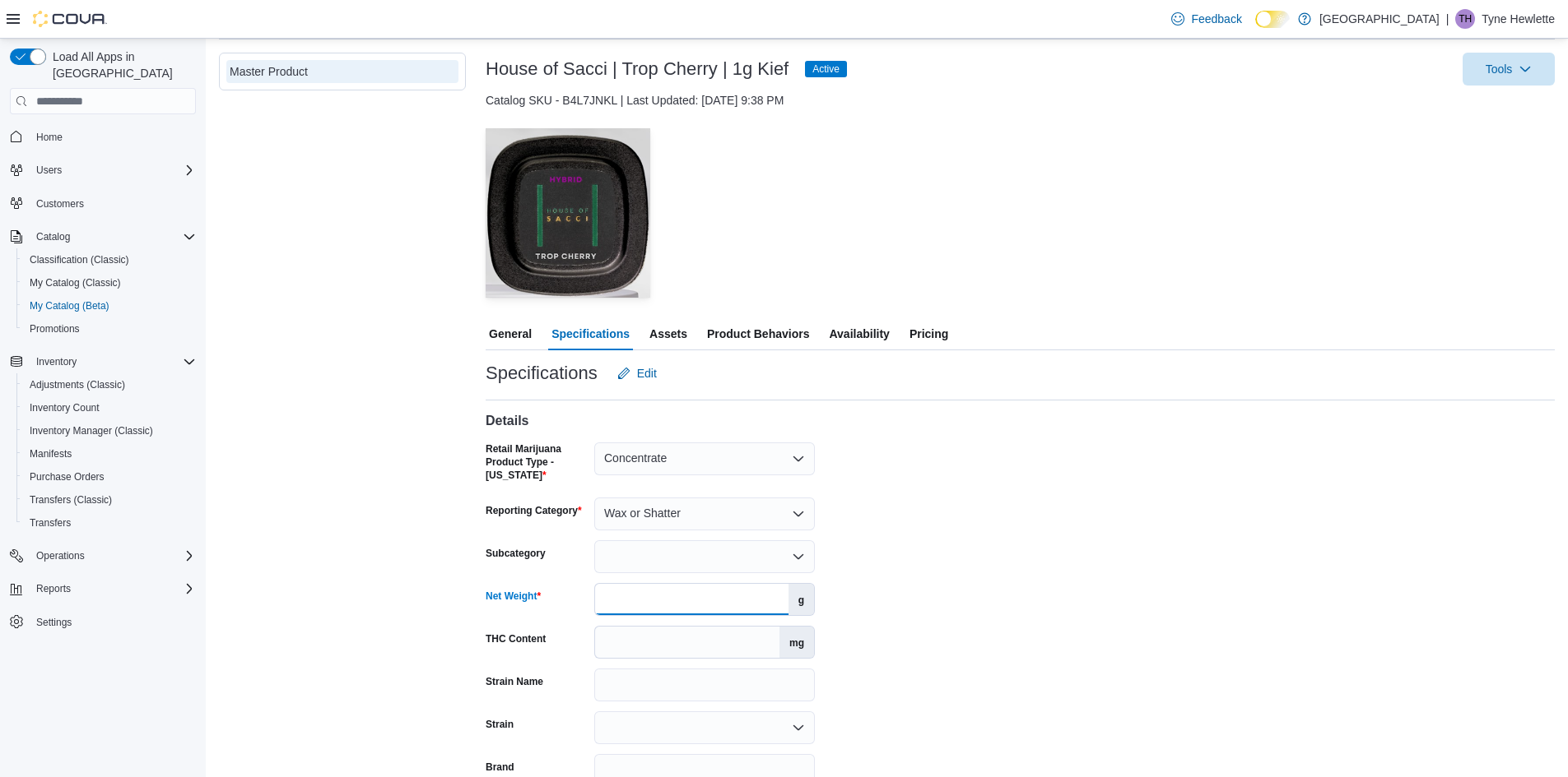
scroll to position [58, 0]
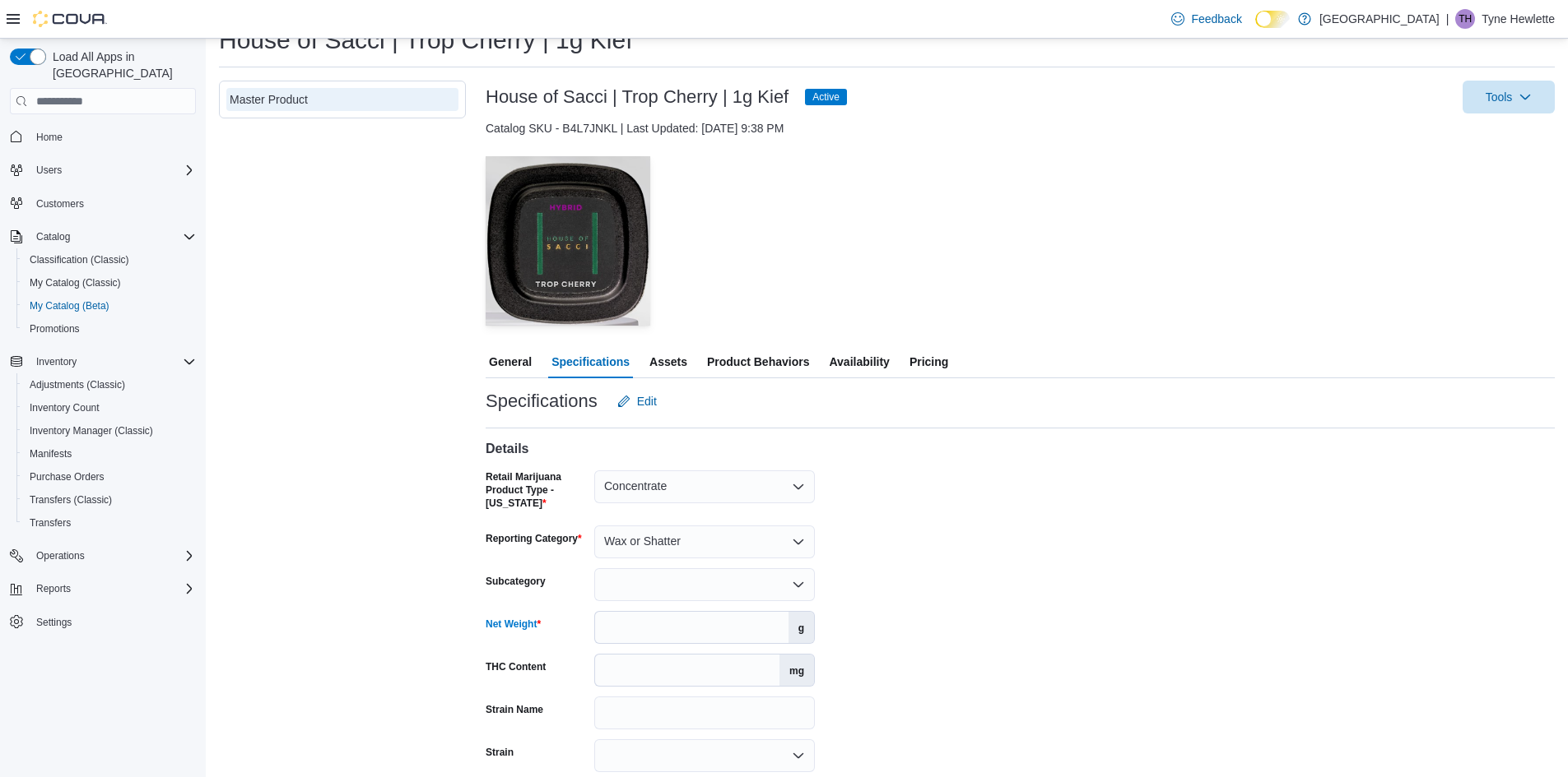
click at [738, 356] on span "Product Behaviors" at bounding box center [758, 361] width 102 height 33
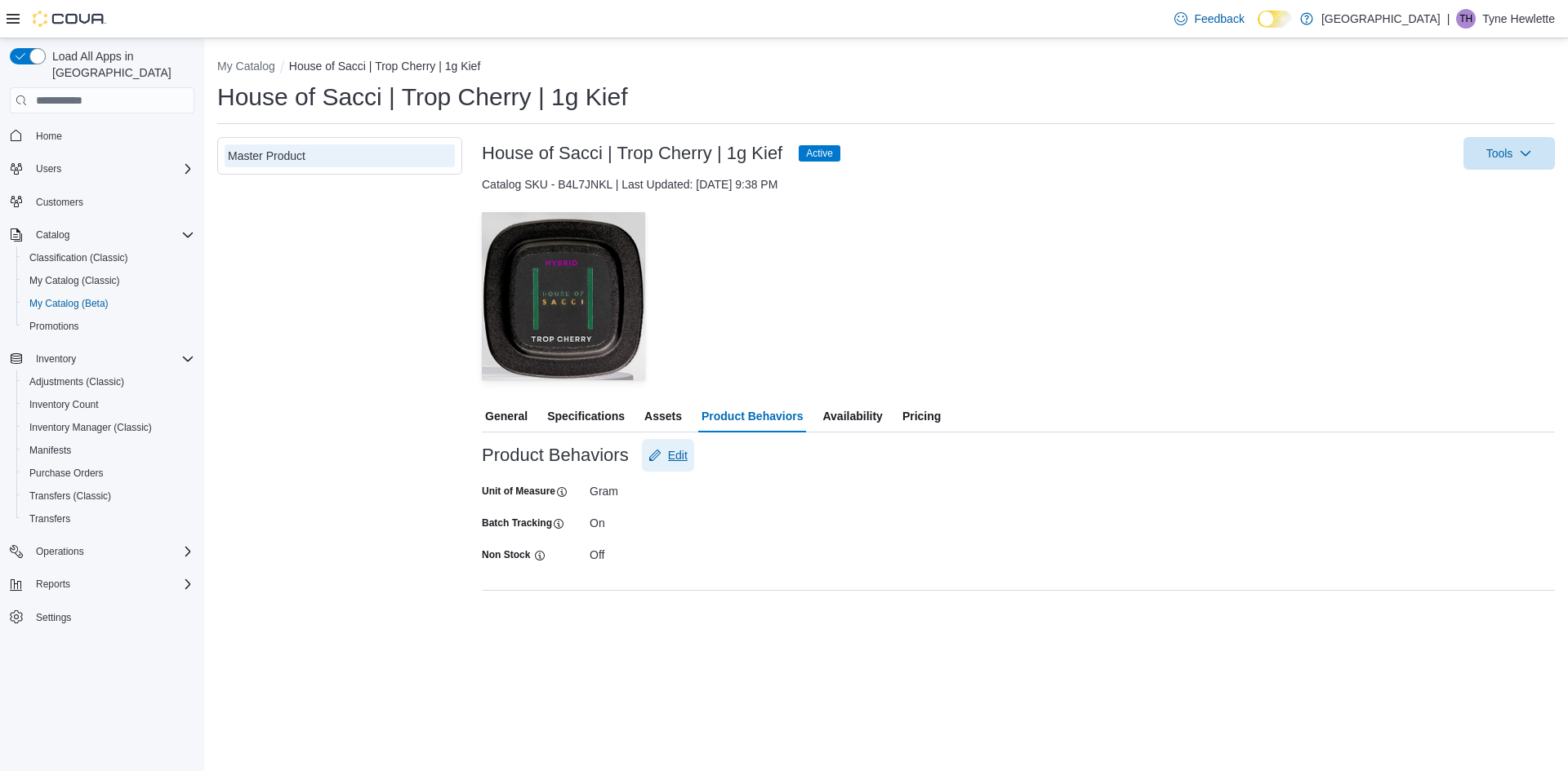
click at [668, 454] on span "Edit" at bounding box center [677, 455] width 19 height 16
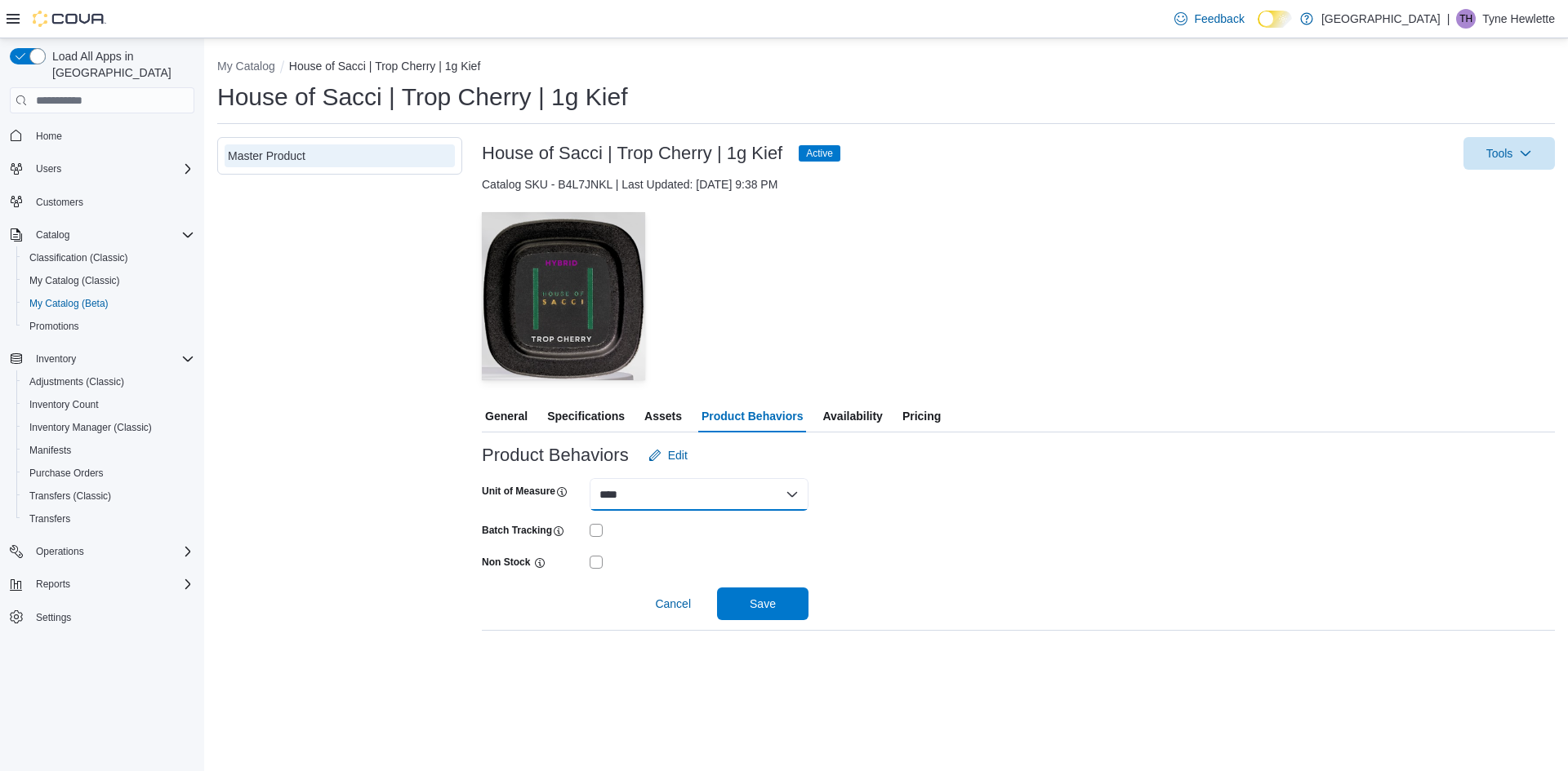
click at [678, 491] on select "**** ****" at bounding box center [699, 494] width 219 height 33
select select "**********"
click at [590, 478] on select "**** ****" at bounding box center [699, 494] width 219 height 33
click at [755, 605] on span "Save" at bounding box center [763, 603] width 27 height 16
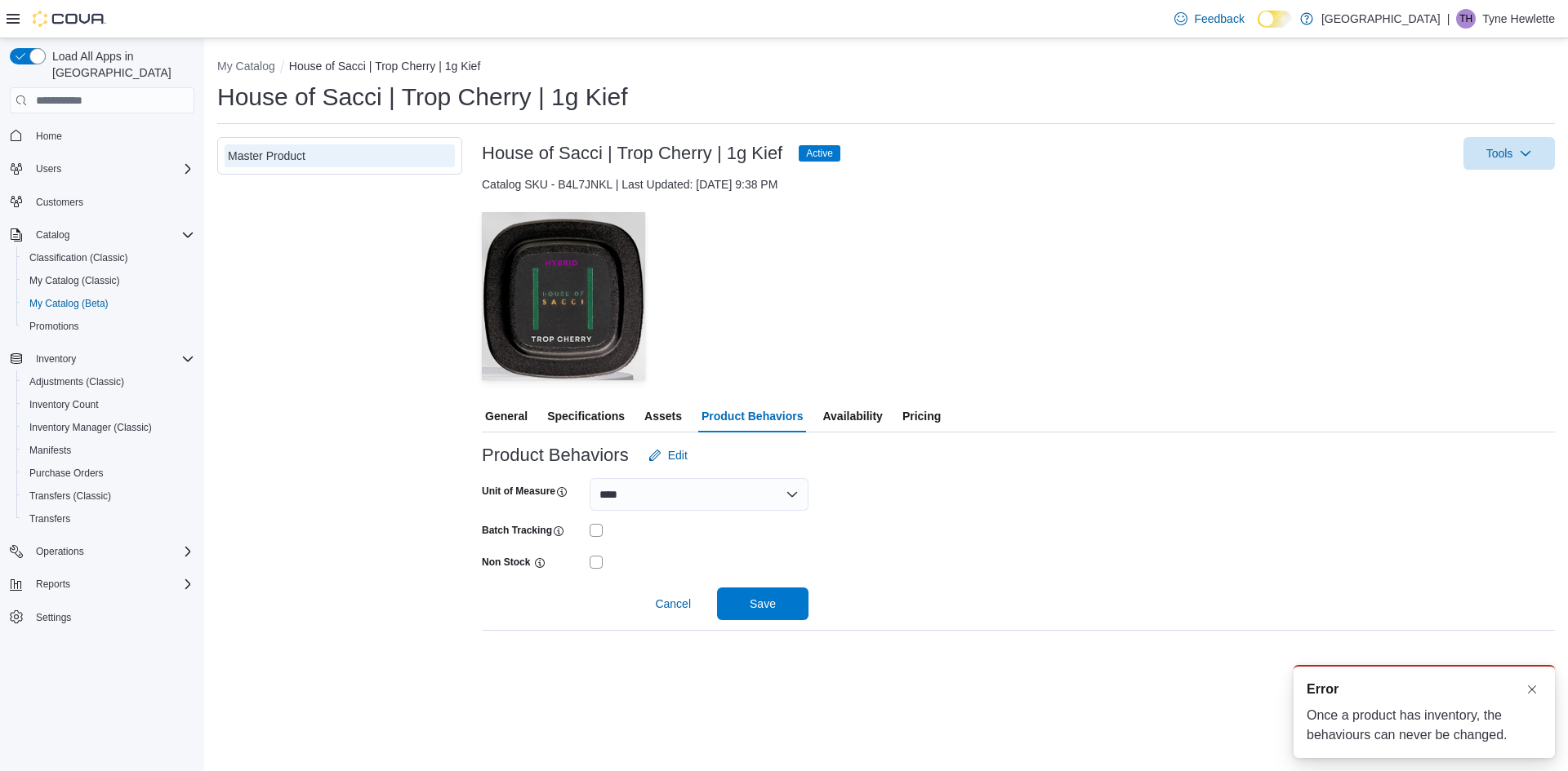
click at [503, 413] on span "General" at bounding box center [506, 416] width 42 height 33
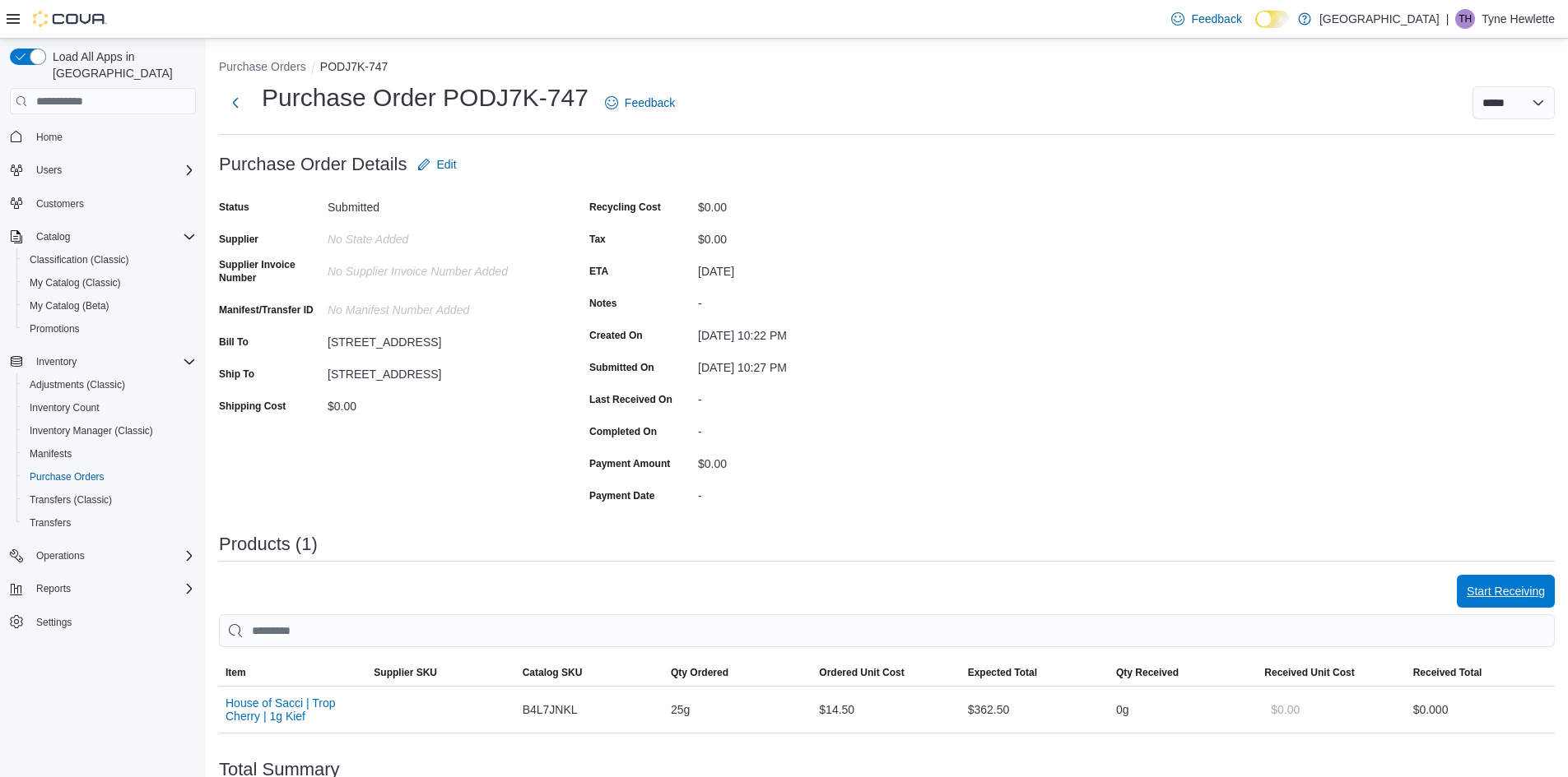
click at [1482, 596] on span "Start Receiving" at bounding box center [1506, 591] width 79 height 16
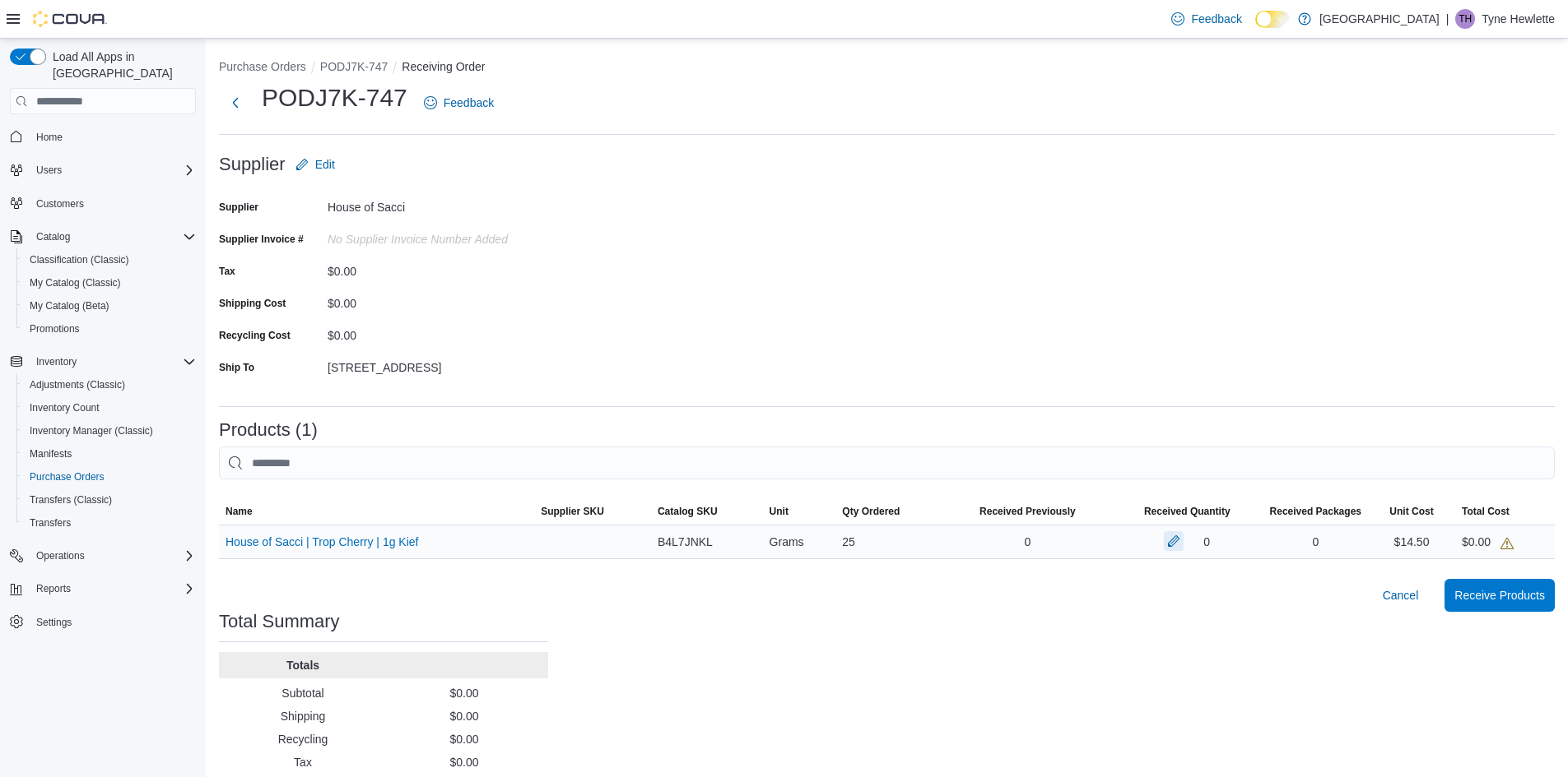
click at [1175, 543] on button "button" at bounding box center [1174, 541] width 20 height 20
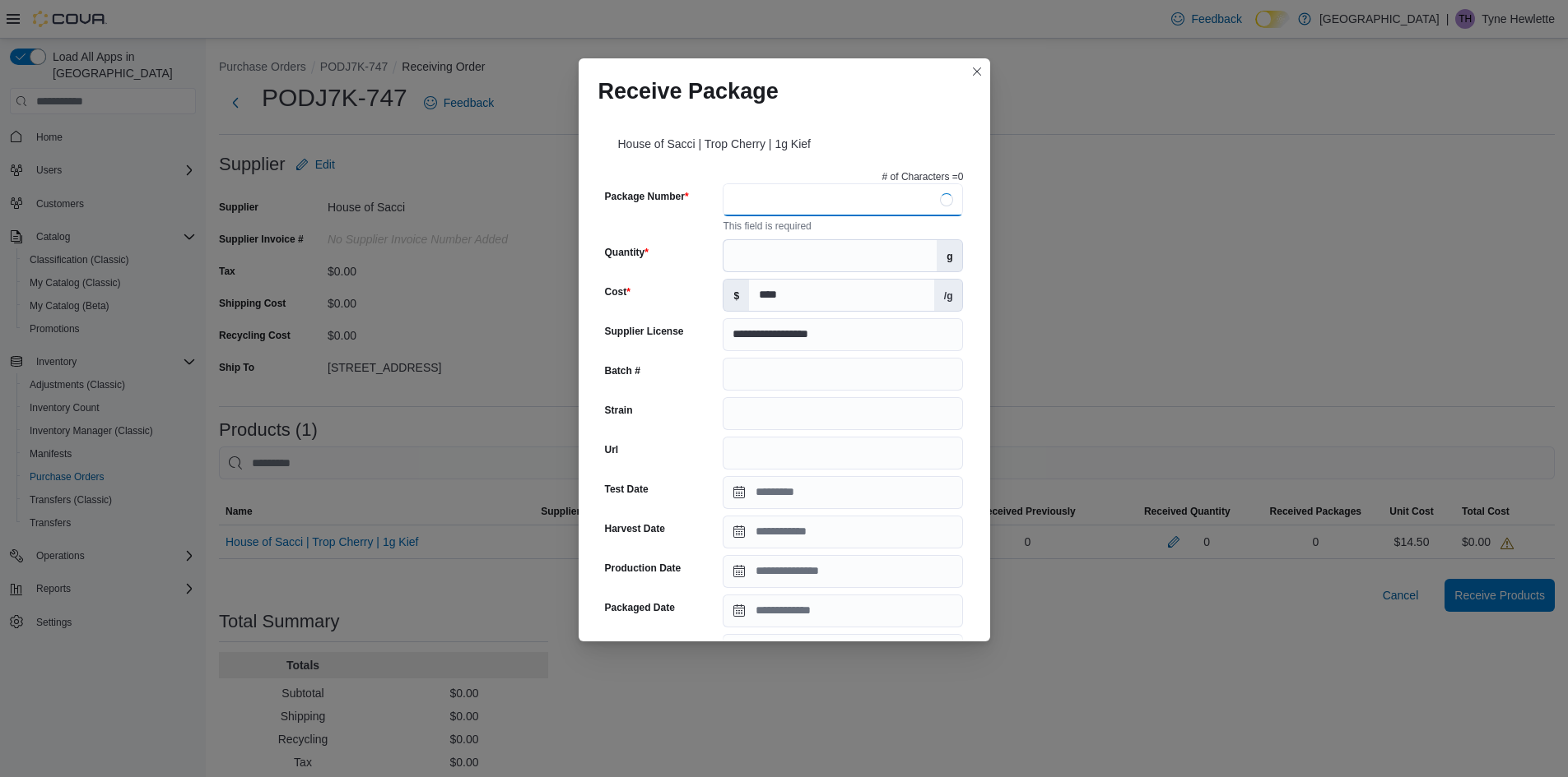
click at [767, 211] on input "Package Number" at bounding box center [842, 200] width 240 height 33
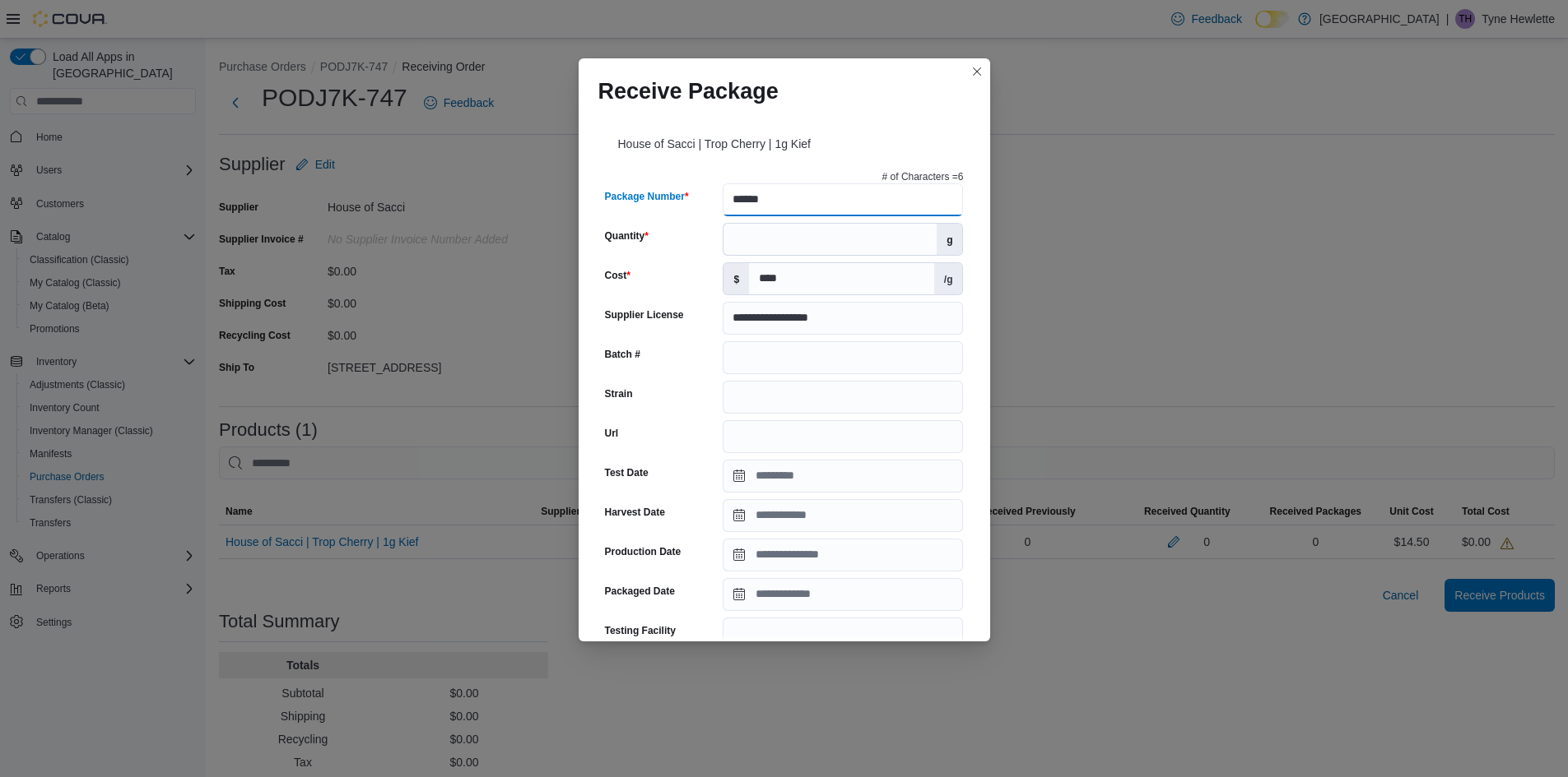
type input "******"
click at [771, 237] on input "Quantity" at bounding box center [830, 239] width 213 height 31
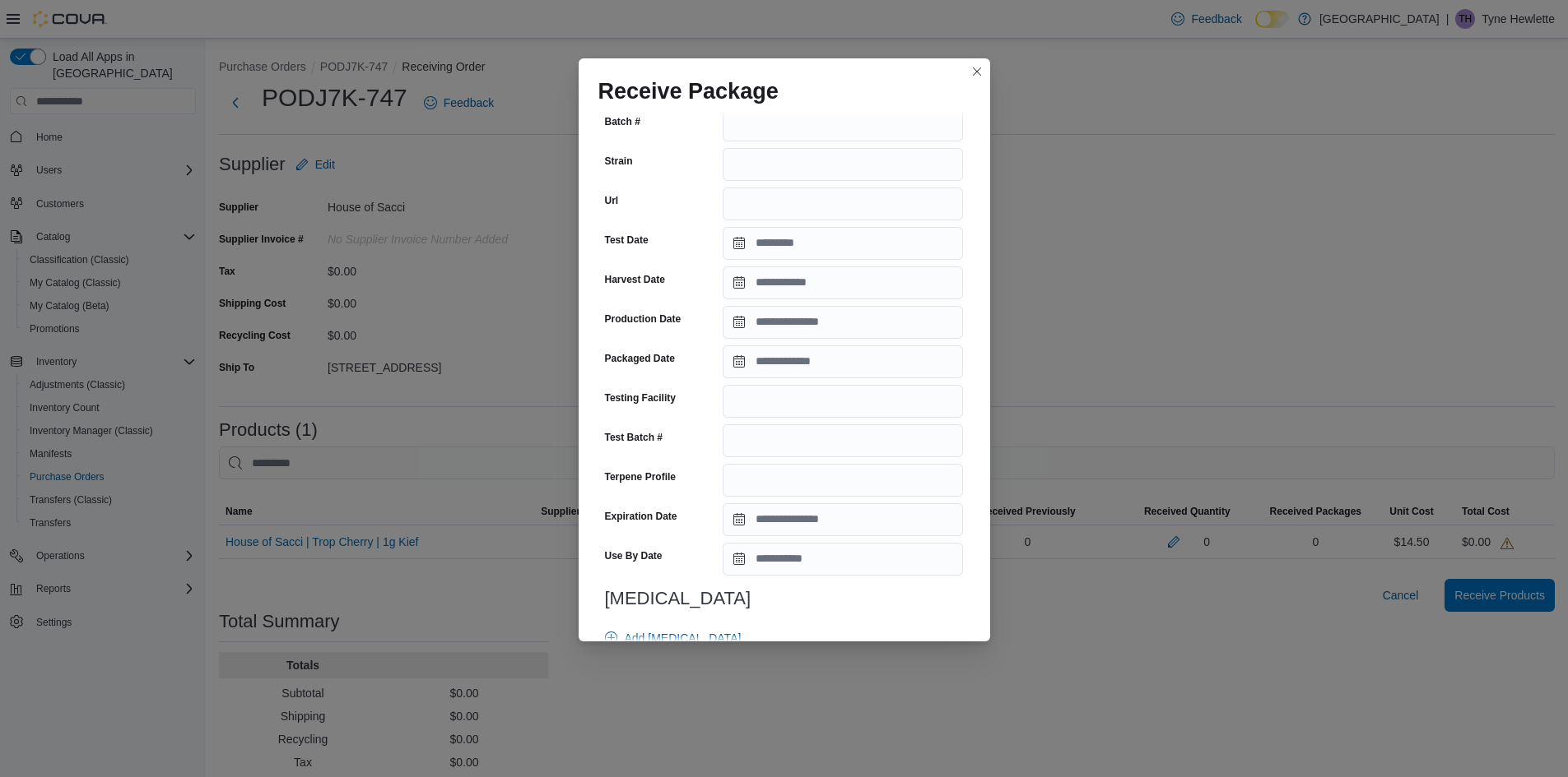
scroll to position [247, 0]
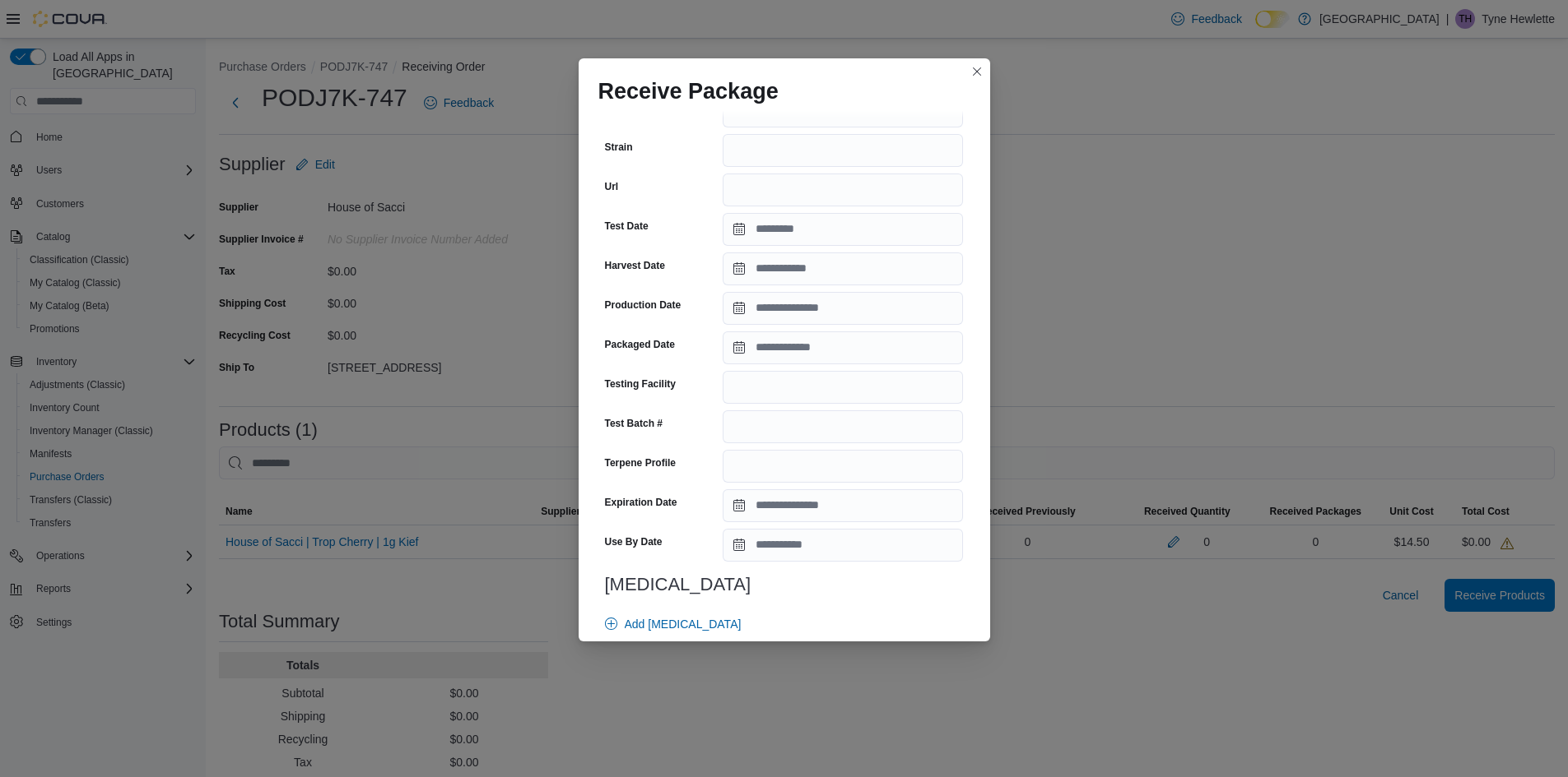
type input "**"
click at [787, 500] on input "Expiration Date" at bounding box center [842, 506] width 240 height 33
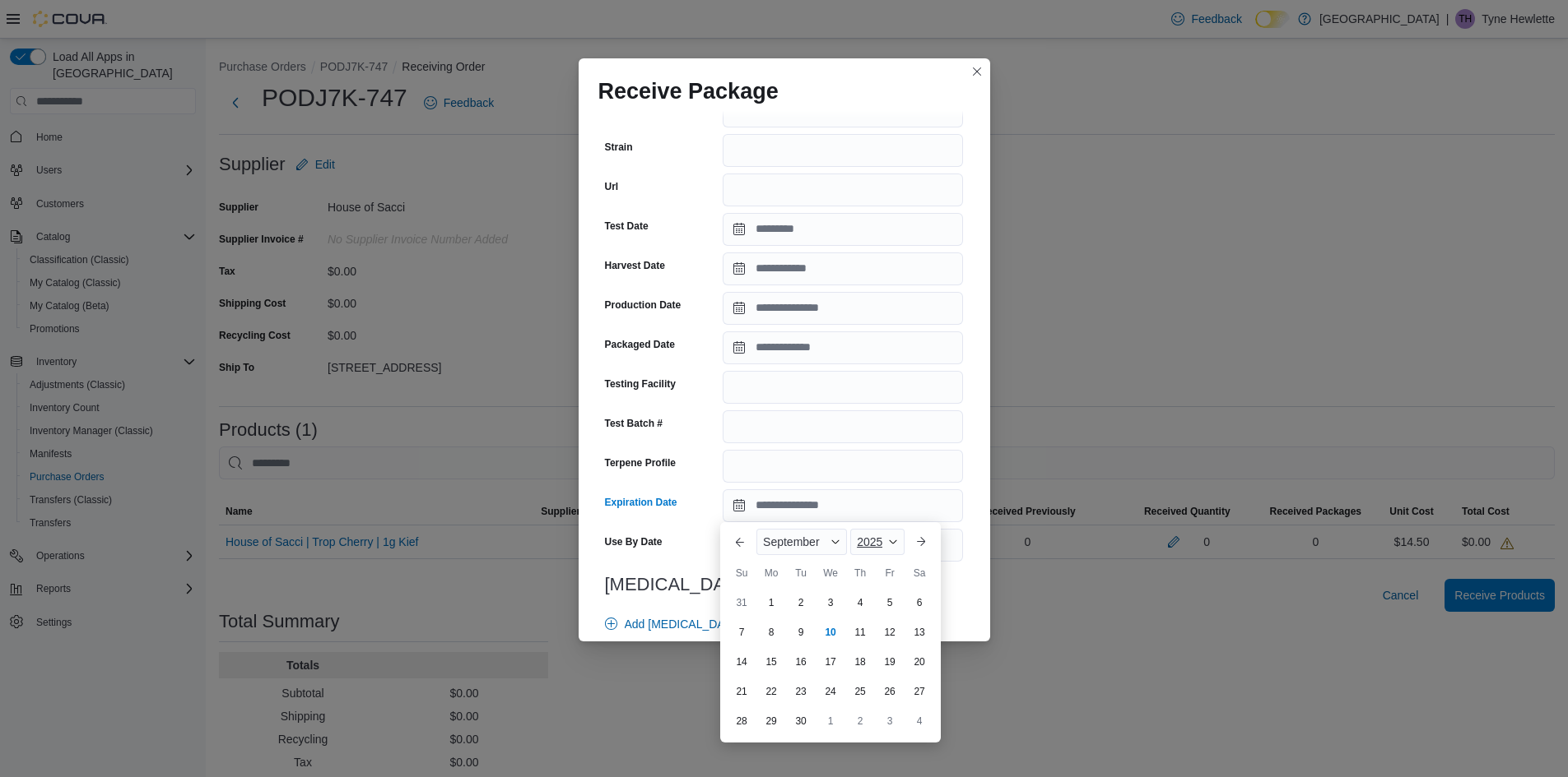
click at [884, 531] on div "2025" at bounding box center [877, 542] width 54 height 27
click at [883, 579] on div "2026" at bounding box center [891, 586] width 76 height 20
click at [844, 544] on div "September" at bounding box center [801, 542] width 90 height 27
click at [821, 695] on div "You are focused on a month selector menu. Use the up and down arrows to select …" at bounding box center [813, 632] width 115 height 206
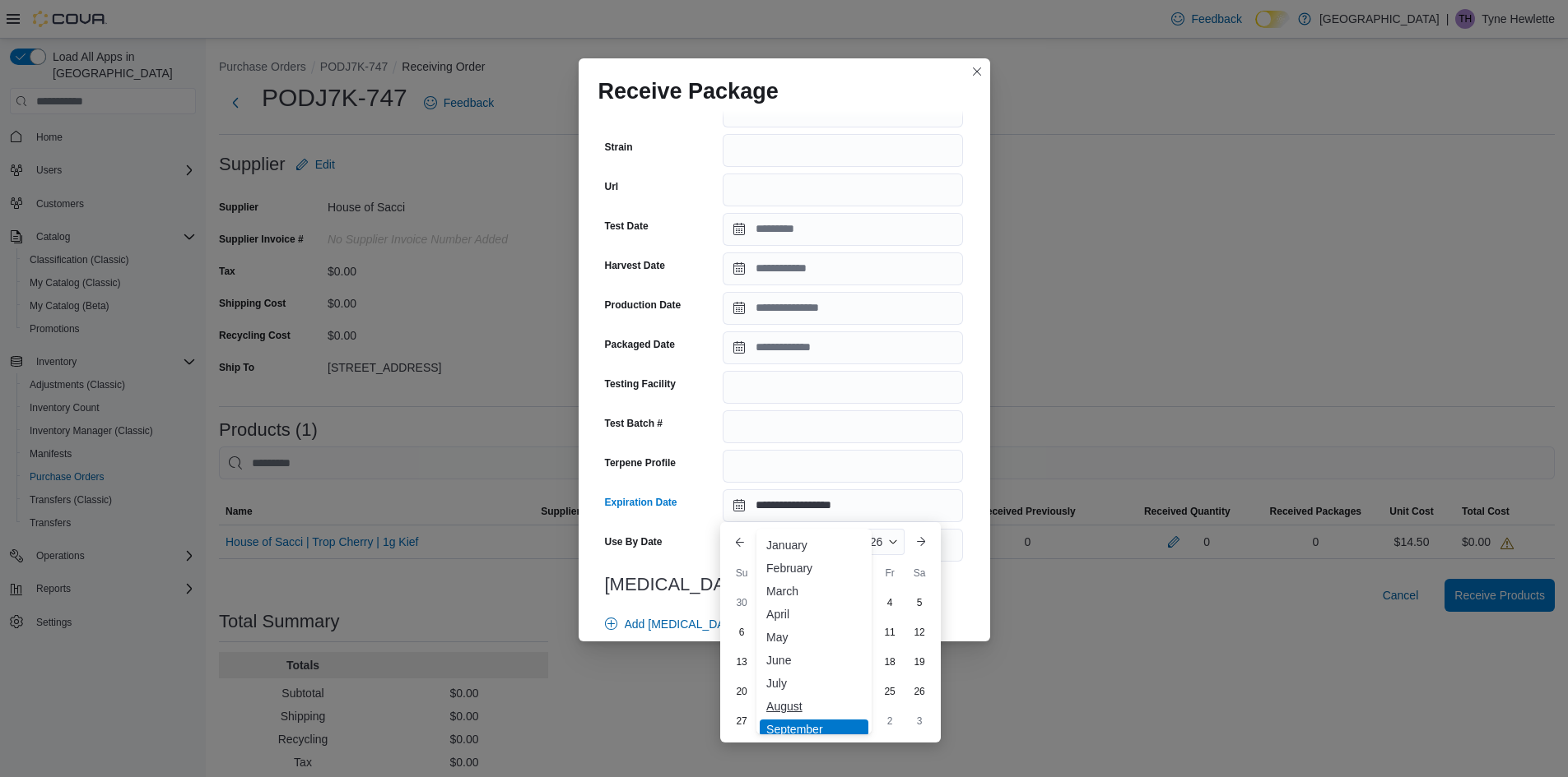
click at [818, 703] on div "August" at bounding box center [814, 707] width 109 height 20
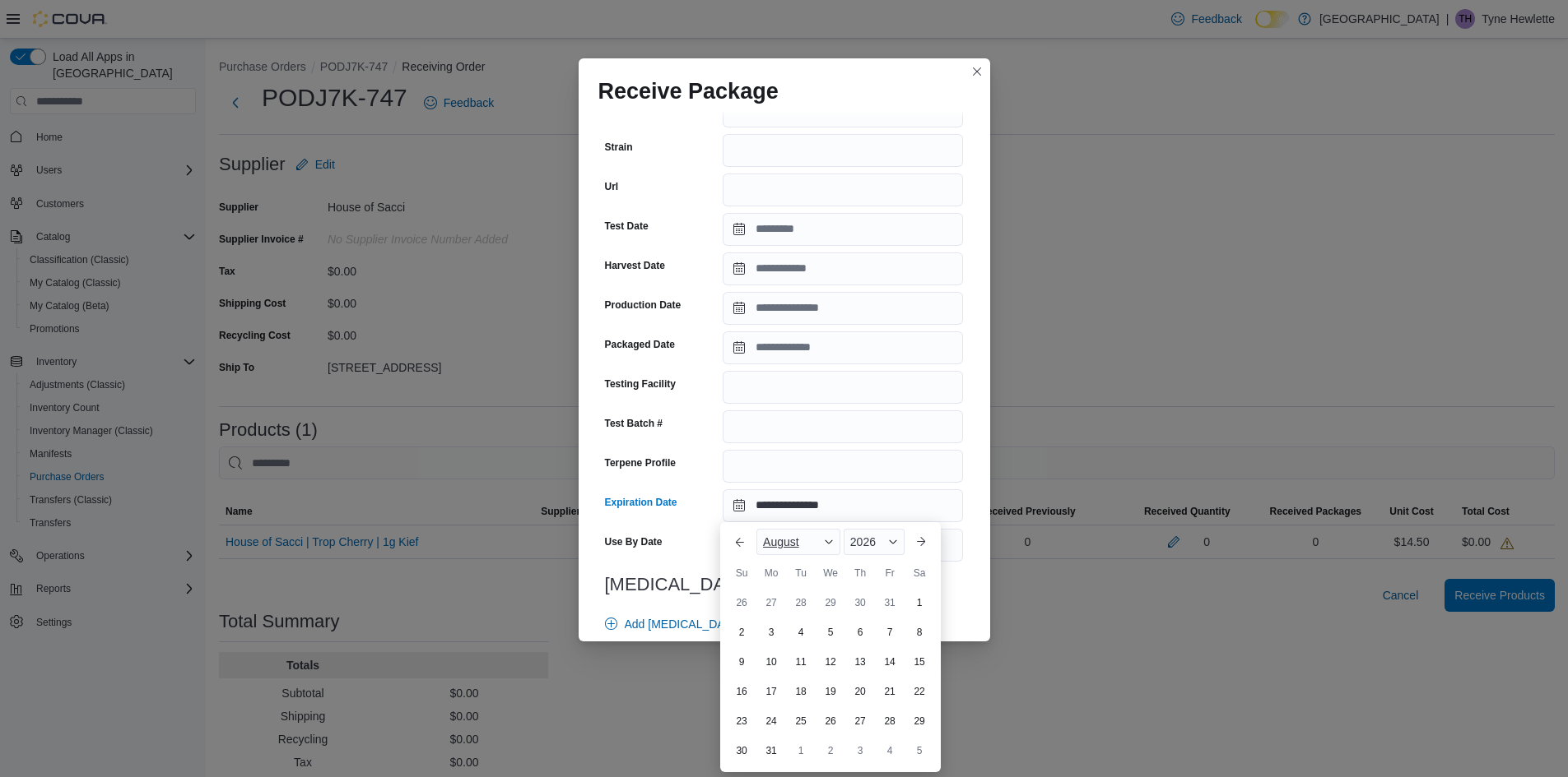
click at [817, 551] on div "August" at bounding box center [798, 542] width 84 height 27
drag, startPoint x: 784, startPoint y: 671, endPoint x: 785, endPoint y: 679, distance: 8.1
click at [785, 679] on div "January February March April May June July ✓ August September October November …" at bounding box center [813, 632] width 115 height 206
click at [785, 679] on div "July" at bounding box center [814, 683] width 109 height 20
click at [809, 723] on div "28" at bounding box center [801, 721] width 29 height 29
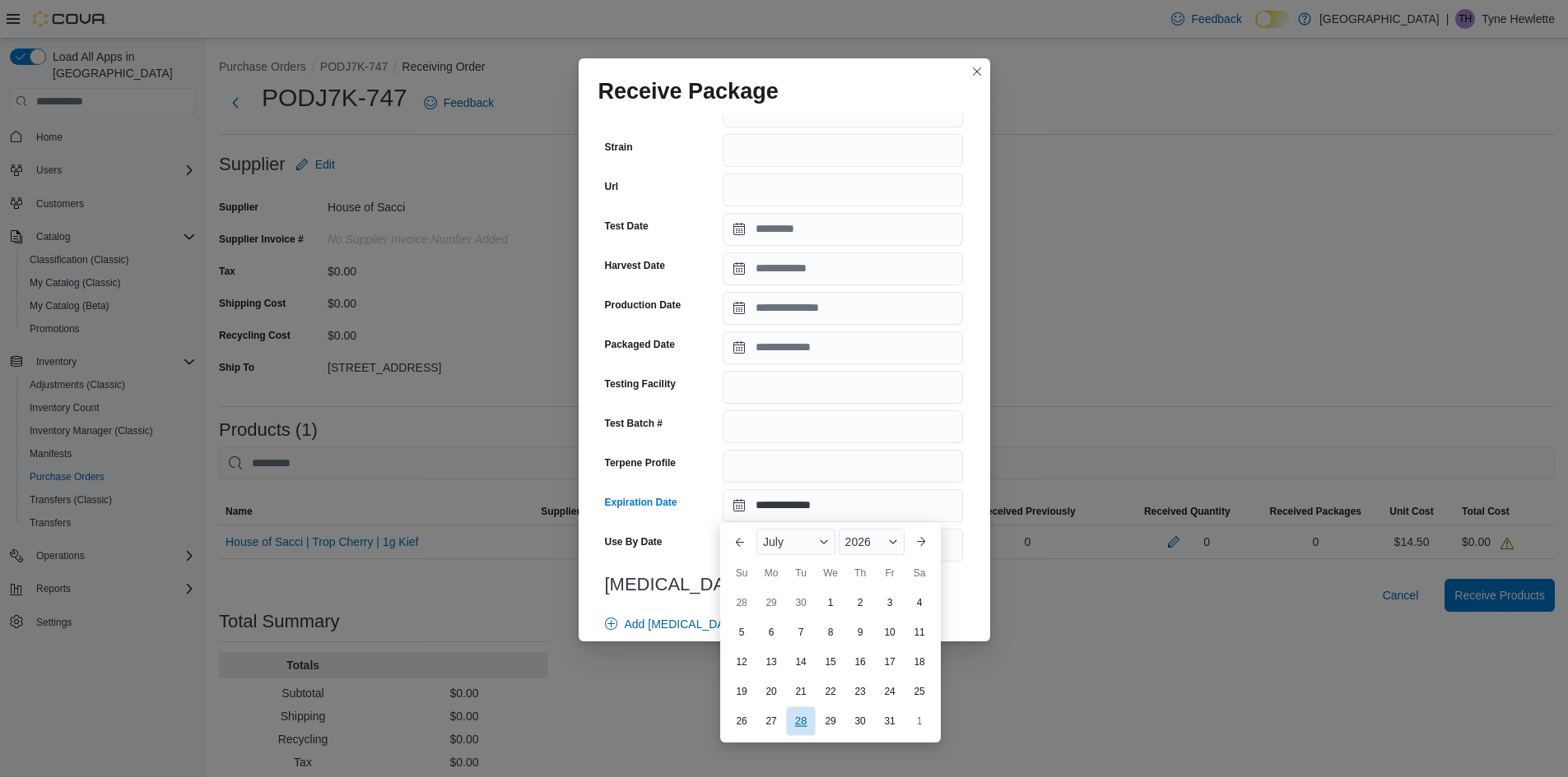
type input "**********"
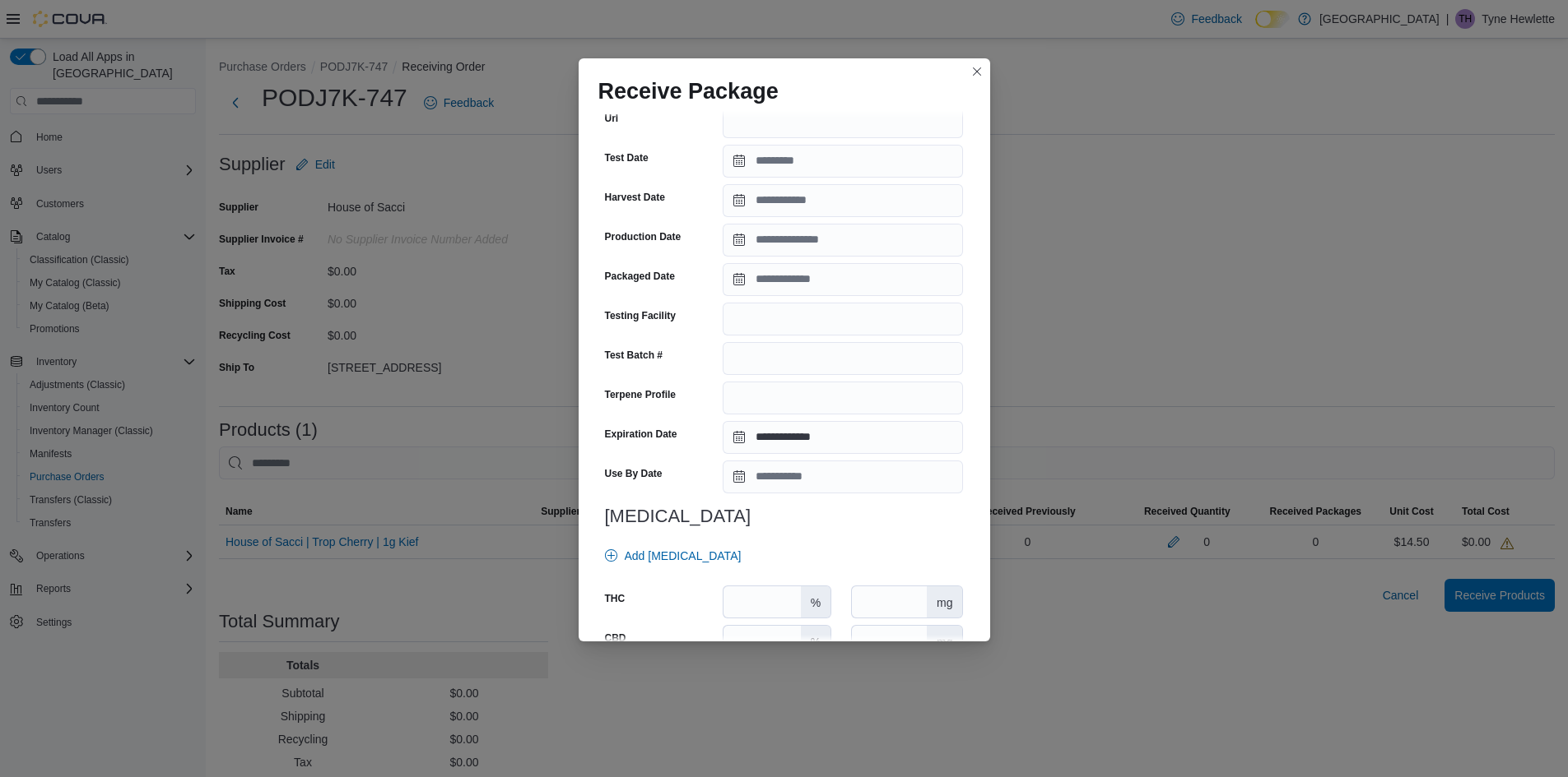
scroll to position [411, 0]
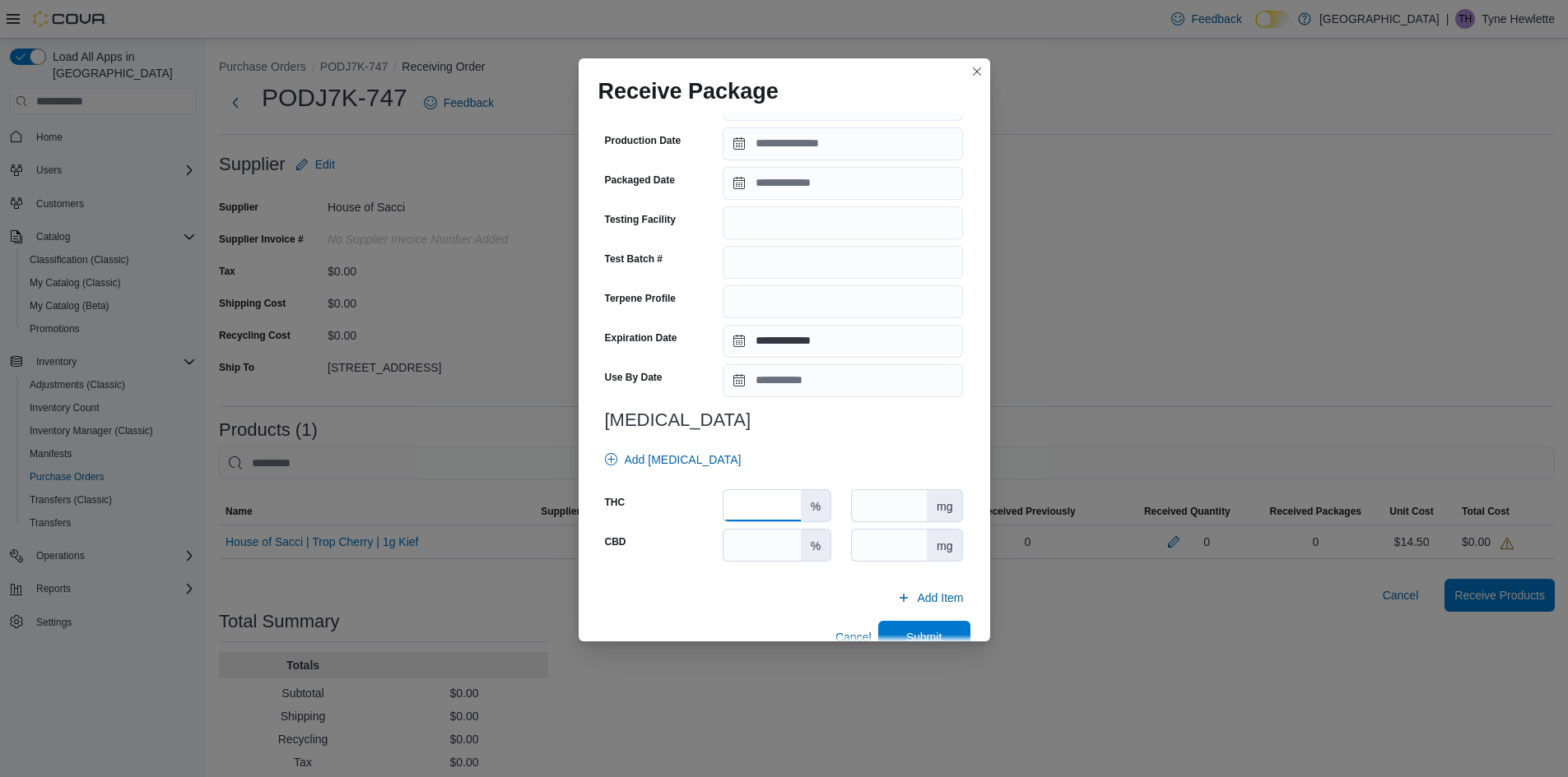
click at [751, 508] on input "number" at bounding box center [762, 506] width 77 height 31
type input "*"
type input "**"
click at [899, 628] on span "Submit" at bounding box center [924, 637] width 72 height 33
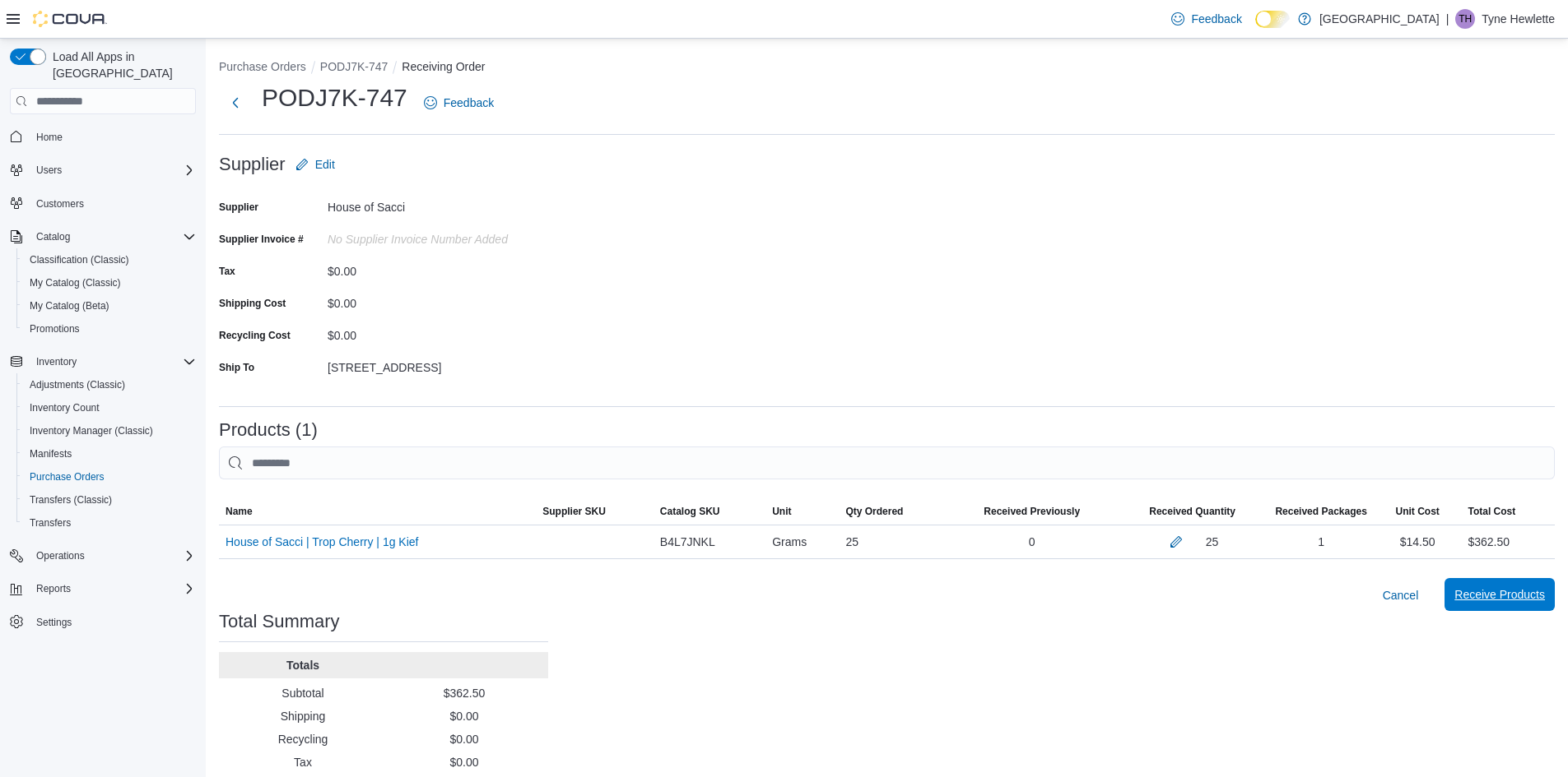
click at [1486, 589] on span "Receive Products" at bounding box center [1498, 594] width 90 height 16
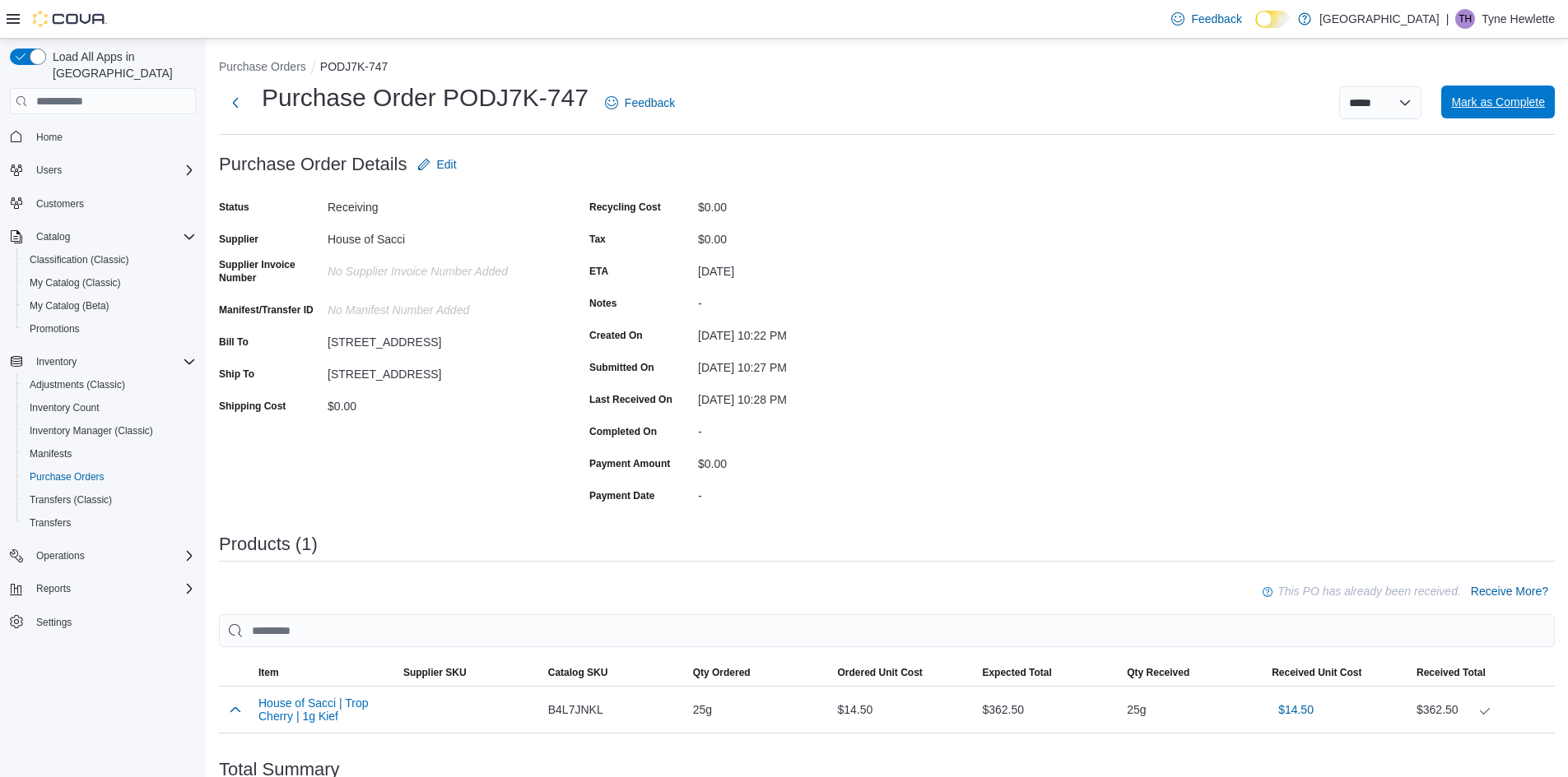
click at [1491, 103] on span "Mark as Complete" at bounding box center [1497, 102] width 94 height 16
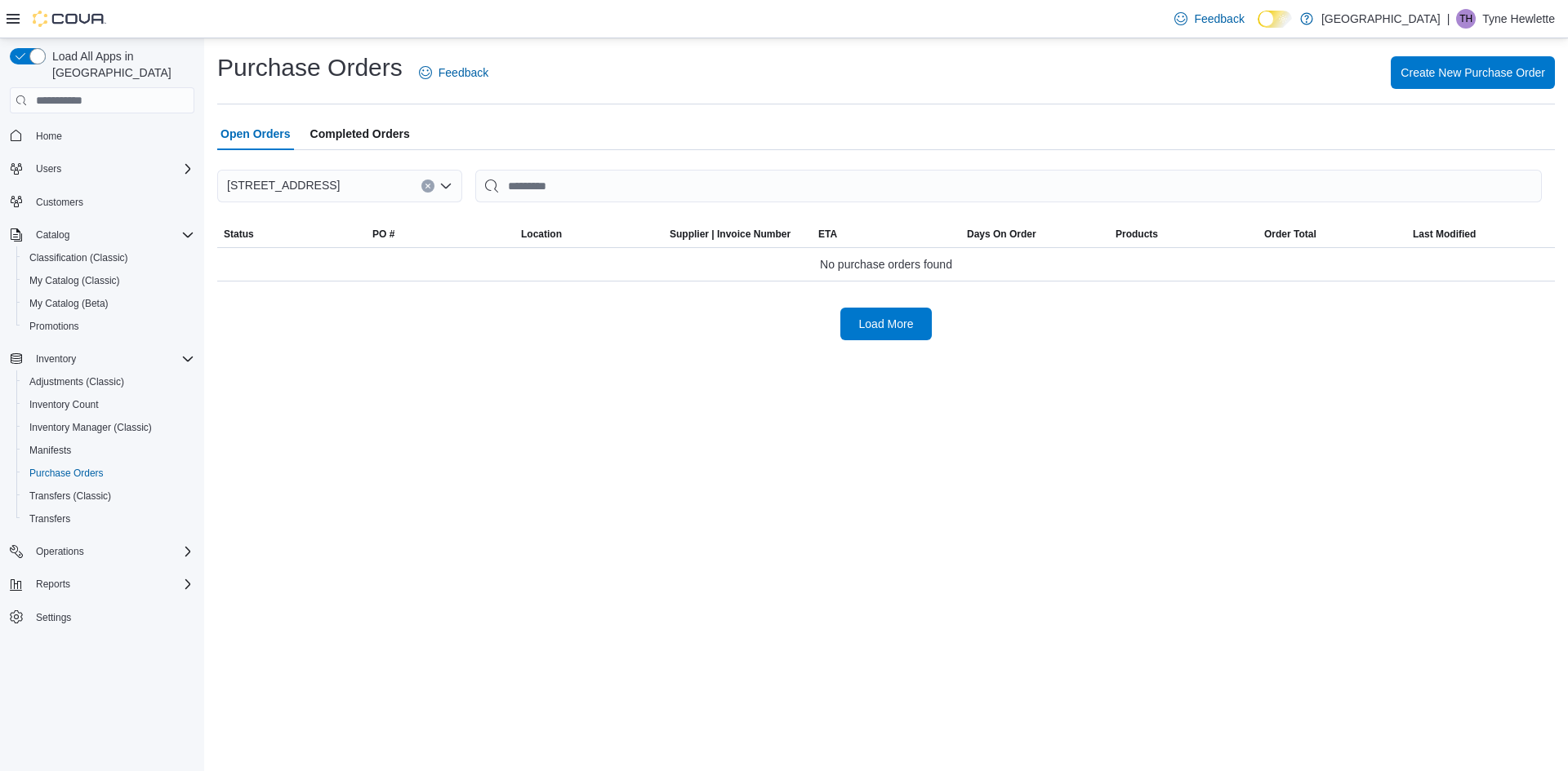
drag, startPoint x: 364, startPoint y: 126, endPoint x: 353, endPoint y: 112, distance: 17.8
click at [362, 125] on span "Completed Orders" at bounding box center [359, 134] width 100 height 33
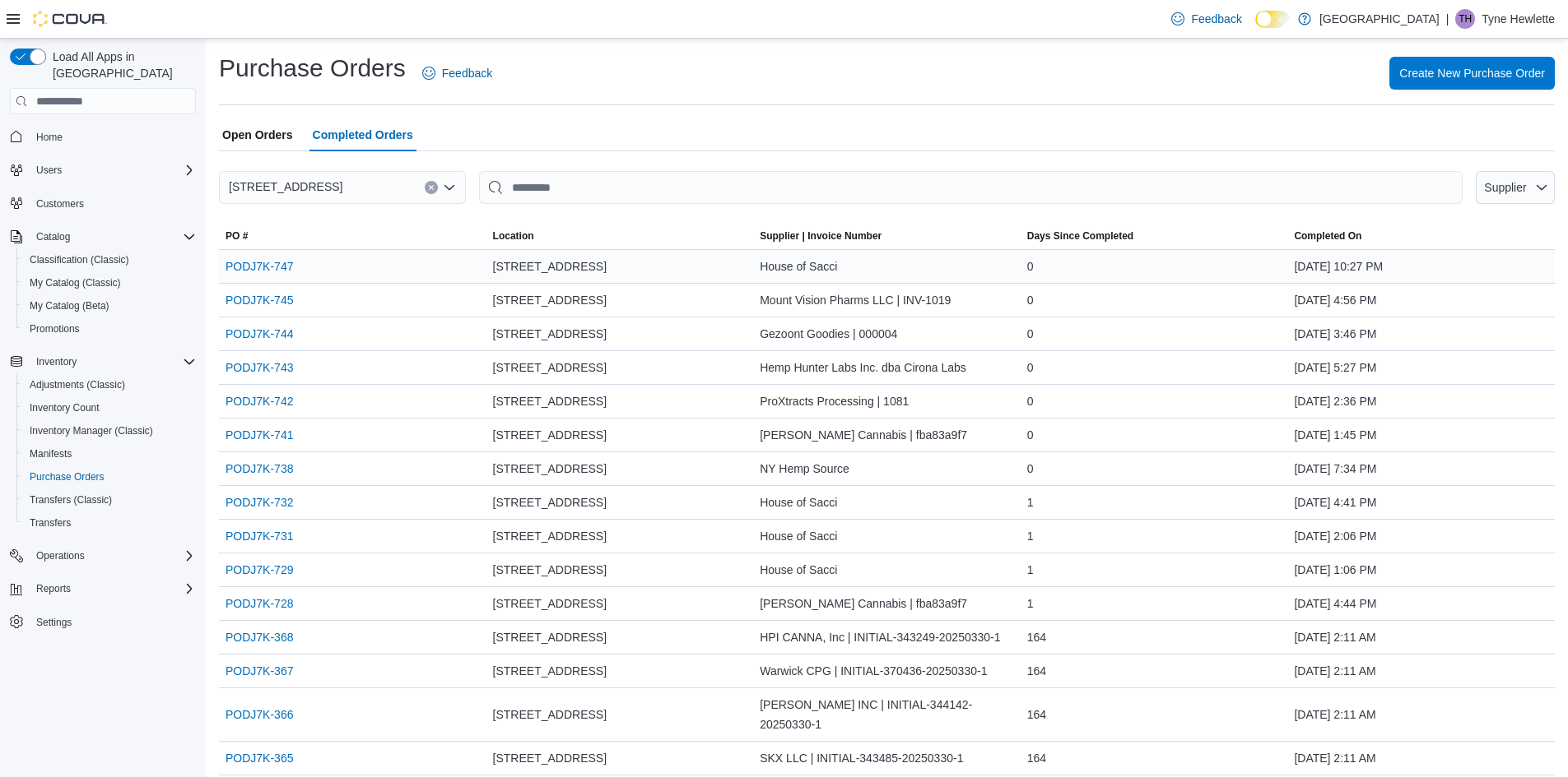
click at [833, 273] on div "House of Sacci" at bounding box center [887, 266] width 268 height 33
click at [266, 261] on link "PODJ7K-747" at bounding box center [260, 267] width 68 height 20
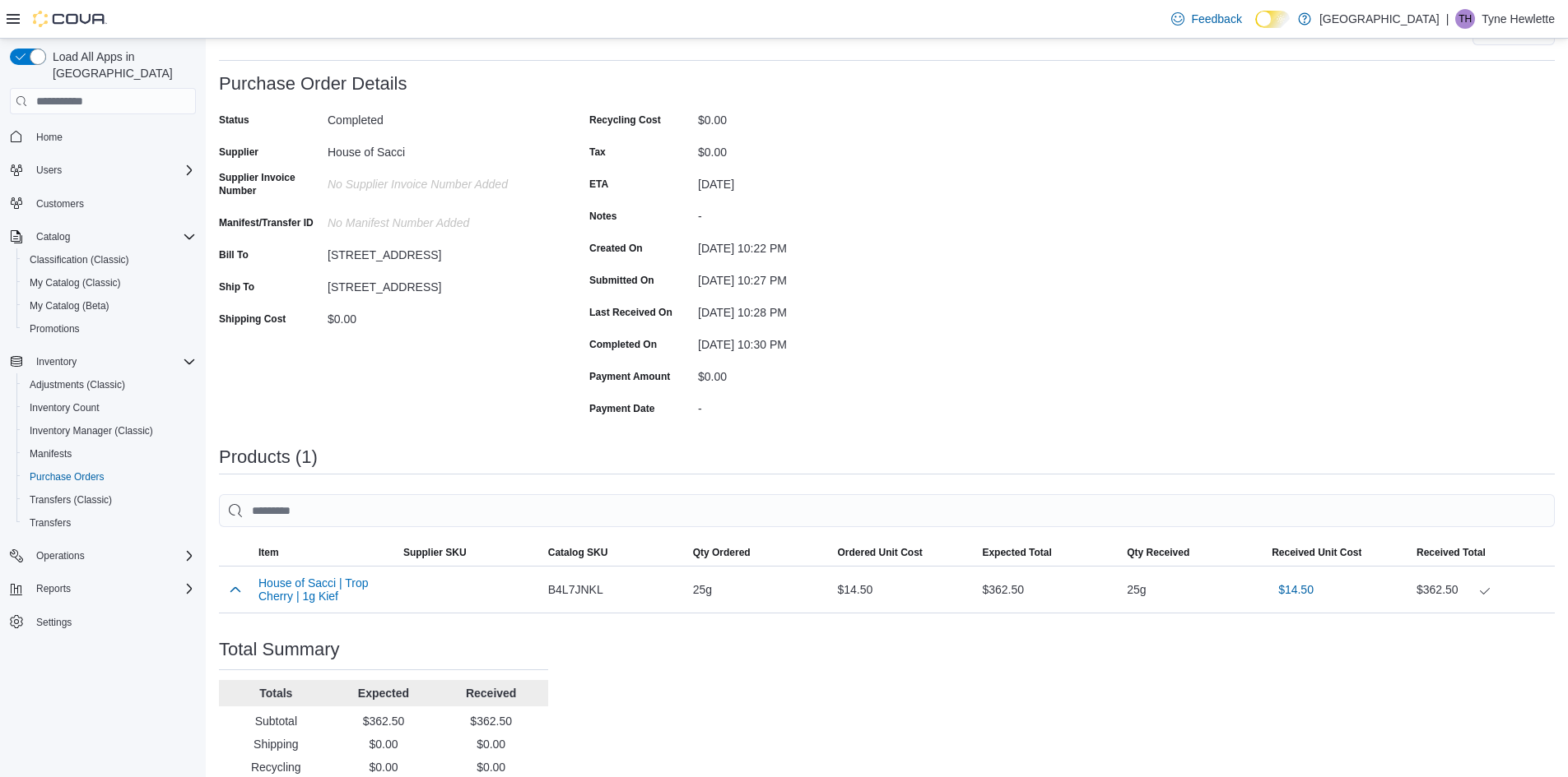
scroll to position [145, 0]
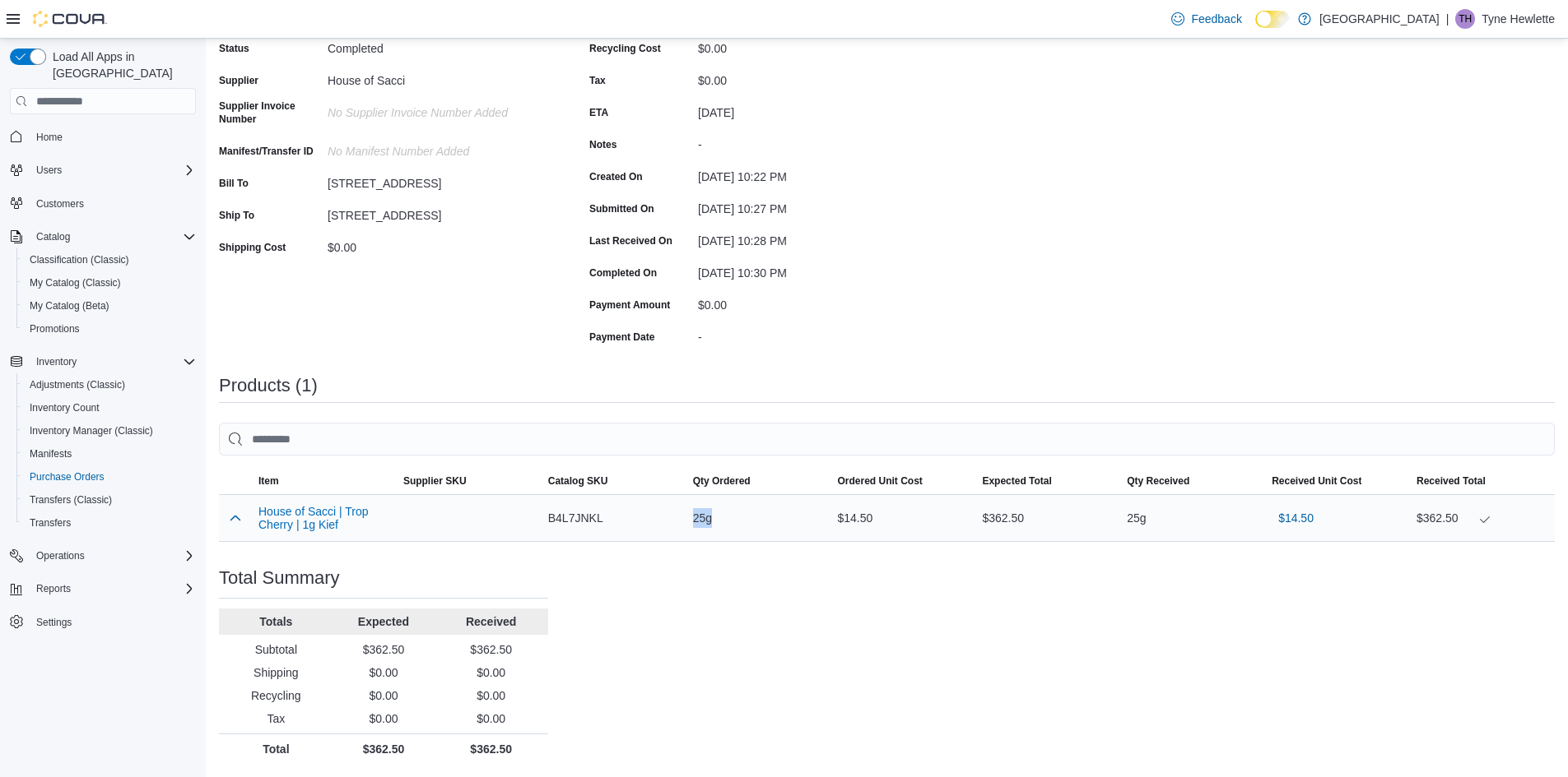
drag, startPoint x: 721, startPoint y: 515, endPoint x: 689, endPoint y: 533, distance: 36.7
click at [688, 533] on tr "House of Sacci | Trop Cherry | 1g Kief Supplier SKU Catalog SKU B4L7JNKL Qty Or…" at bounding box center [886, 518] width 1336 height 47
click at [711, 514] on div "25g" at bounding box center [759, 518] width 145 height 33
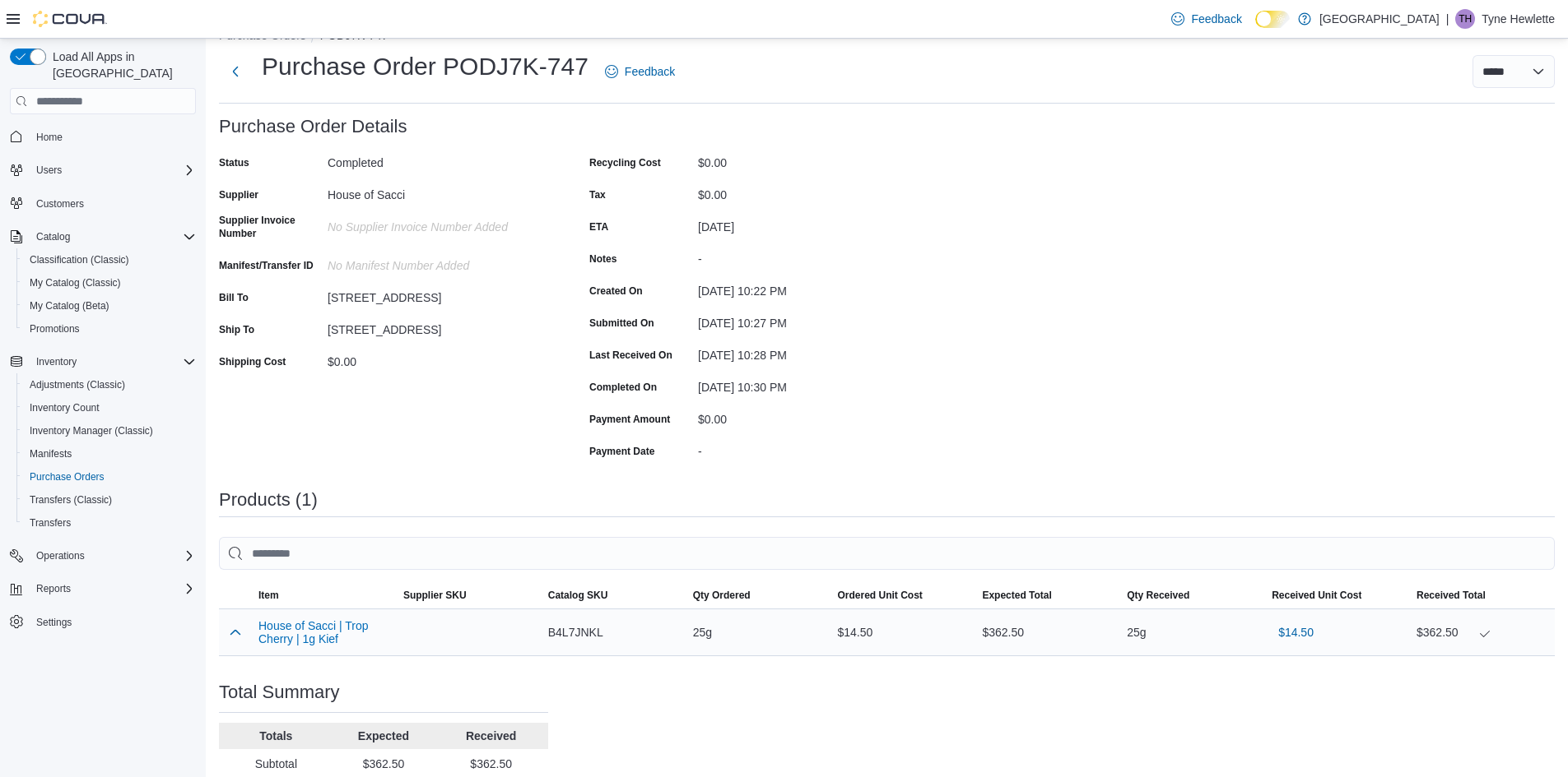
scroll to position [0, 0]
